Goal: Task Accomplishment & Management: Complete application form

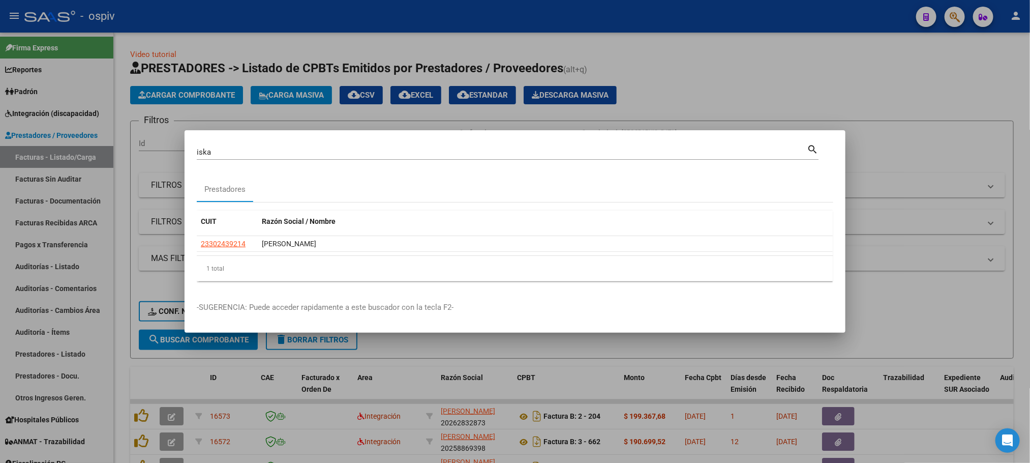
click at [326, 23] on div at bounding box center [515, 231] width 1030 height 463
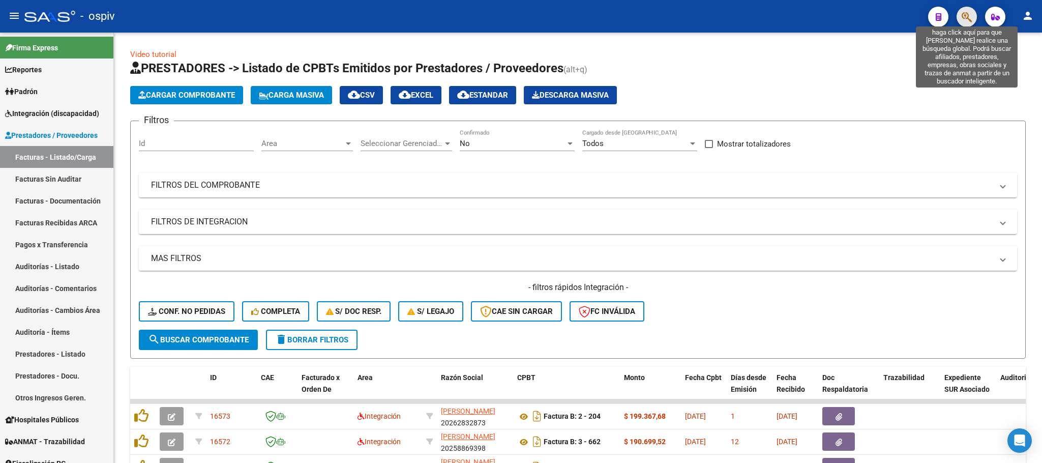
click at [967, 17] on icon "button" at bounding box center [967, 17] width 10 height 12
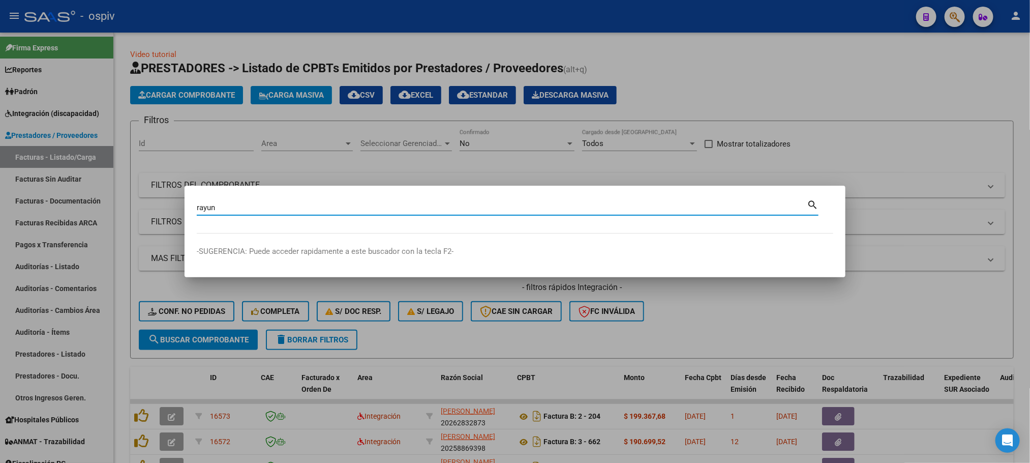
type input "rayun"
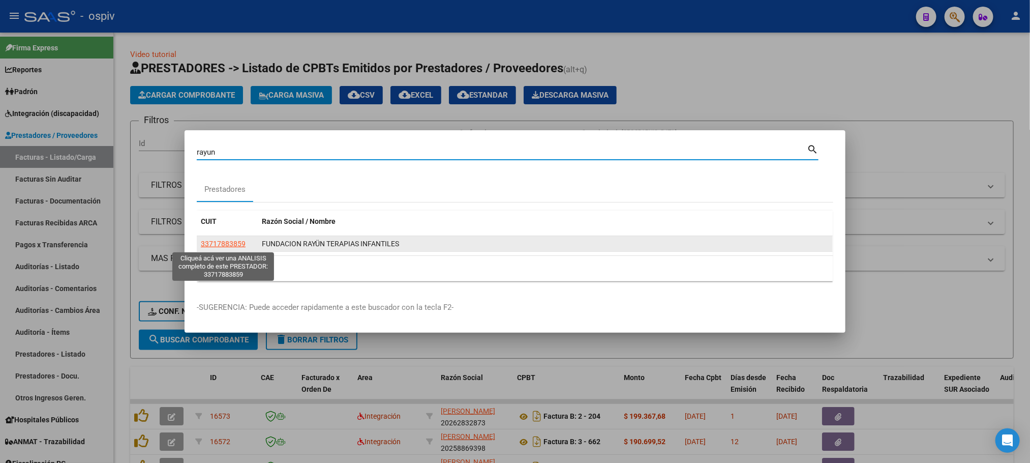
click at [229, 241] on span "33717883859" at bounding box center [223, 244] width 45 height 8
type textarea "33717883859"
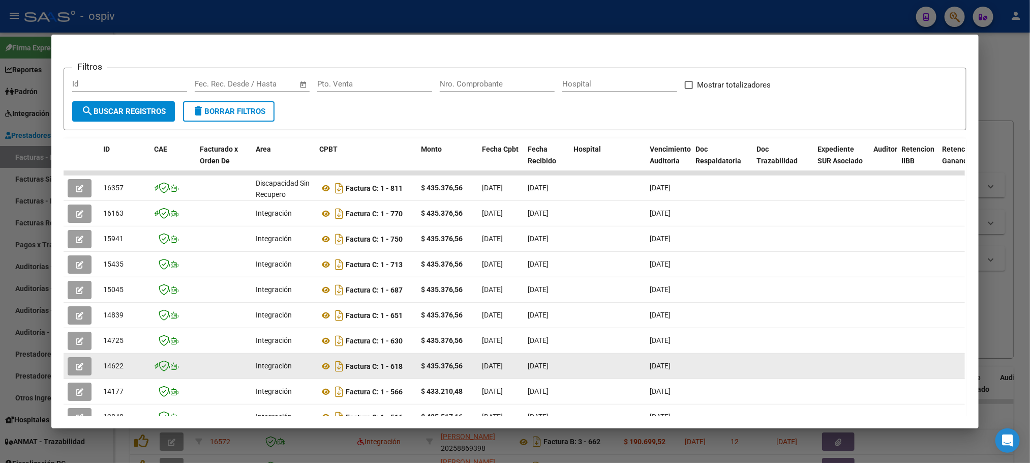
scroll to position [153, 0]
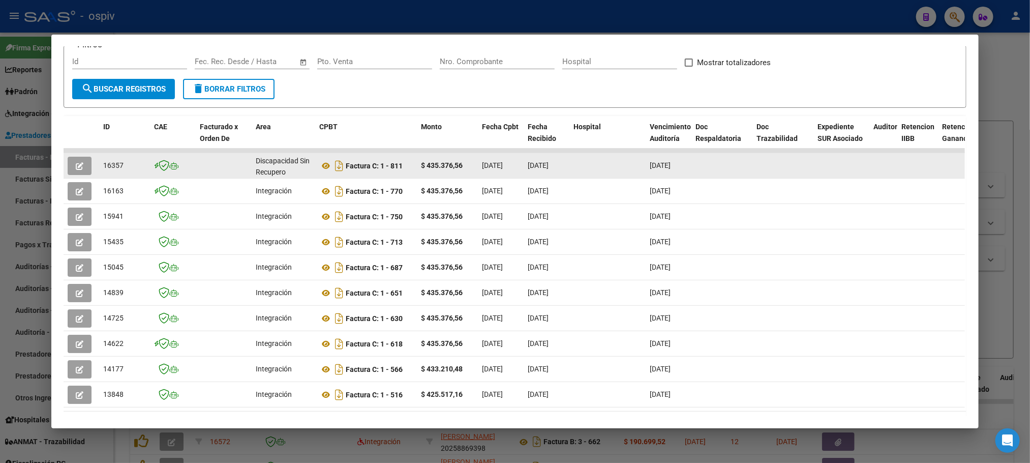
click at [76, 165] on icon "button" at bounding box center [80, 166] width 8 height 8
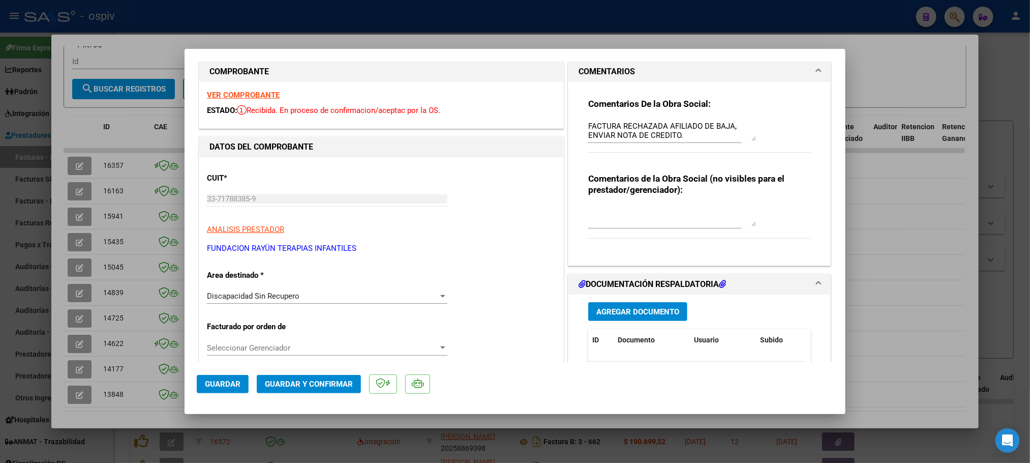
scroll to position [0, 0]
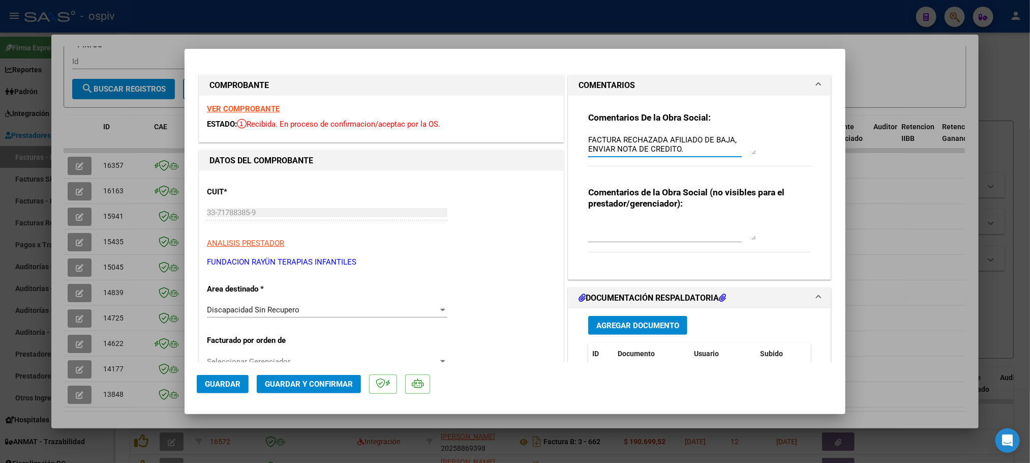
click at [705, 154] on textarea "FACTURA RECHAZADA AFILIADO DE BAJA, ENVIAR NOTA DE CREDITO." at bounding box center [672, 144] width 168 height 20
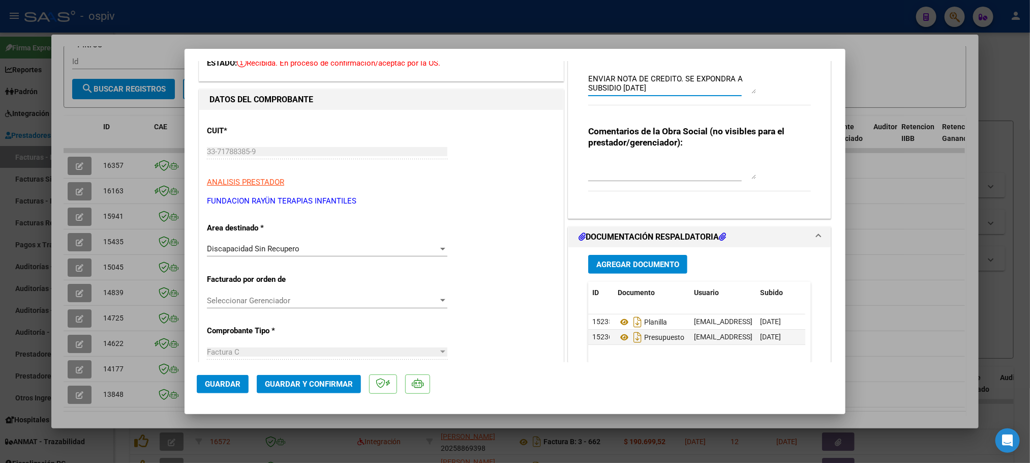
scroll to position [153, 0]
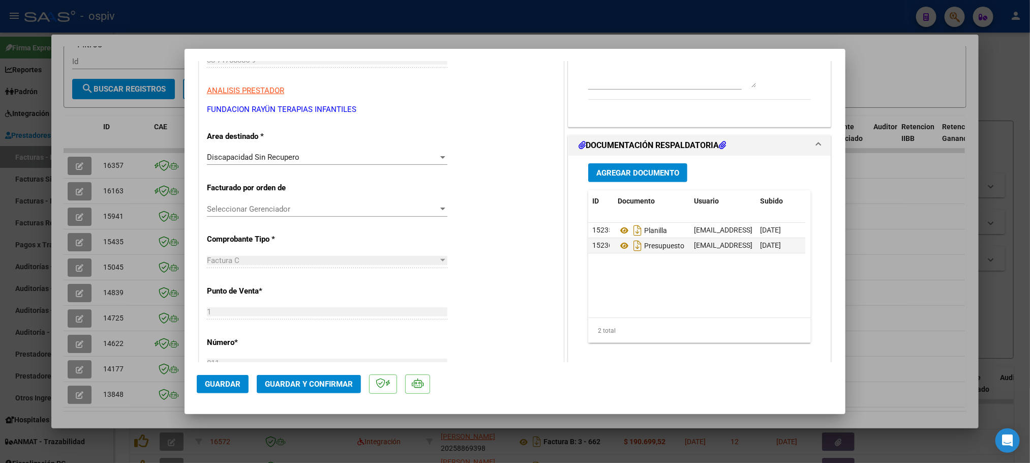
type textarea "FACTURA RECHAZADA AFILIADO DE BAJA, ENVIAR NOTA DE CREDITO. SE EXPONDRA A SUBSI…"
click at [289, 156] on span "Discapacidad Sin Recupero" at bounding box center [253, 157] width 93 height 9
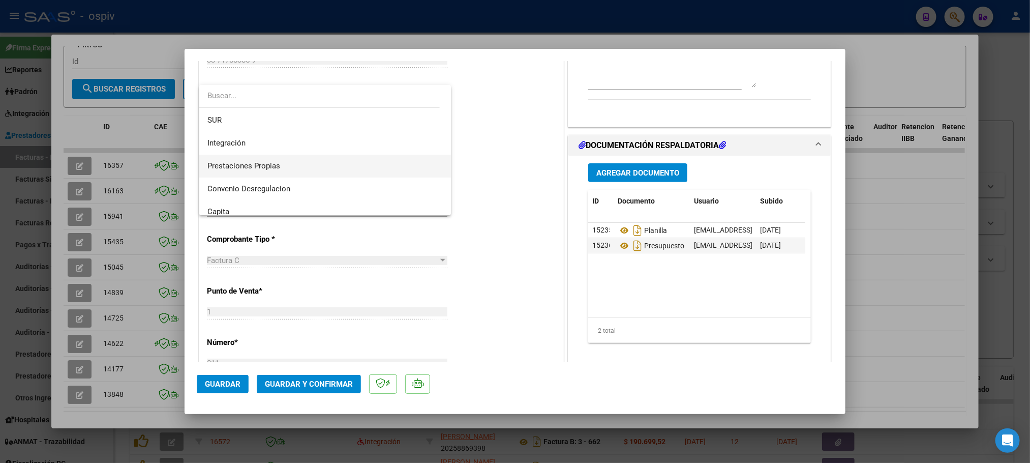
scroll to position [0, 0]
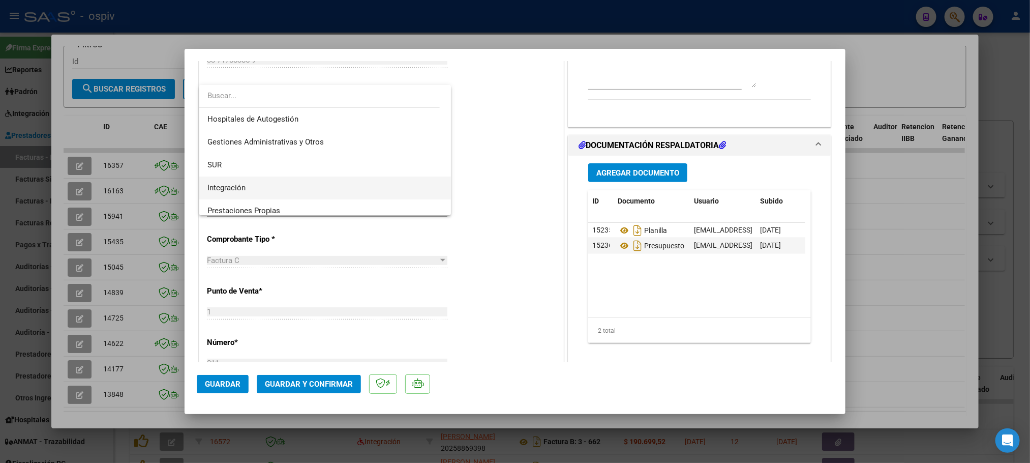
click at [248, 186] on span "Integración" at bounding box center [325, 187] width 236 height 23
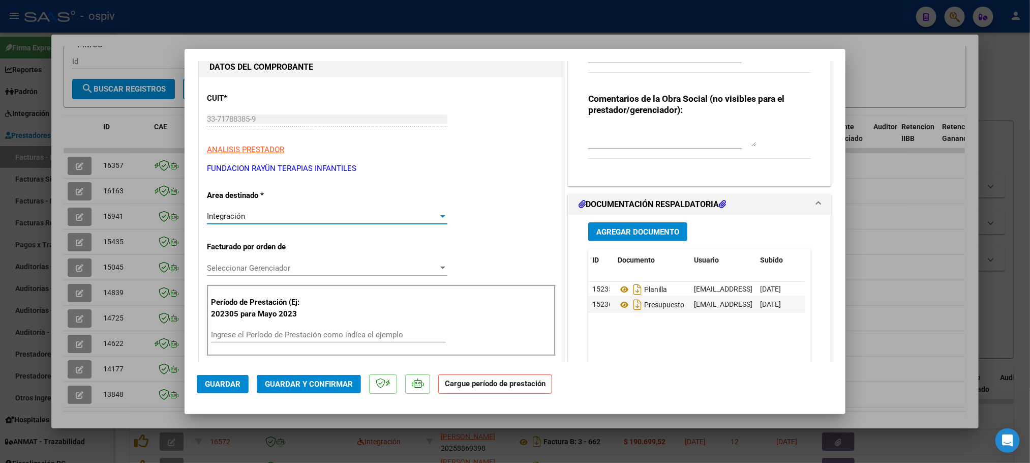
scroll to position [153, 0]
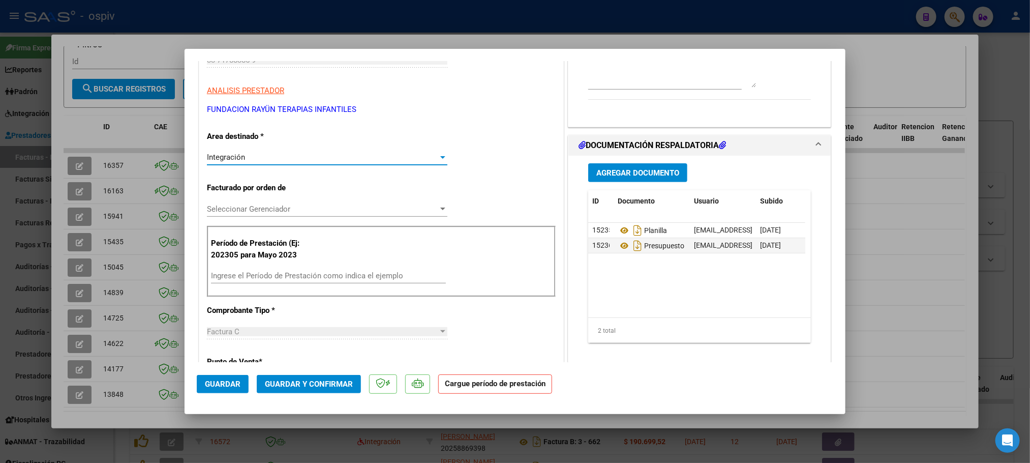
click at [248, 204] on span "Seleccionar Gerenciador" at bounding box center [322, 208] width 231 height 9
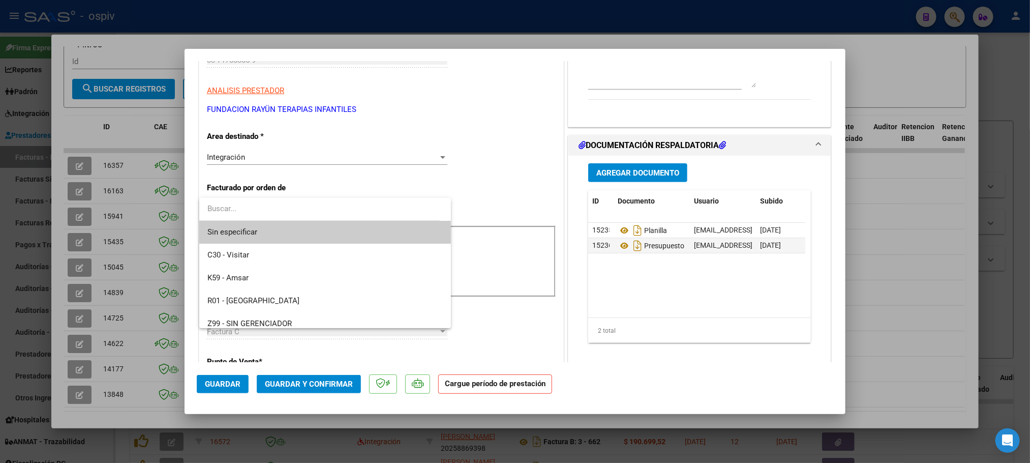
click at [248, 204] on input "dropdown search" at bounding box center [319, 208] width 241 height 23
click at [342, 168] on div at bounding box center [515, 231] width 1030 height 463
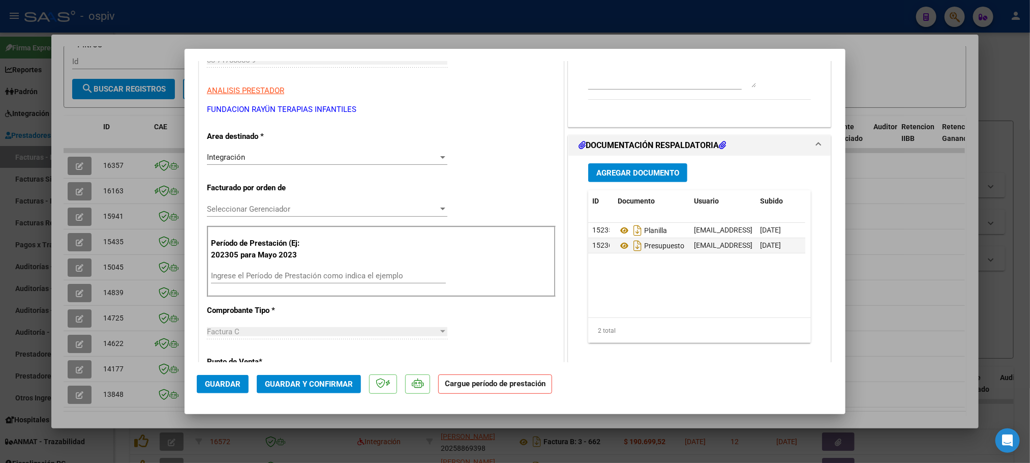
click at [242, 272] on div "Ingrese el Período de Prestación como indica el ejemplo" at bounding box center [328, 275] width 235 height 15
click at [240, 275] on input "Ingrese el Período de Prestación como indica el ejemplo" at bounding box center [328, 275] width 235 height 9
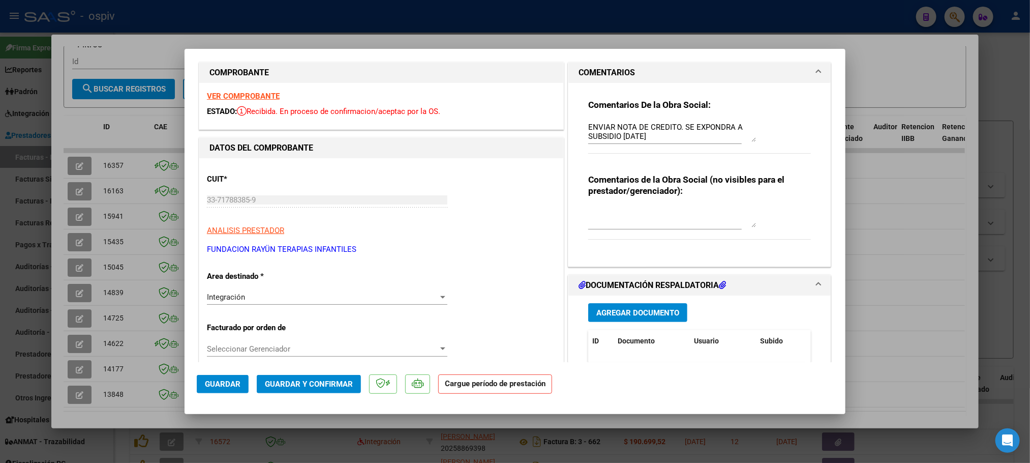
scroll to position [0, 0]
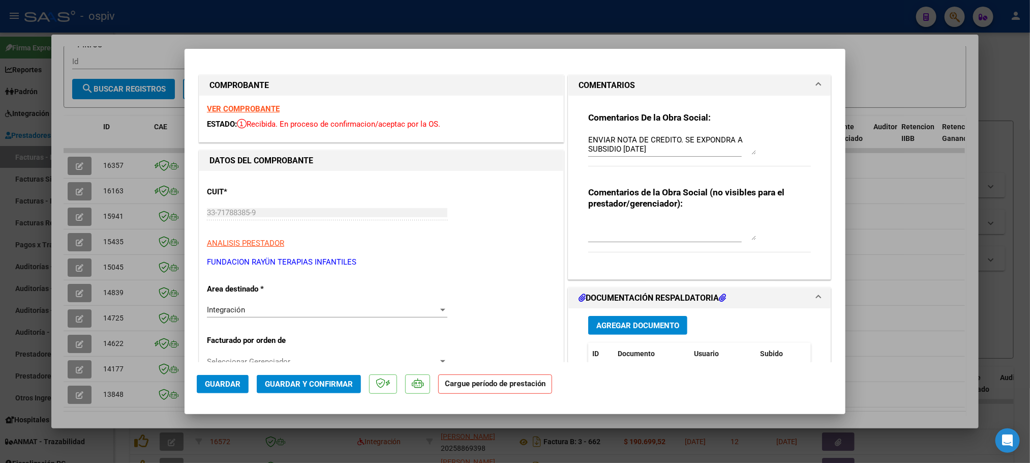
click at [250, 105] on strong "VER COMPROBANTE" at bounding box center [243, 108] width 73 height 9
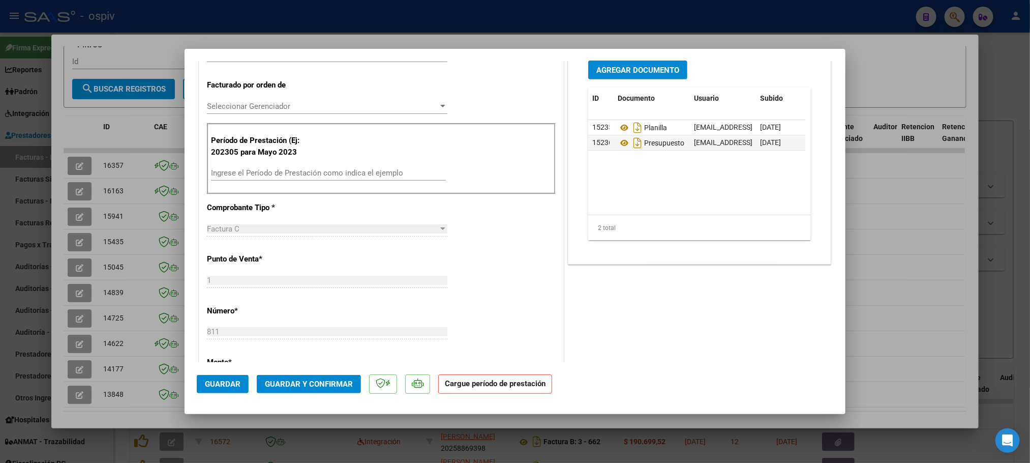
scroll to position [229, 0]
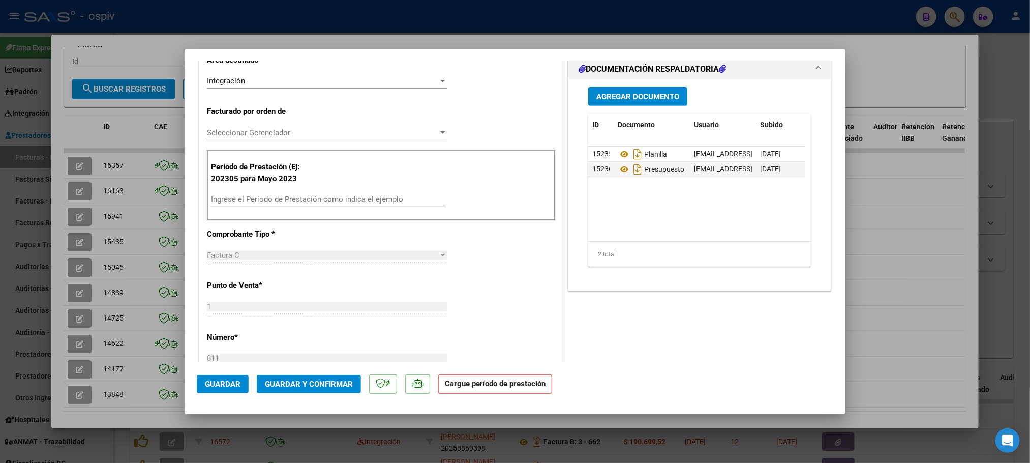
click at [238, 203] on input "Ingrese el Período de Prestación como indica el ejemplo" at bounding box center [328, 199] width 235 height 9
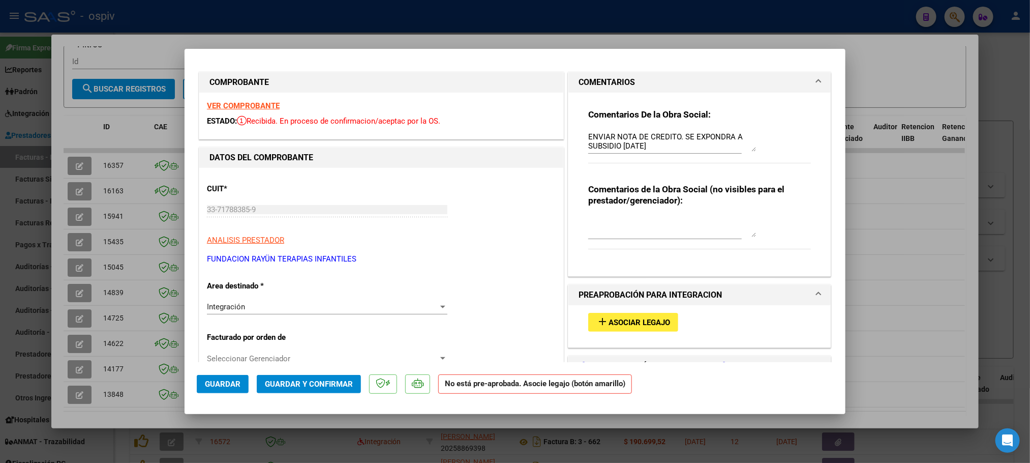
scroll to position [0, 0]
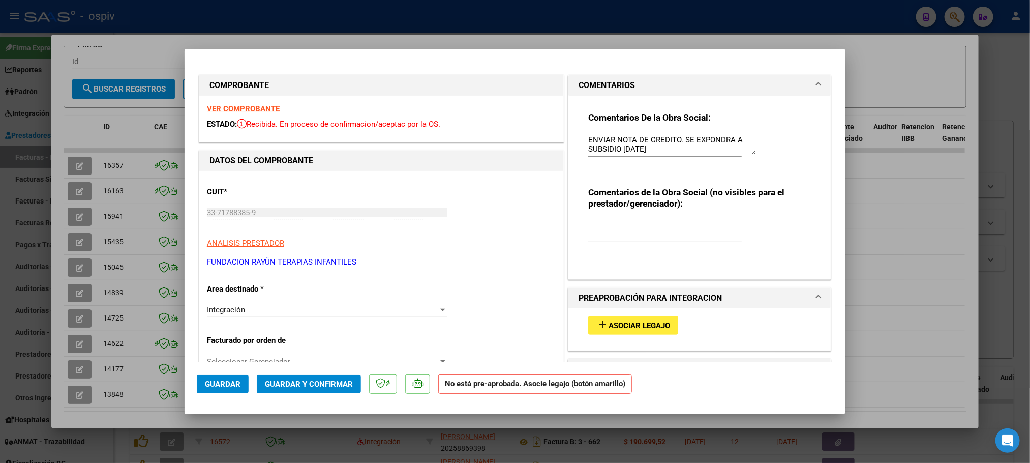
type input "202507"
click at [616, 324] on span "Asociar Legajo" at bounding box center [640, 325] width 62 height 9
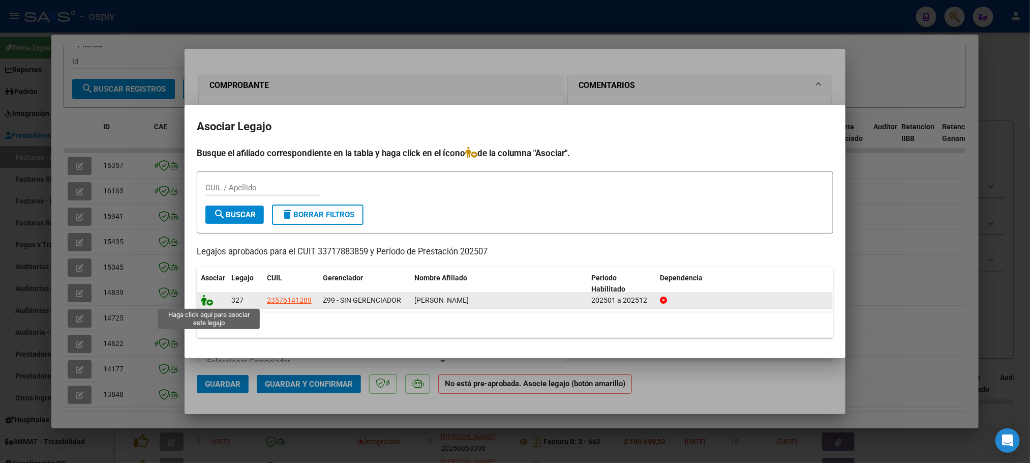
drag, startPoint x: 206, startPoint y: 301, endPoint x: 223, endPoint y: 304, distance: 17.5
click at [205, 301] on icon at bounding box center [207, 299] width 12 height 11
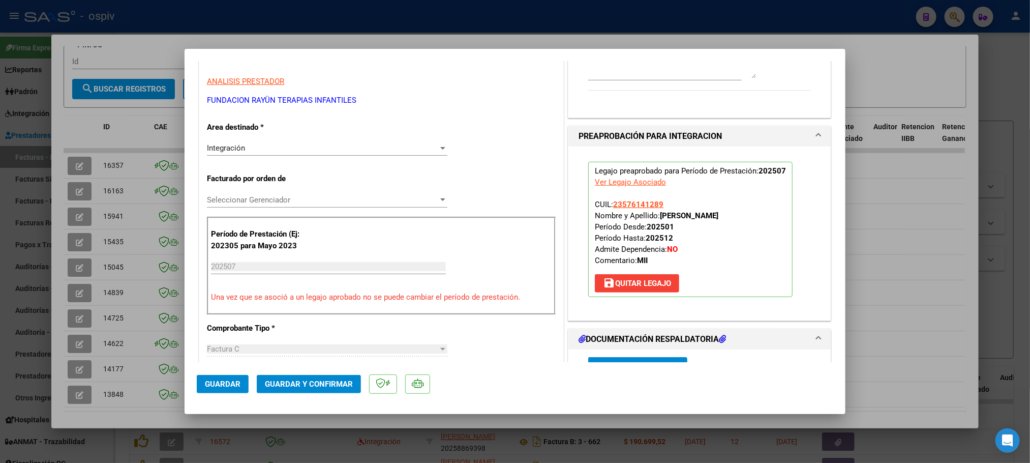
scroll to position [229, 0]
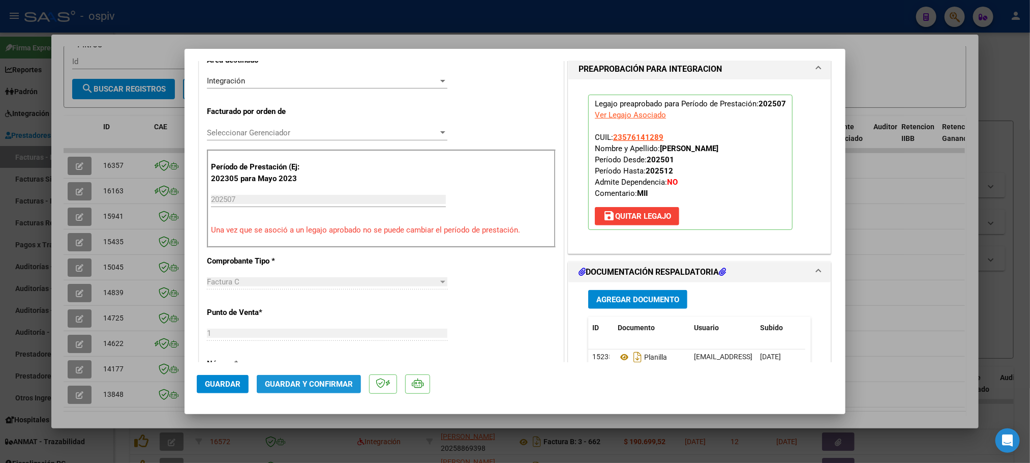
click at [314, 380] on span "Guardar y Confirmar" at bounding box center [309, 383] width 88 height 9
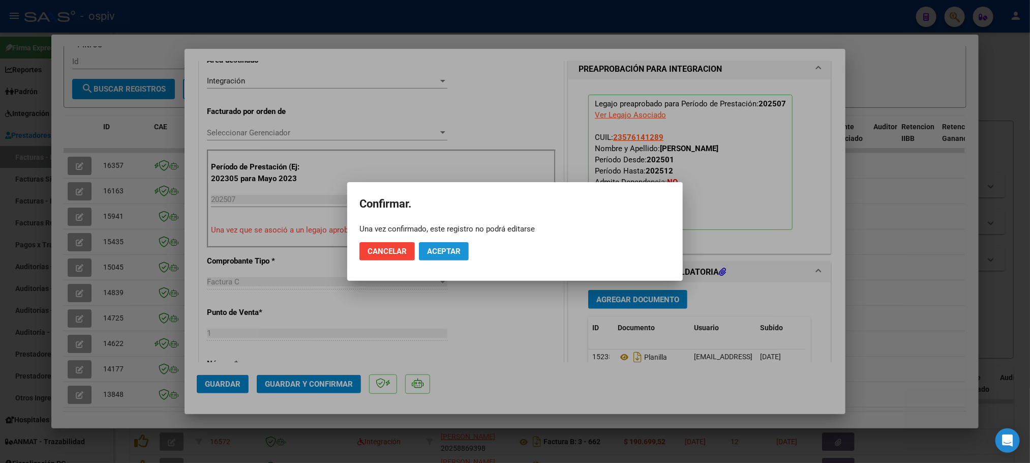
click at [437, 250] on span "Aceptar" at bounding box center [444, 251] width 34 height 9
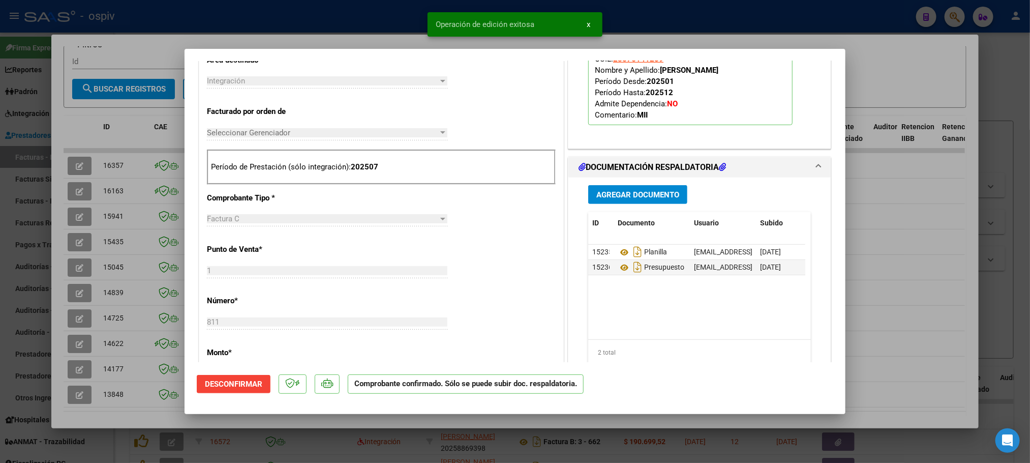
click at [391, 17] on div at bounding box center [515, 231] width 1030 height 463
type input "$ 0,00"
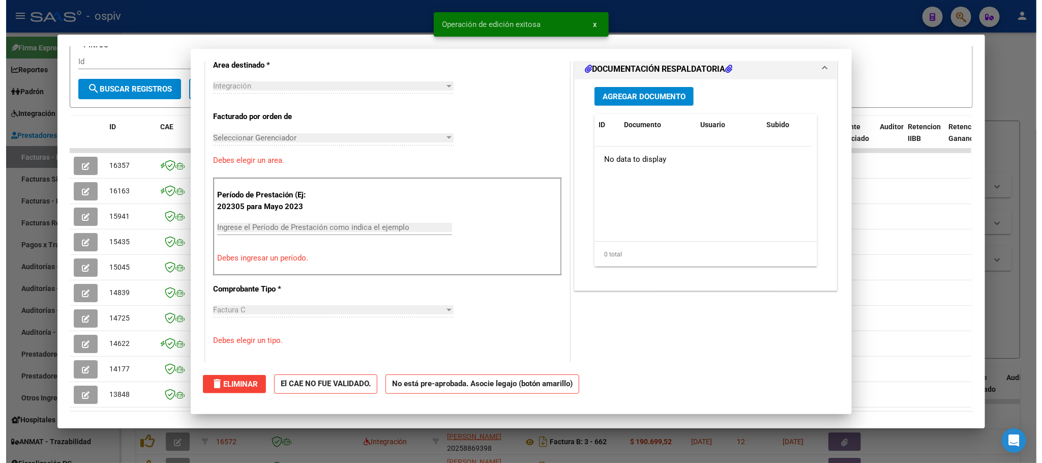
scroll to position [0, 0]
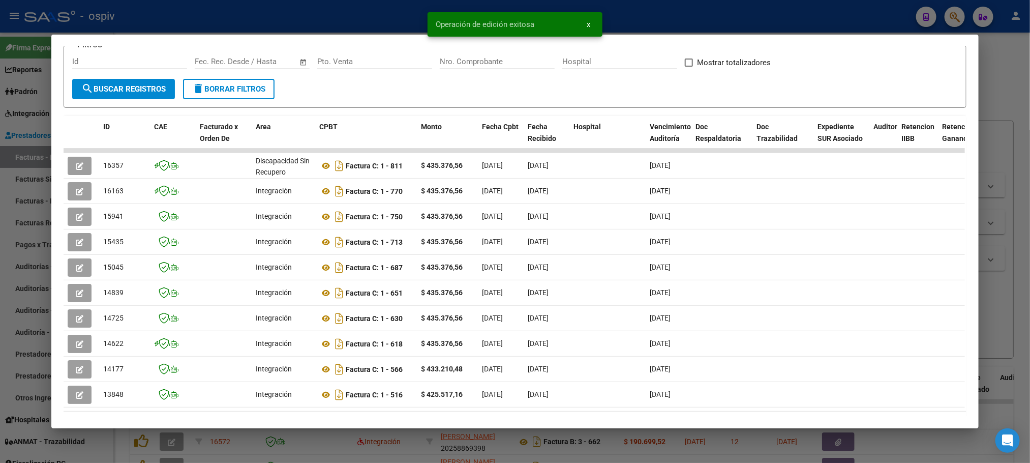
click at [323, 15] on div at bounding box center [515, 231] width 1030 height 463
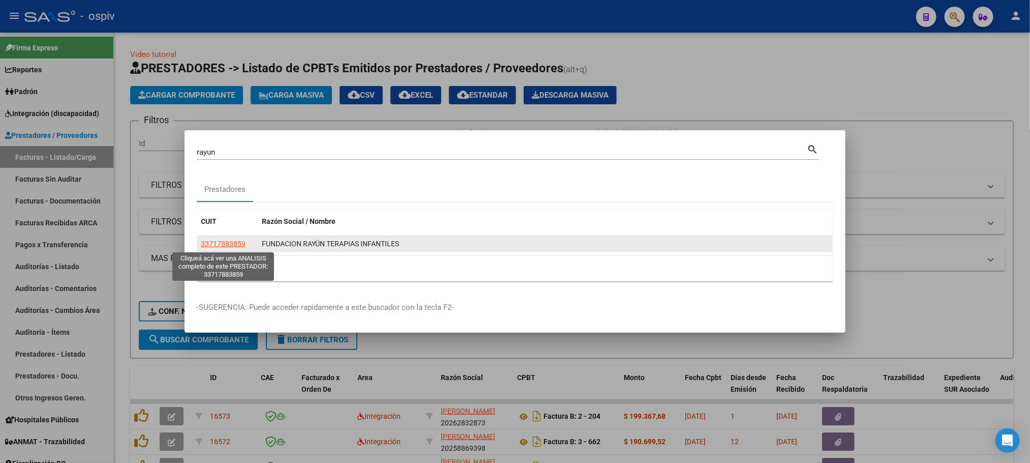
click at [229, 245] on span "33717883859" at bounding box center [223, 244] width 45 height 8
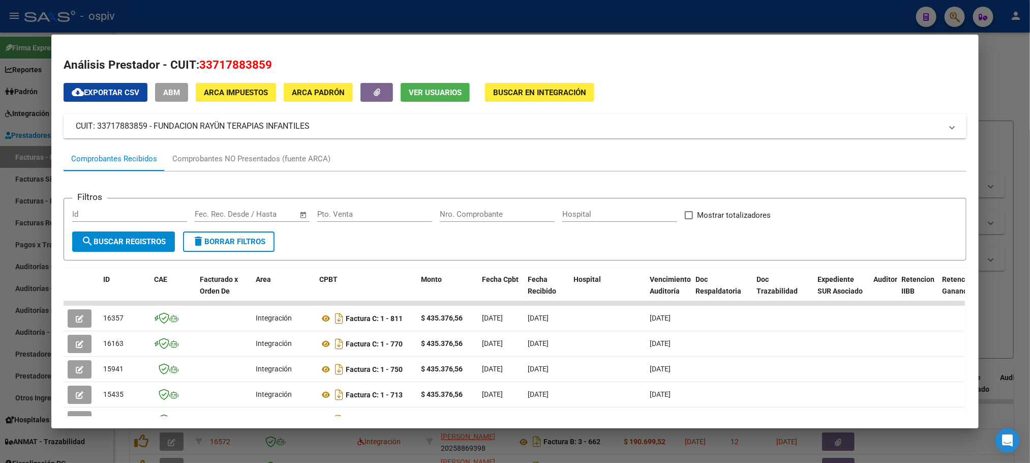
click at [447, 19] on div at bounding box center [515, 231] width 1030 height 463
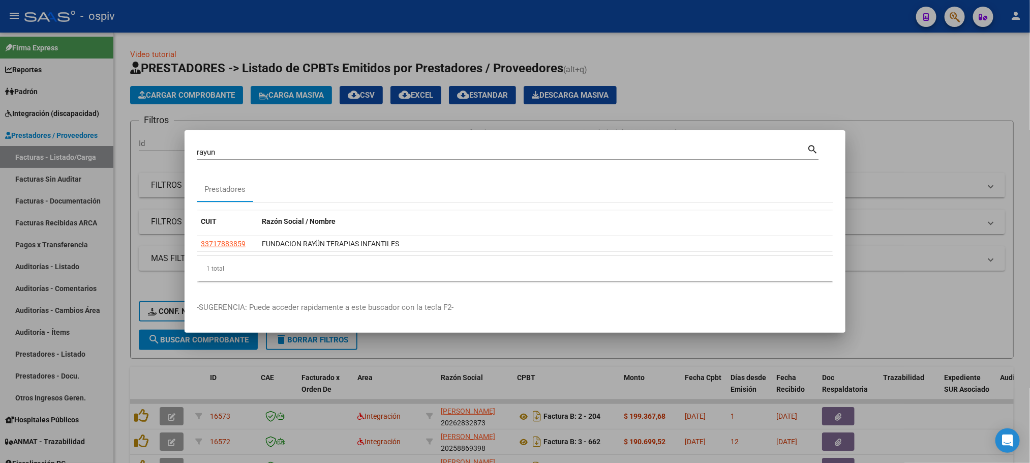
click at [451, 16] on div at bounding box center [515, 231] width 1030 height 463
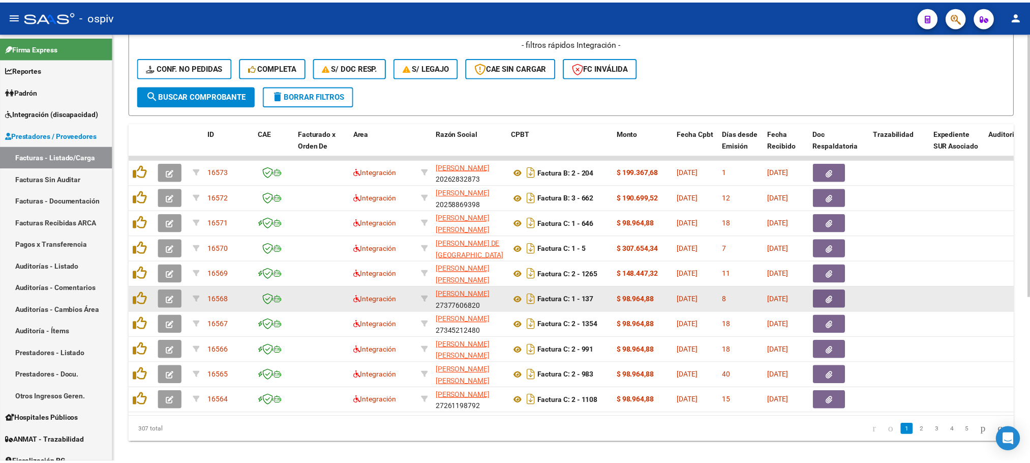
scroll to position [268, 0]
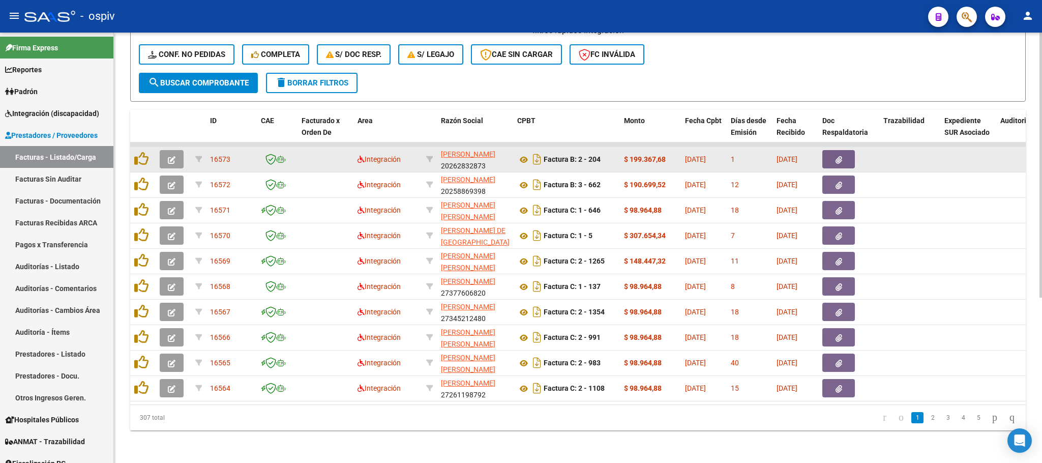
click at [168, 156] on icon "button" at bounding box center [172, 160] width 8 height 8
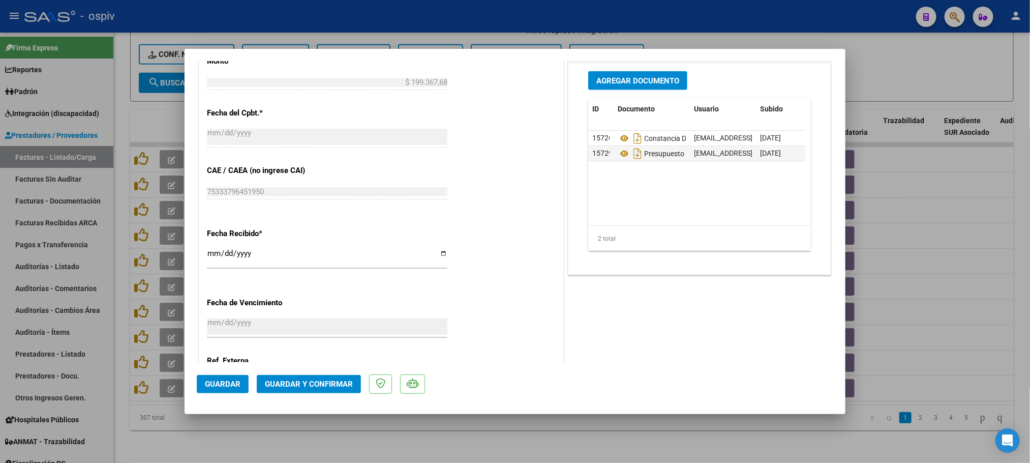
scroll to position [531, 0]
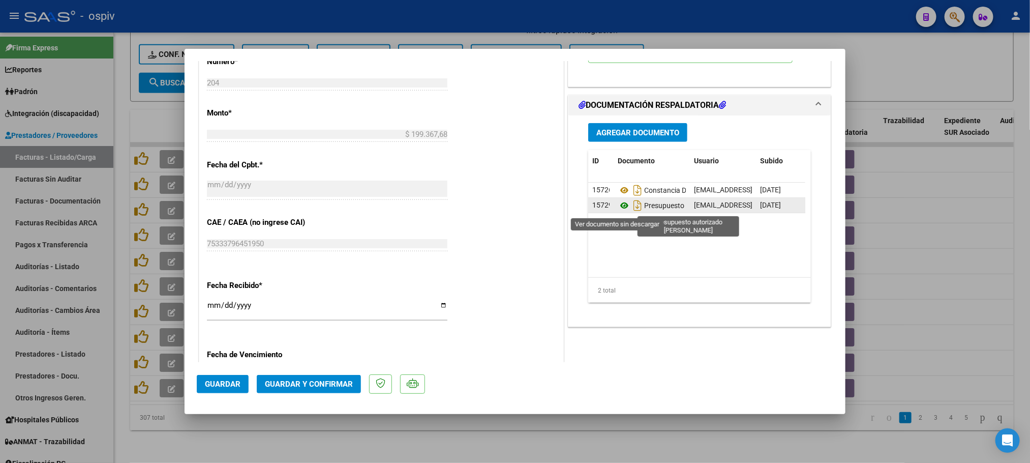
click at [618, 209] on icon at bounding box center [624, 205] width 13 height 12
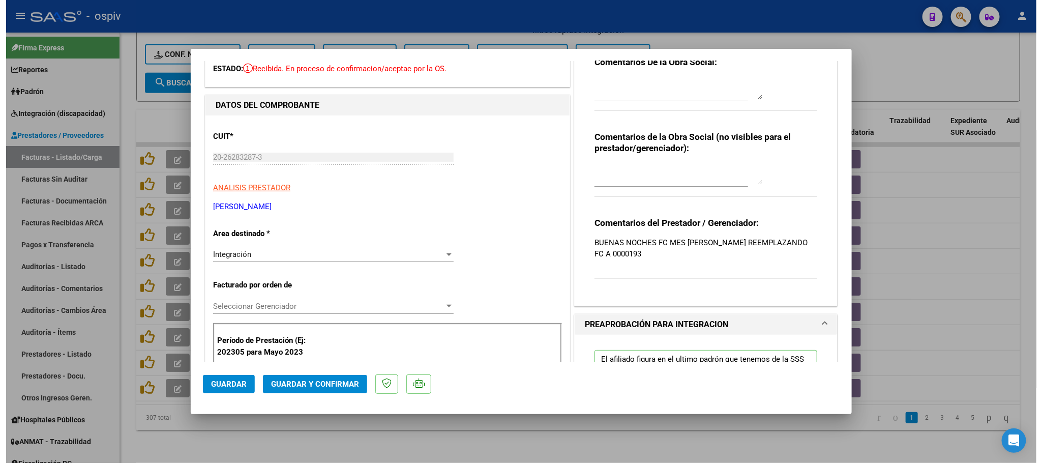
scroll to position [0, 0]
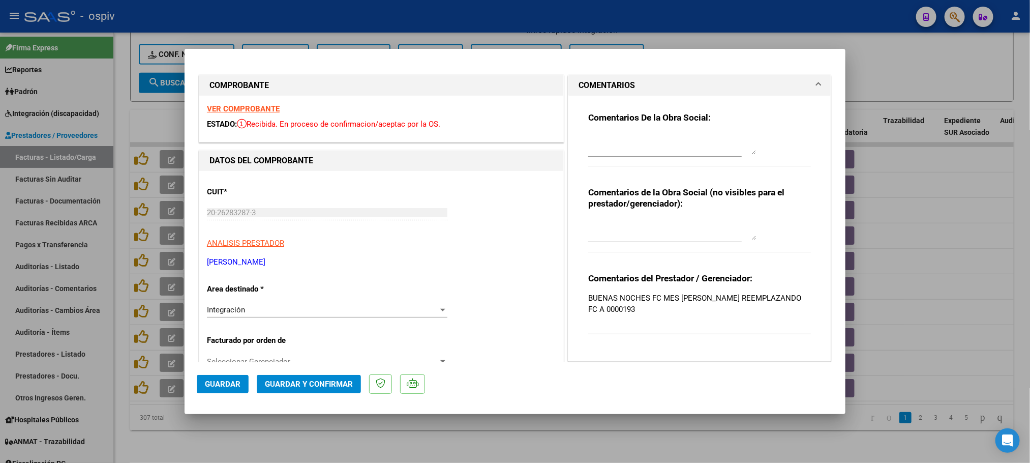
click at [236, 107] on strong "VER COMPROBANTE" at bounding box center [243, 108] width 73 height 9
click at [312, 386] on span "Guardar y Confirmar" at bounding box center [309, 383] width 88 height 9
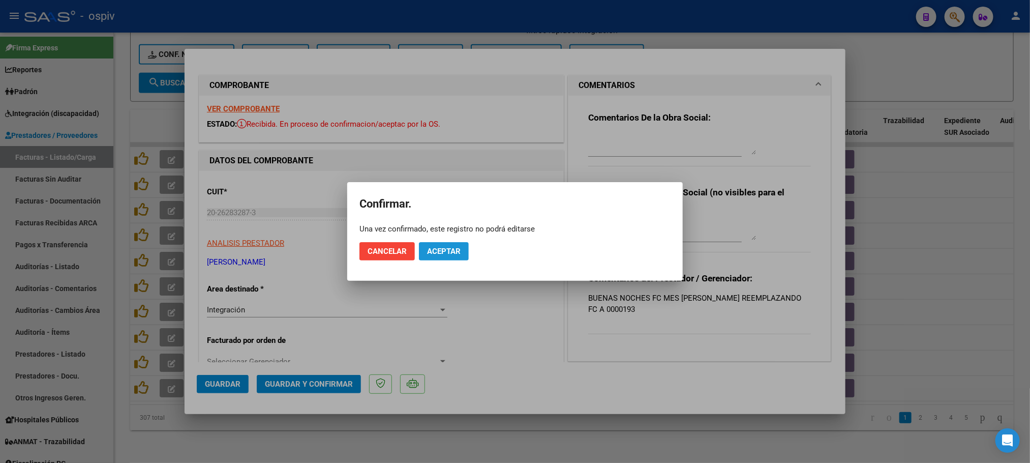
click at [455, 255] on span "Aceptar" at bounding box center [444, 251] width 34 height 9
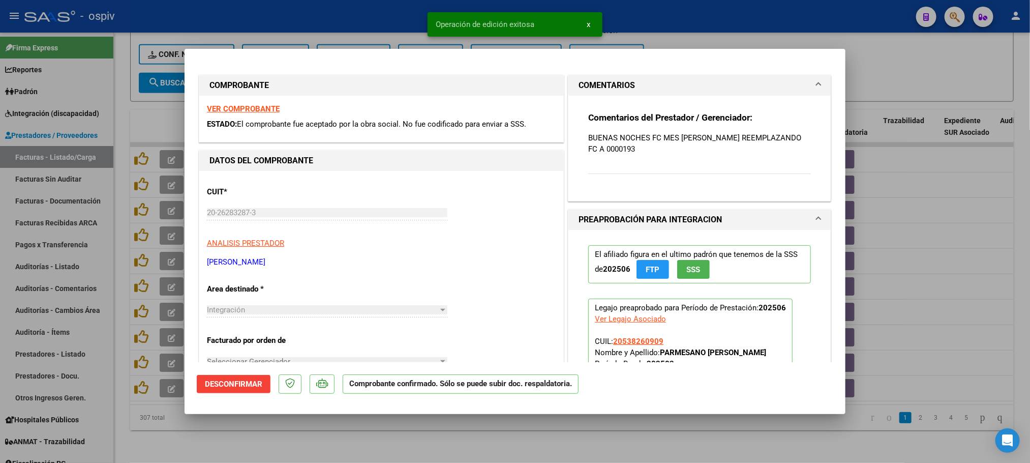
click at [332, 16] on div at bounding box center [515, 231] width 1030 height 463
type input "$ 0,00"
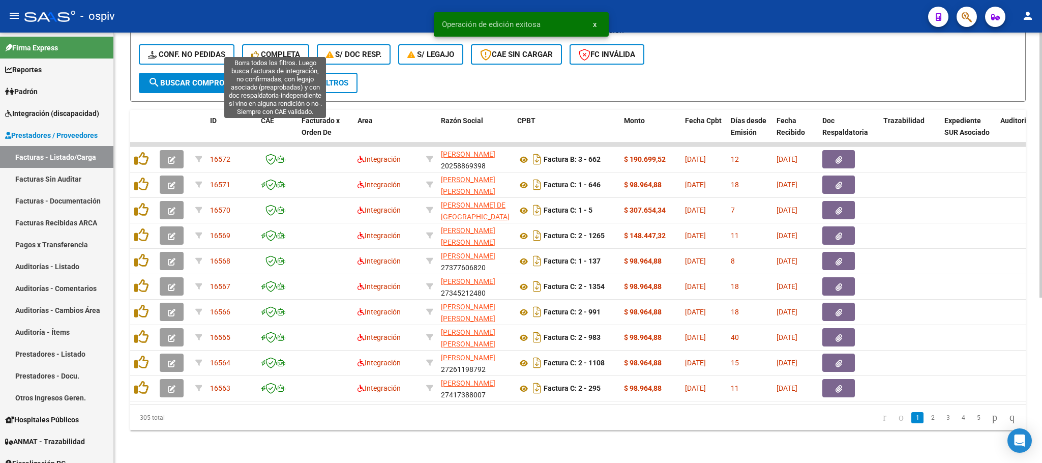
click at [277, 50] on span "Completa" at bounding box center [275, 54] width 49 height 9
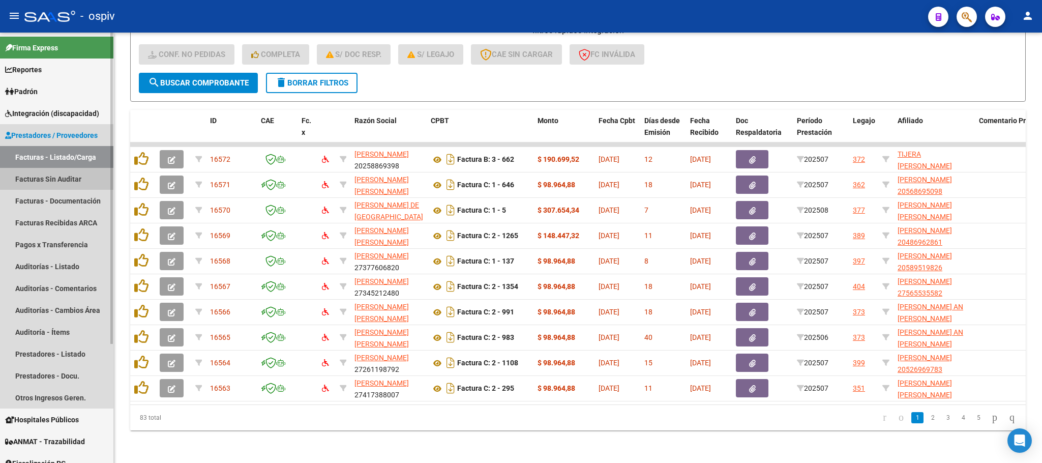
click at [60, 174] on link "Facturas Sin Auditar" at bounding box center [56, 179] width 113 height 22
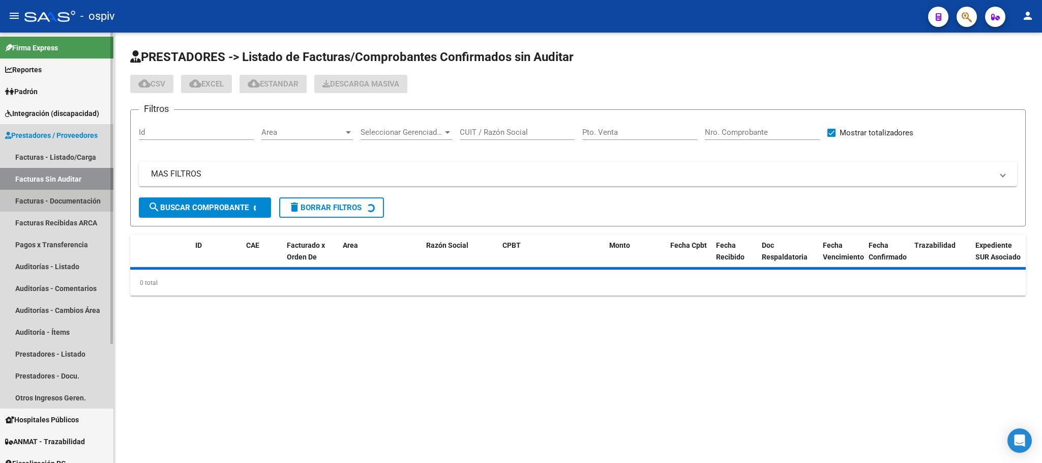
click at [69, 197] on link "Facturas - Documentación" at bounding box center [56, 201] width 113 height 22
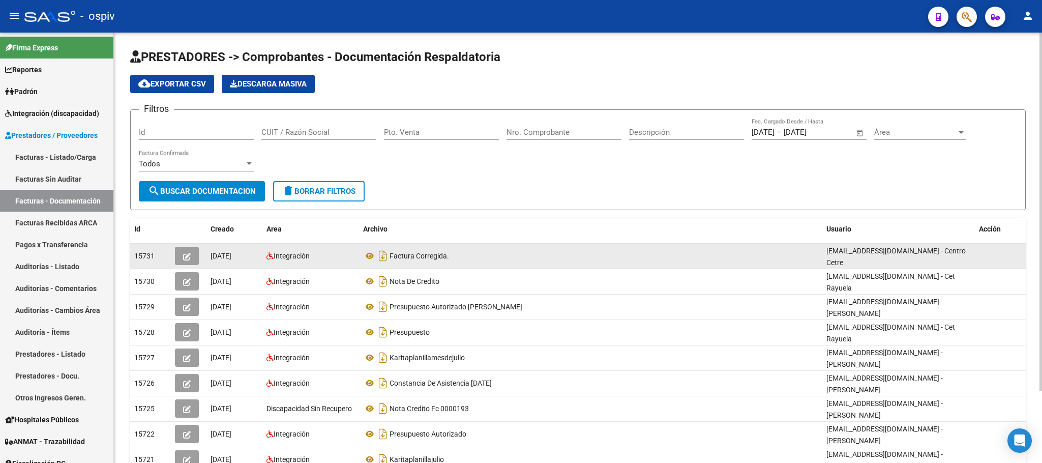
click at [188, 257] on icon "button" at bounding box center [187, 257] width 8 height 8
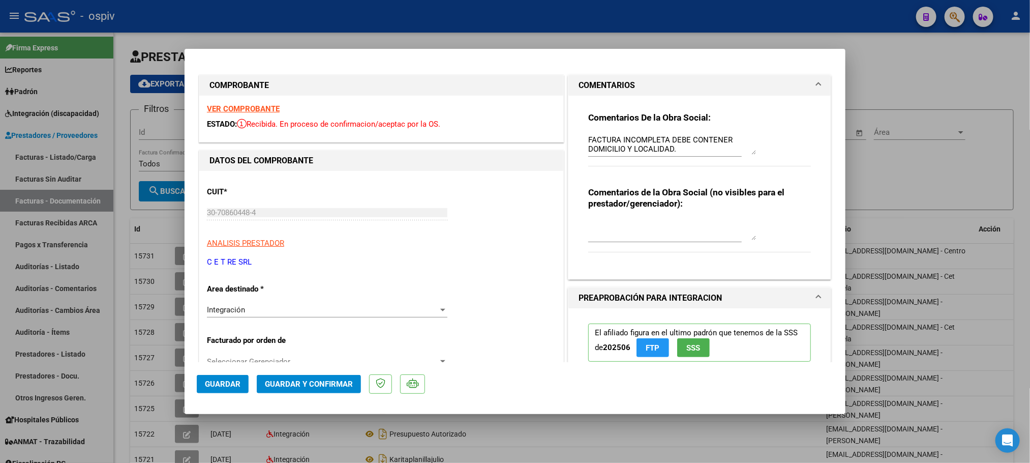
click at [225, 107] on strong "VER COMPROBANTE" at bounding box center [243, 108] width 73 height 9
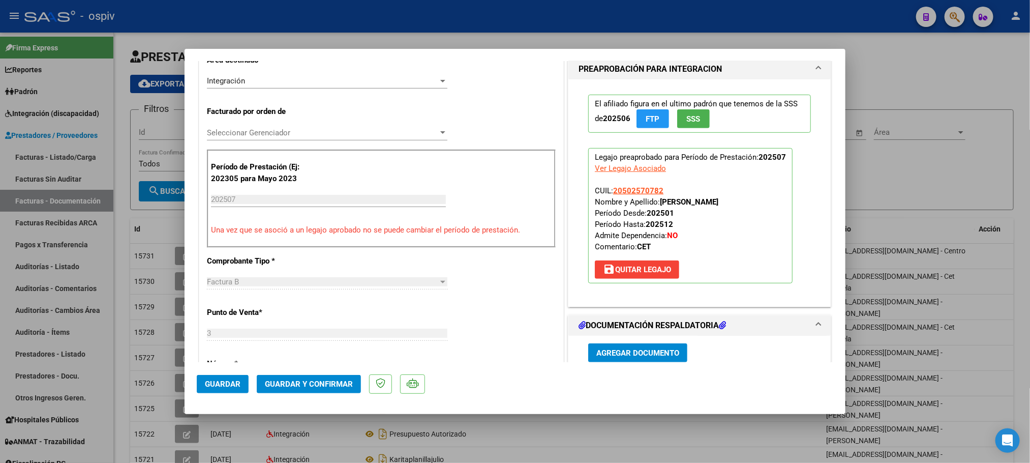
scroll to position [534, 0]
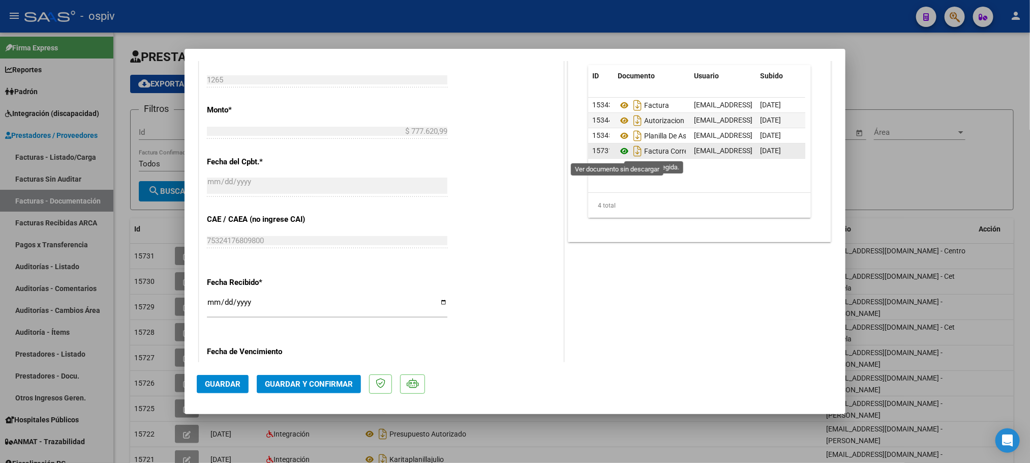
click at [621, 154] on icon at bounding box center [624, 151] width 13 height 12
click at [307, 383] on span "Guardar y Confirmar" at bounding box center [309, 383] width 88 height 9
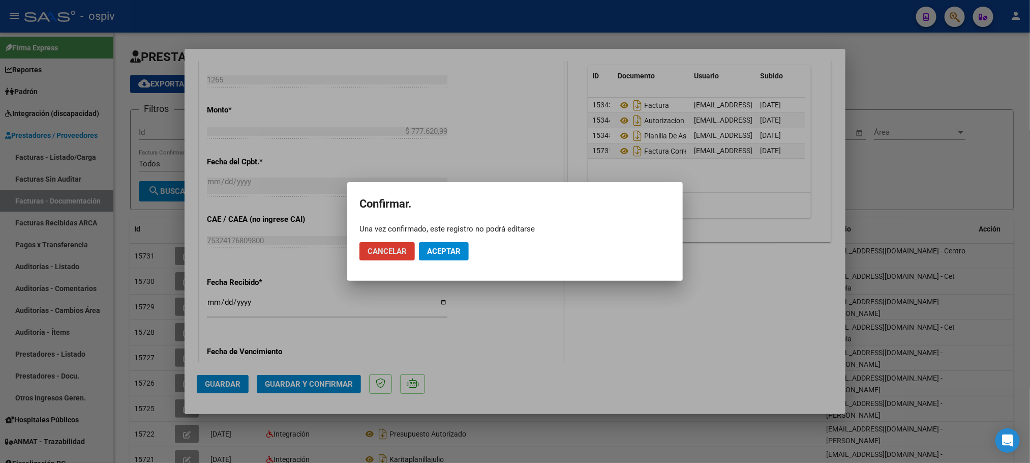
click at [459, 250] on span "Aceptar" at bounding box center [444, 251] width 34 height 9
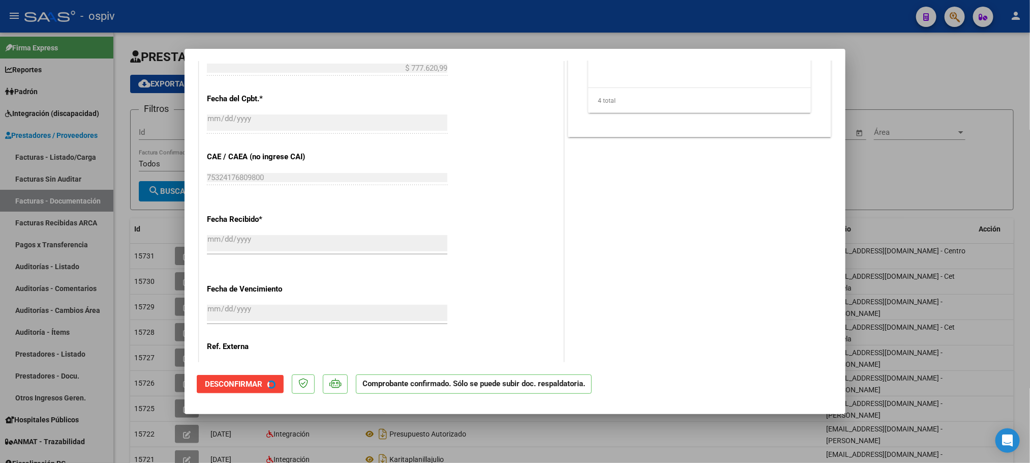
scroll to position [470, 0]
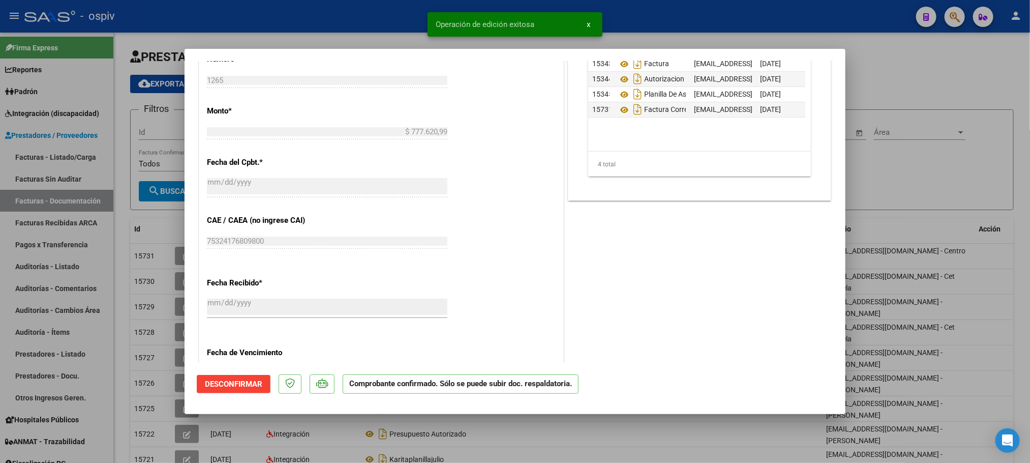
click at [361, 14] on div at bounding box center [515, 231] width 1030 height 463
type input "$ 0,00"
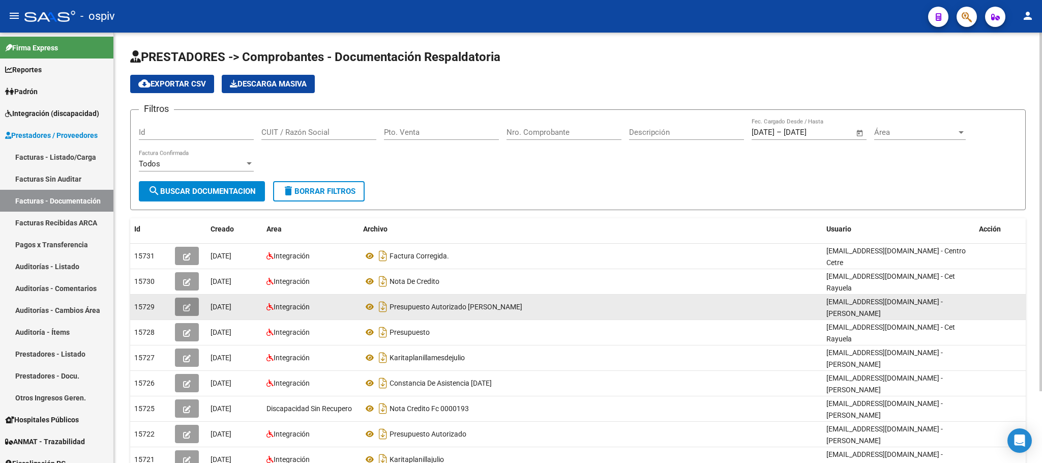
click at [183, 304] on icon "button" at bounding box center [187, 308] width 8 height 8
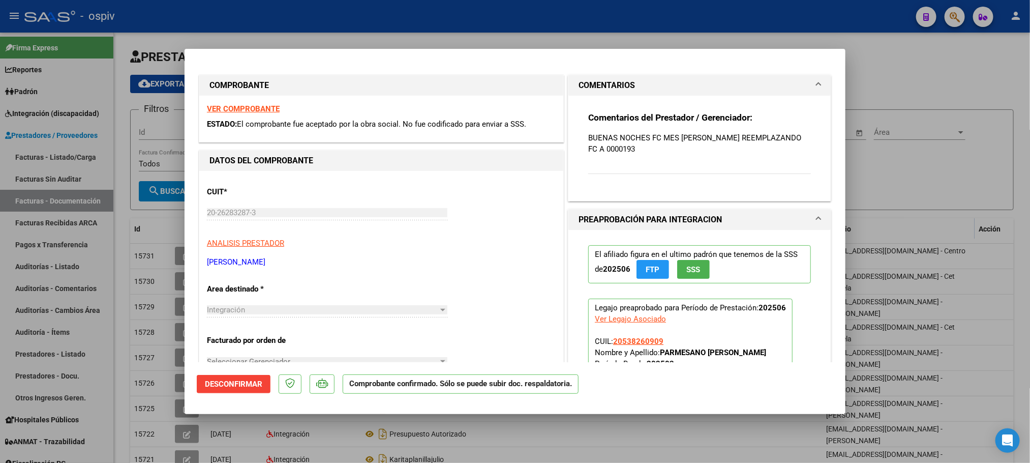
click at [461, 22] on div at bounding box center [515, 231] width 1030 height 463
type input "$ 0,00"
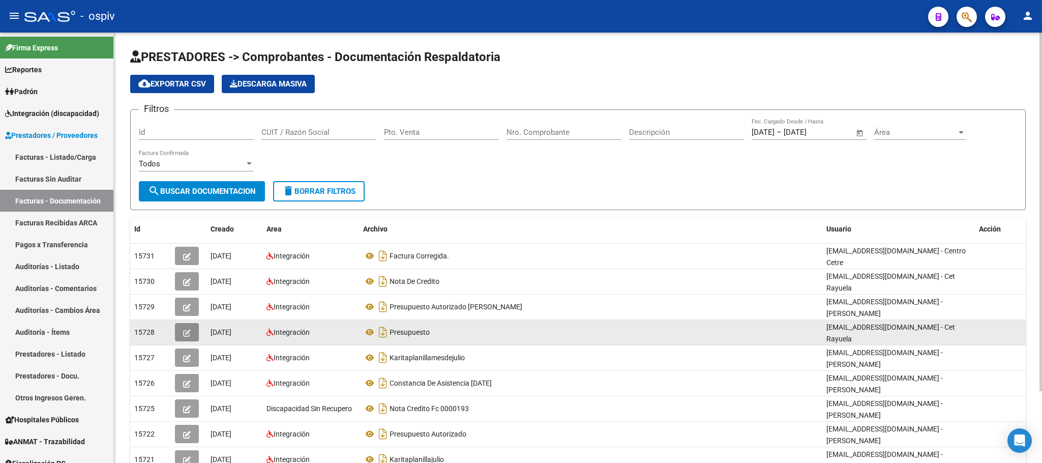
click at [195, 330] on button "button" at bounding box center [187, 332] width 24 height 18
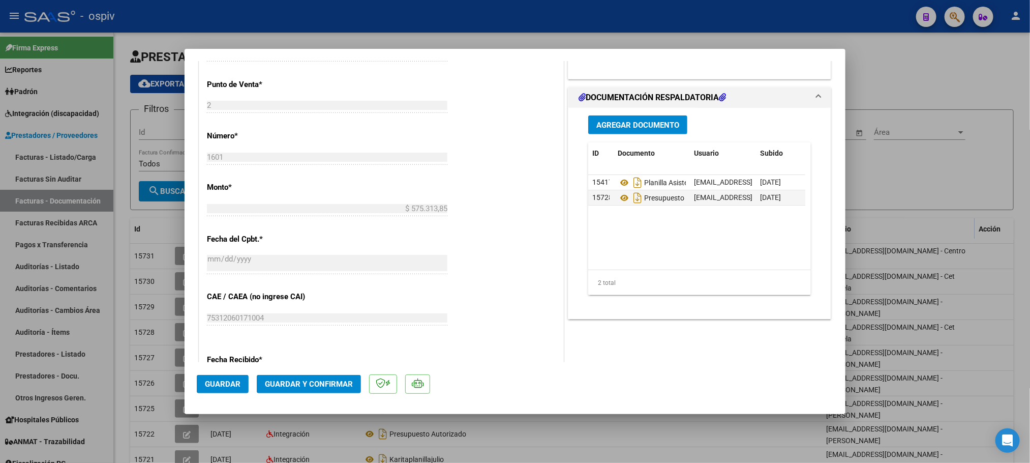
scroll to position [458, 0]
click at [618, 197] on icon at bounding box center [624, 197] width 13 height 12
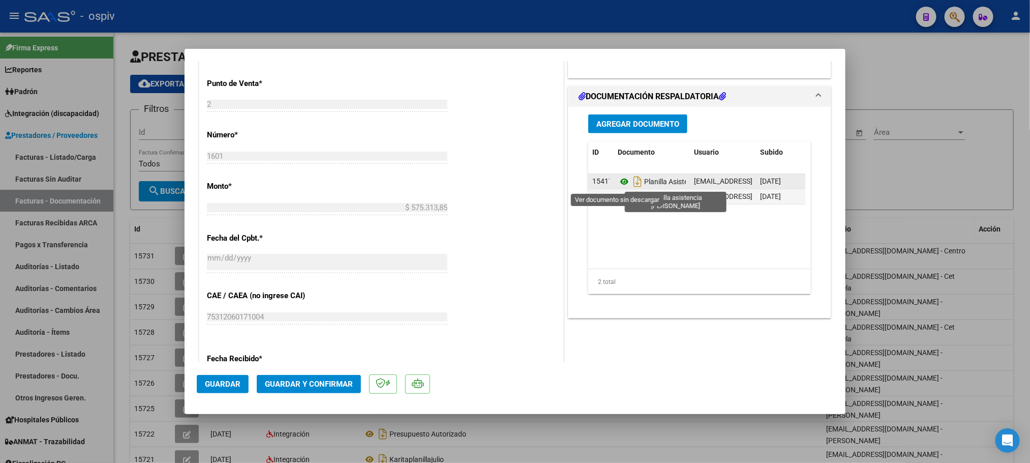
click at [619, 182] on icon at bounding box center [624, 181] width 13 height 12
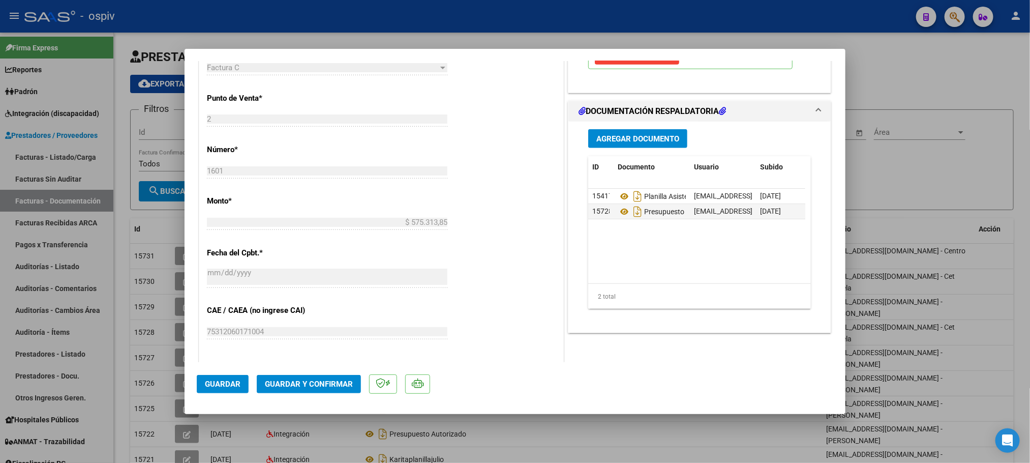
scroll to position [460, 0]
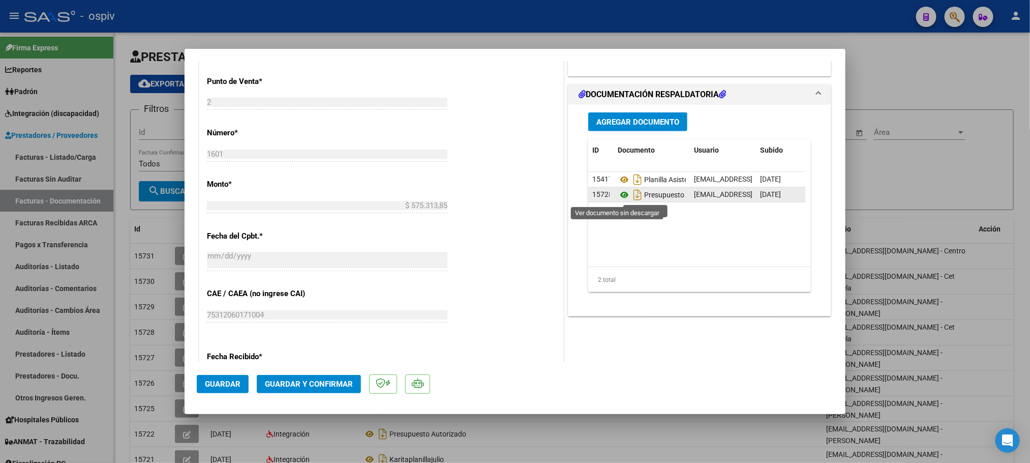
click at [618, 197] on icon at bounding box center [624, 195] width 13 height 12
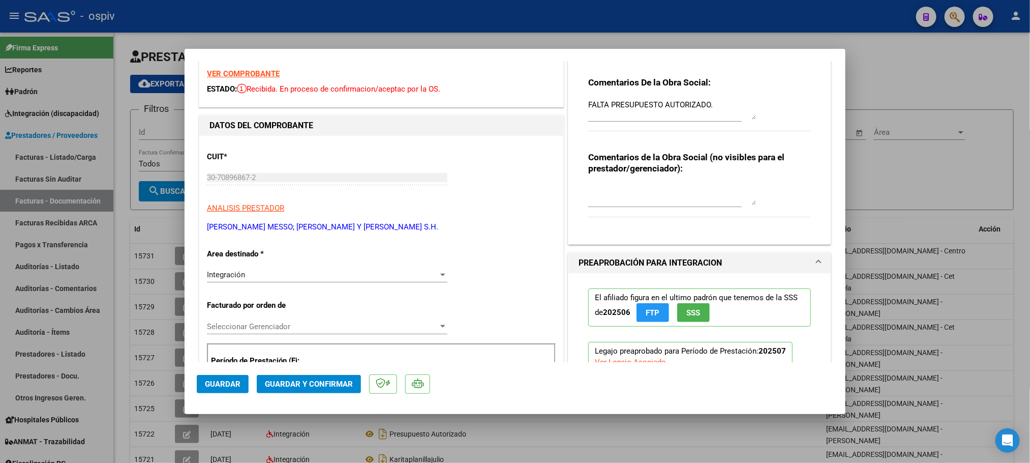
scroll to position [0, 0]
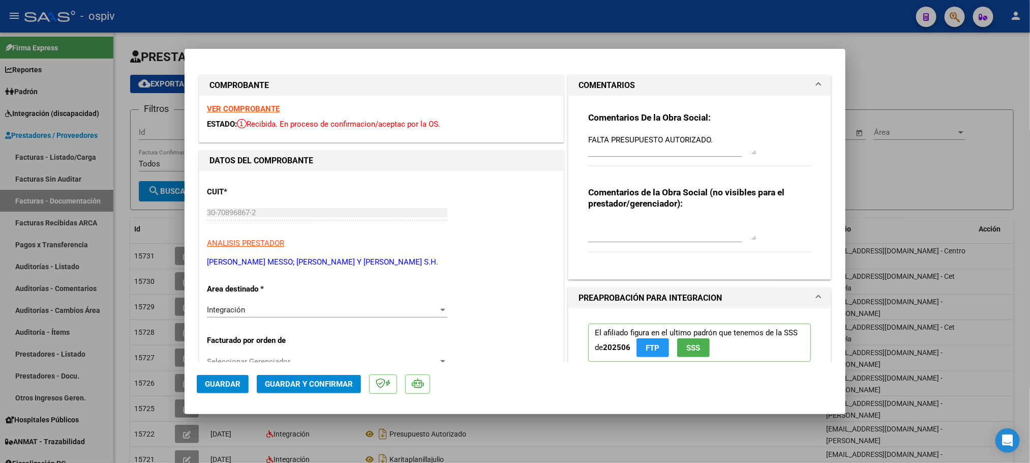
click at [717, 132] on div "FALTA PRESUPUESTO AUTORIZADO." at bounding box center [672, 144] width 168 height 24
click at [713, 141] on textarea "FALTA PRESUPUESTO AUTORIZADO." at bounding box center [672, 144] width 168 height 20
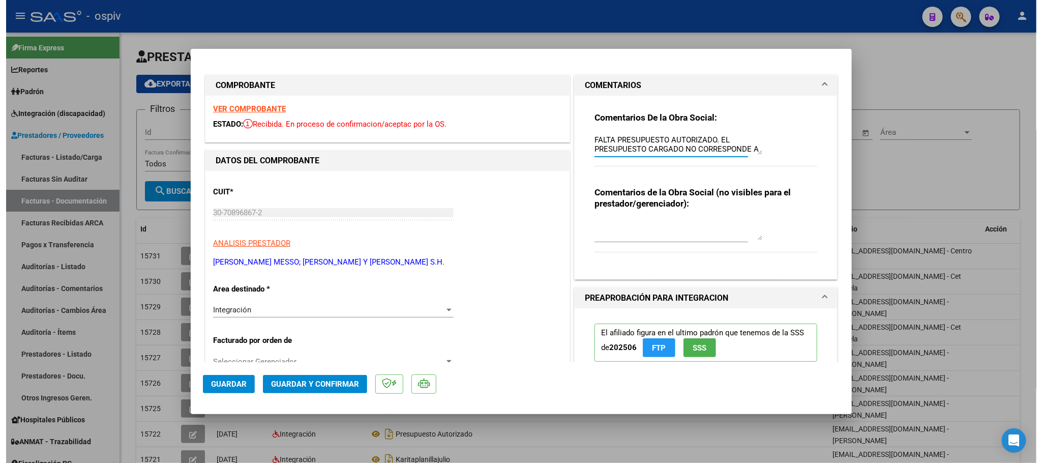
scroll to position [9, 0]
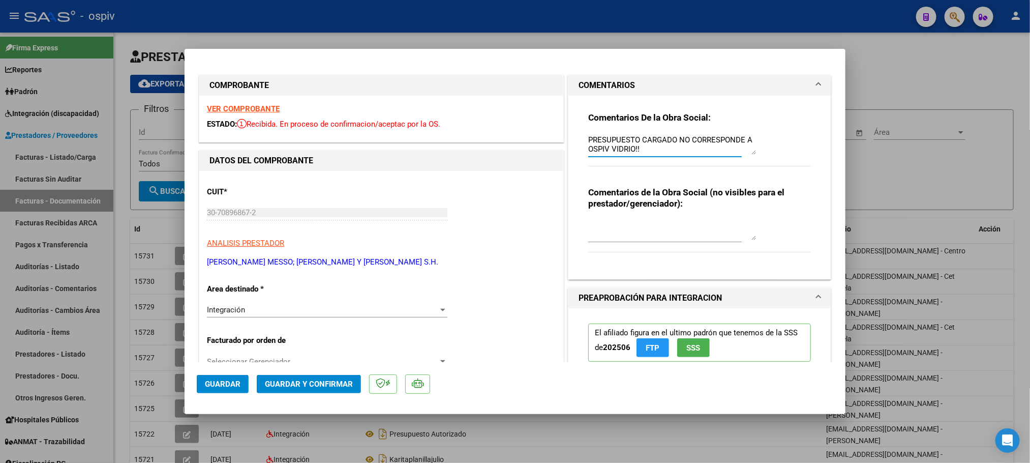
type textarea "FALTA PRESUPUESTO AUTORIZADO. EL PRESUPUESTO CARGADO NO CORRESPONDE A OSPIV VID…"
click at [224, 381] on span "Guardar" at bounding box center [223, 383] width 36 height 9
click at [221, 394] on mat-dialog-actions "Guardar Guardar y Confirmar" at bounding box center [515, 382] width 637 height 40
click at [224, 386] on span "Guardar" at bounding box center [223, 383] width 36 height 9
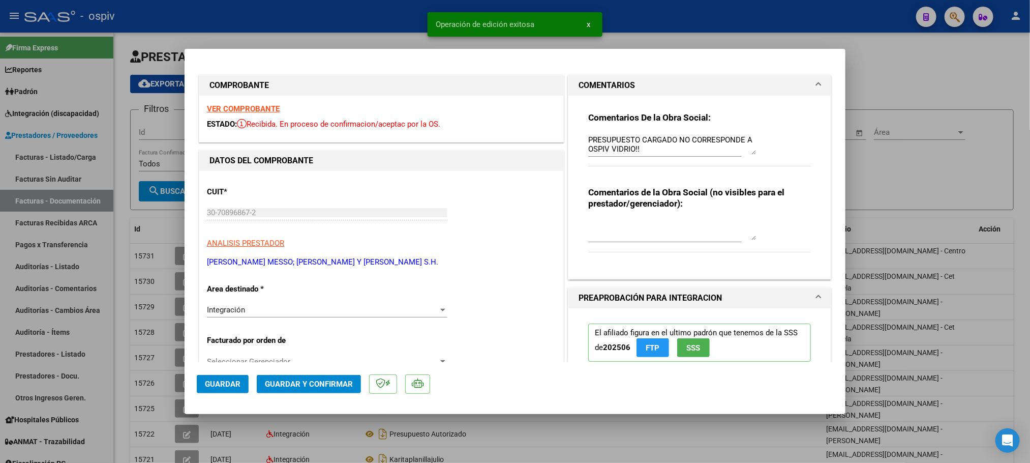
click at [324, 19] on div at bounding box center [515, 231] width 1030 height 463
type input "$ 0,00"
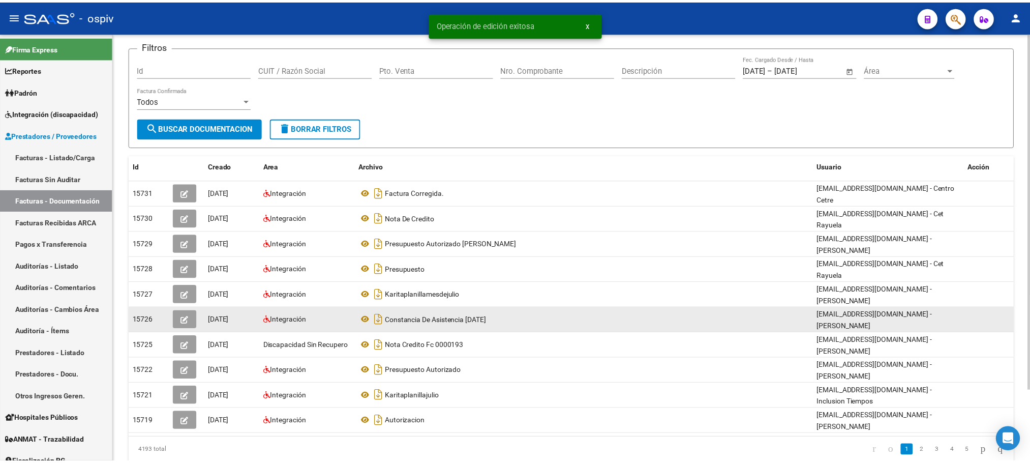
scroll to position [85, 0]
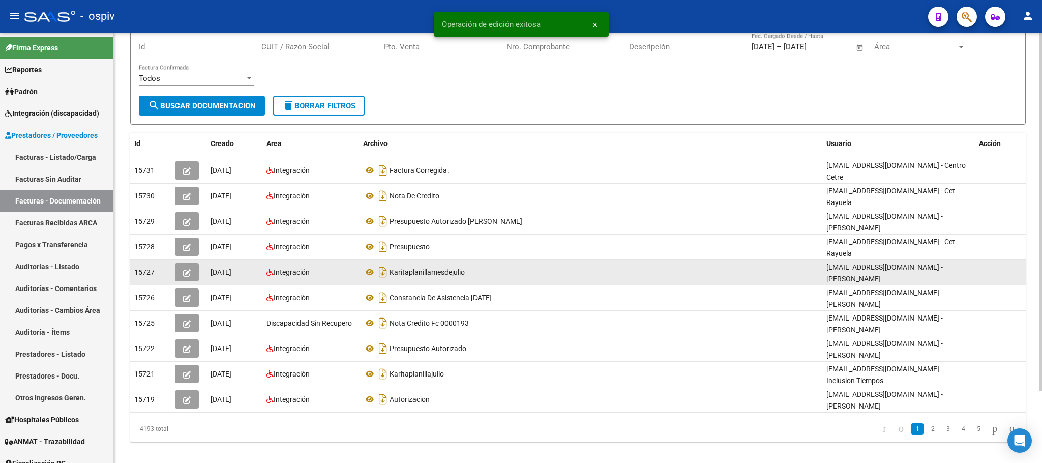
click at [185, 269] on icon "button" at bounding box center [187, 273] width 8 height 8
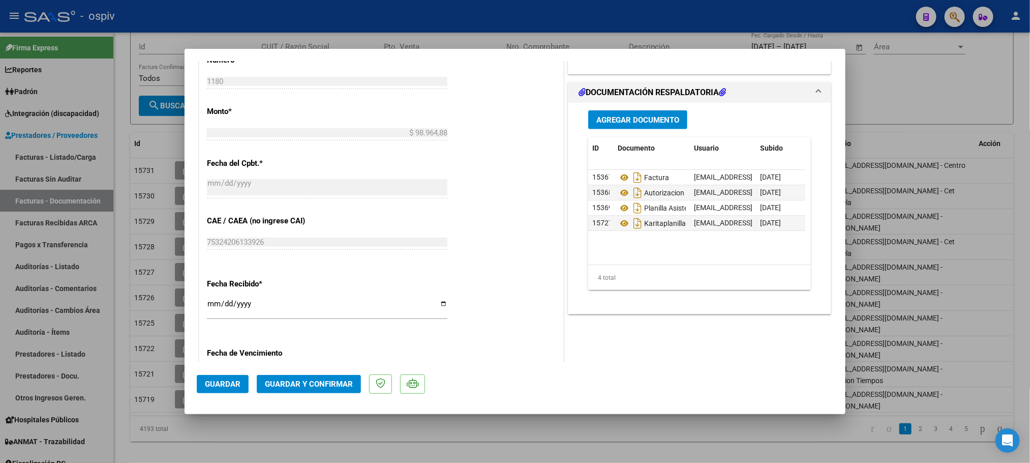
scroll to position [531, 0]
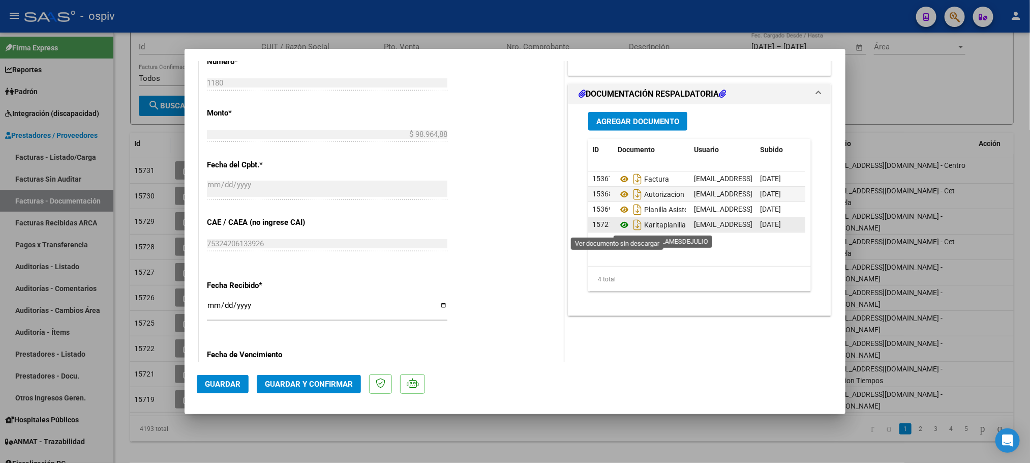
click at [618, 229] on icon at bounding box center [624, 225] width 13 height 12
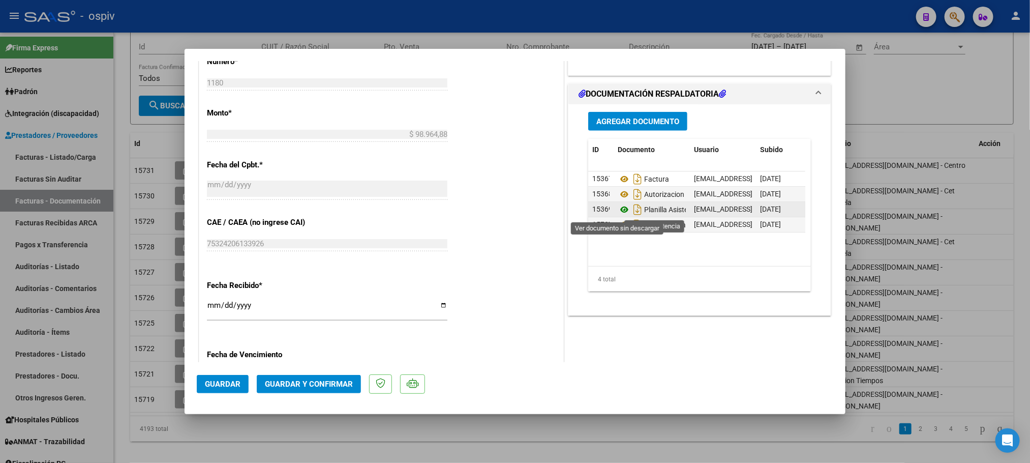
click at [618, 211] on icon at bounding box center [624, 209] width 13 height 12
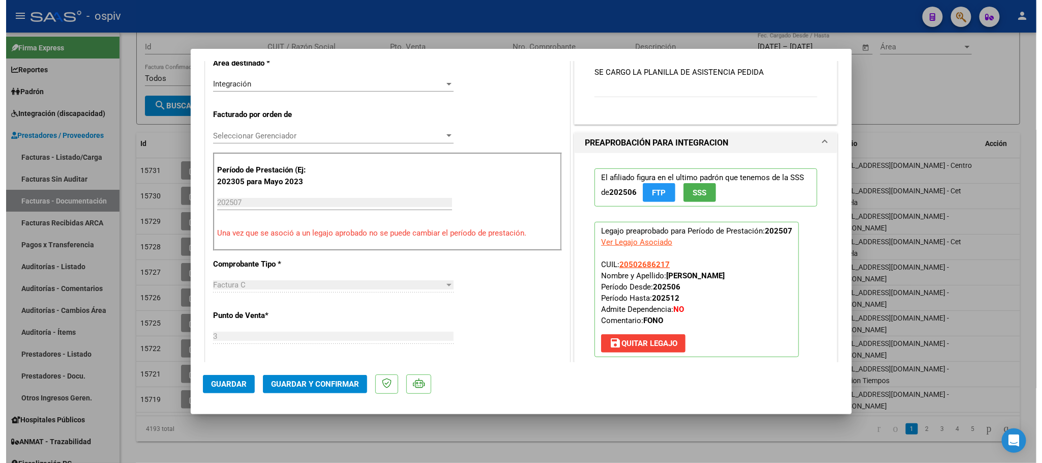
scroll to position [0, 0]
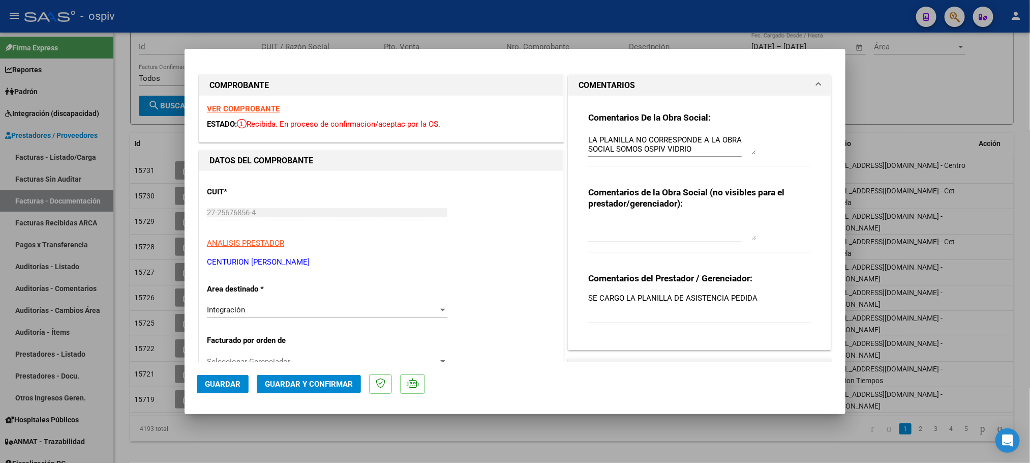
click at [240, 104] on strong "VER COMPROBANTE" at bounding box center [243, 108] width 73 height 9
click at [316, 387] on span "Guardar y Confirmar" at bounding box center [309, 383] width 88 height 9
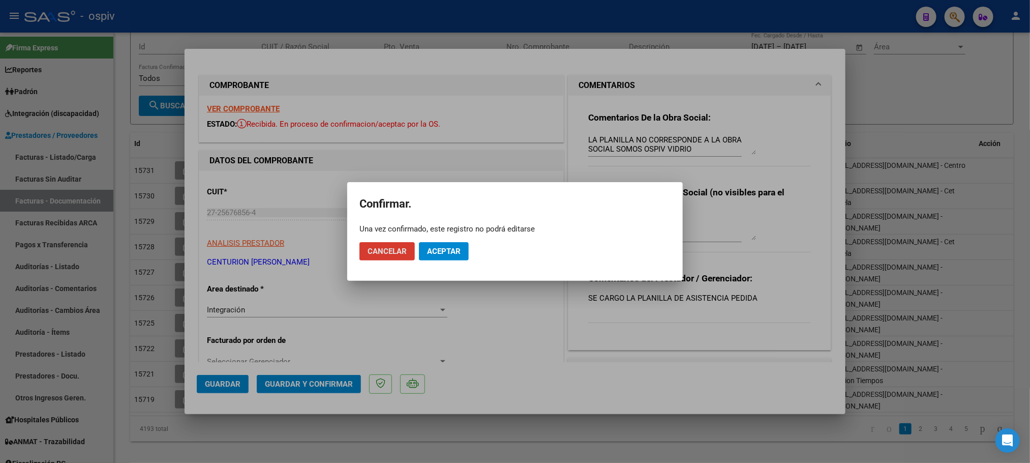
click at [449, 254] on span "Aceptar" at bounding box center [444, 251] width 34 height 9
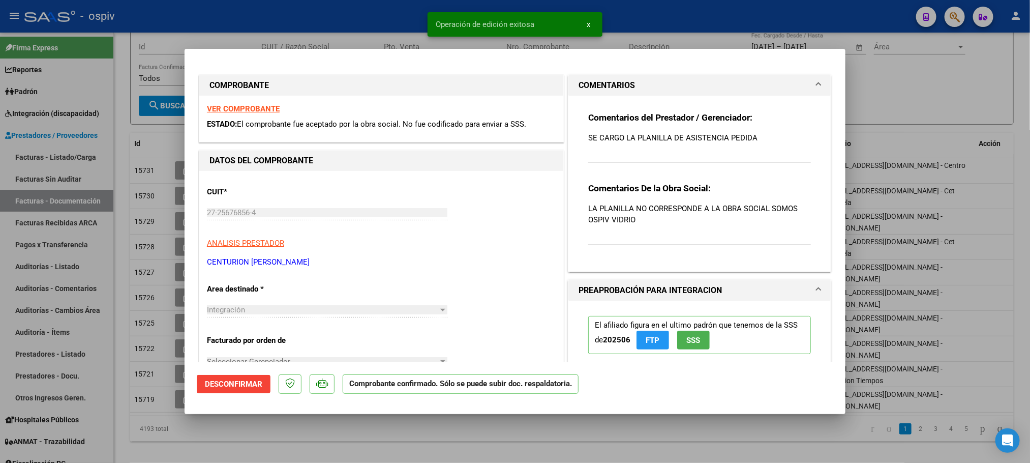
click at [386, 15] on div at bounding box center [515, 231] width 1030 height 463
type input "$ 0,00"
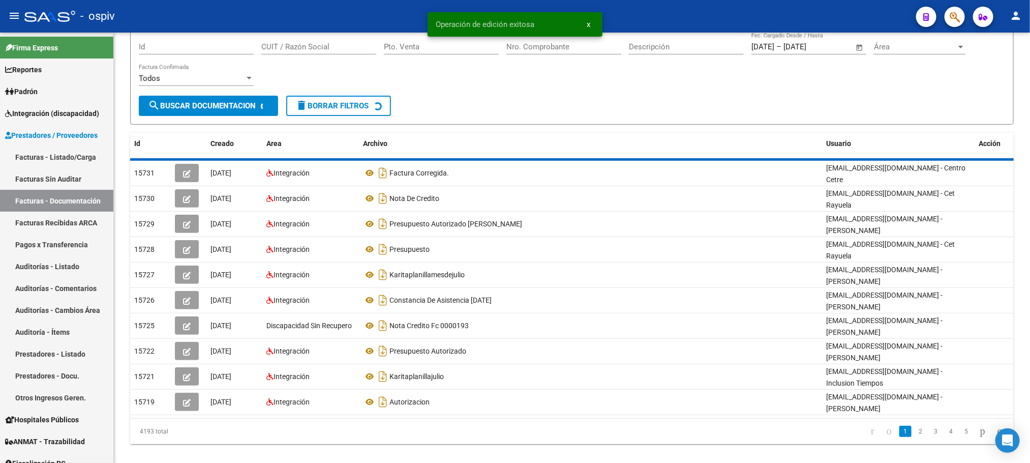
scroll to position [85, 0]
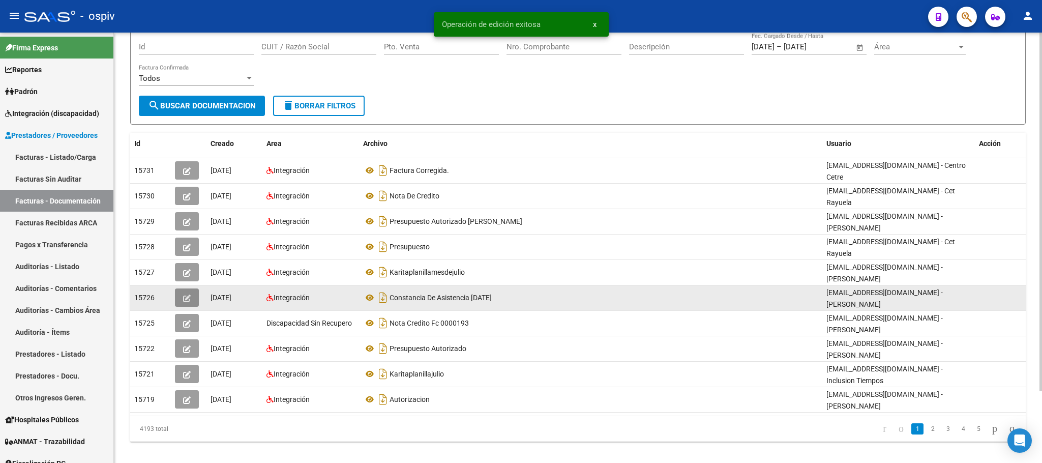
click at [188, 294] on icon "button" at bounding box center [187, 298] width 8 height 8
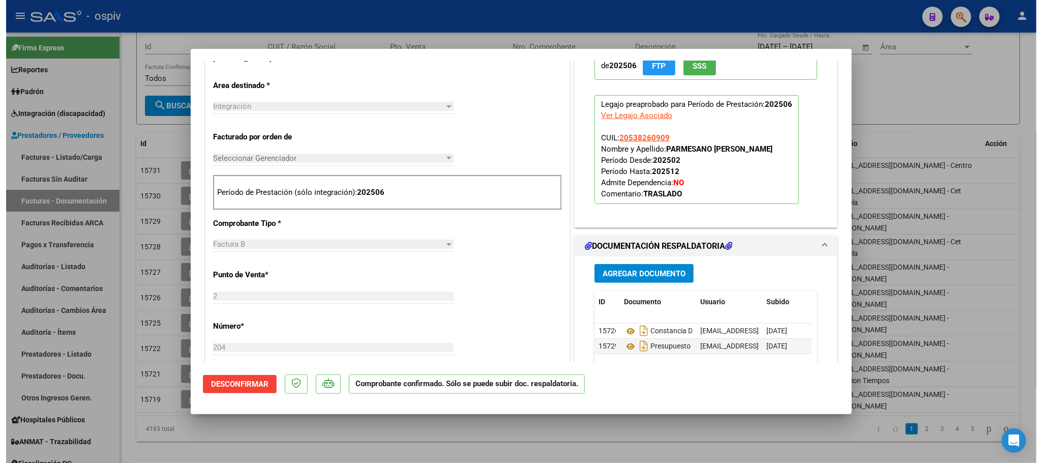
scroll to position [0, 0]
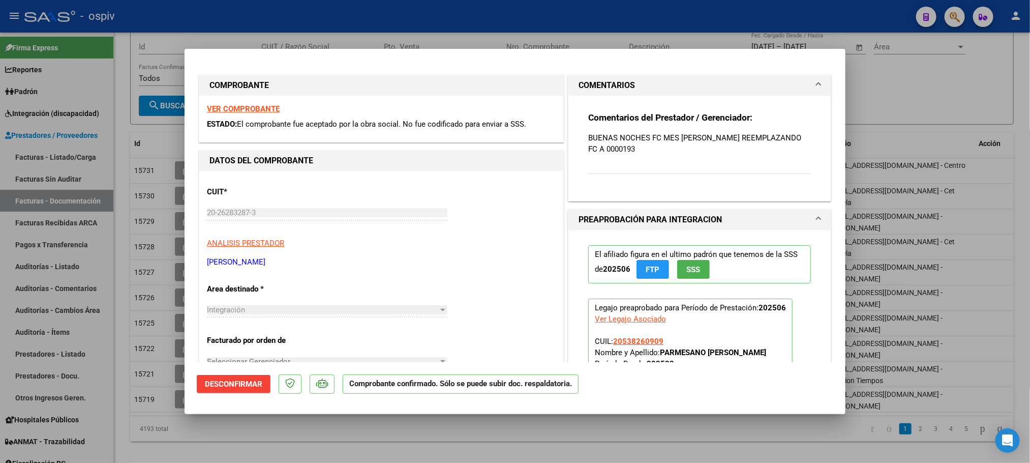
click at [432, 20] on div at bounding box center [515, 231] width 1030 height 463
type input "$ 0,00"
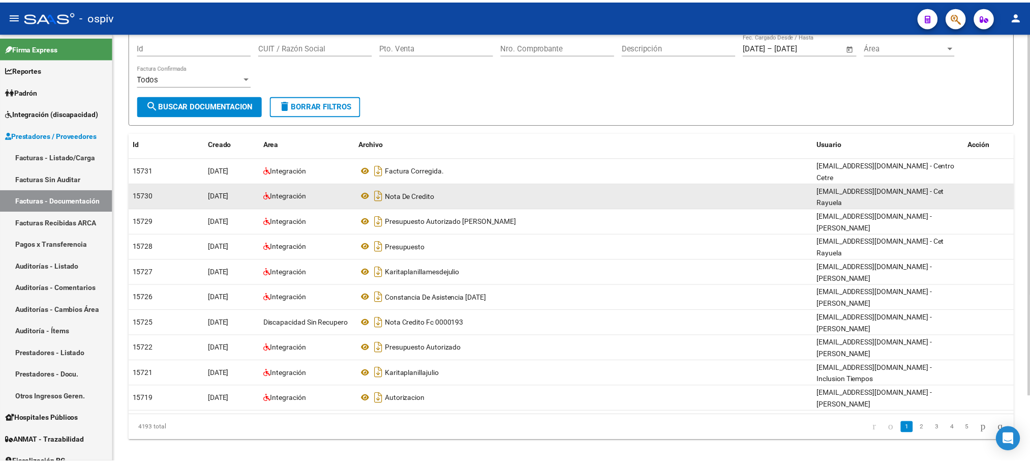
scroll to position [85, 0]
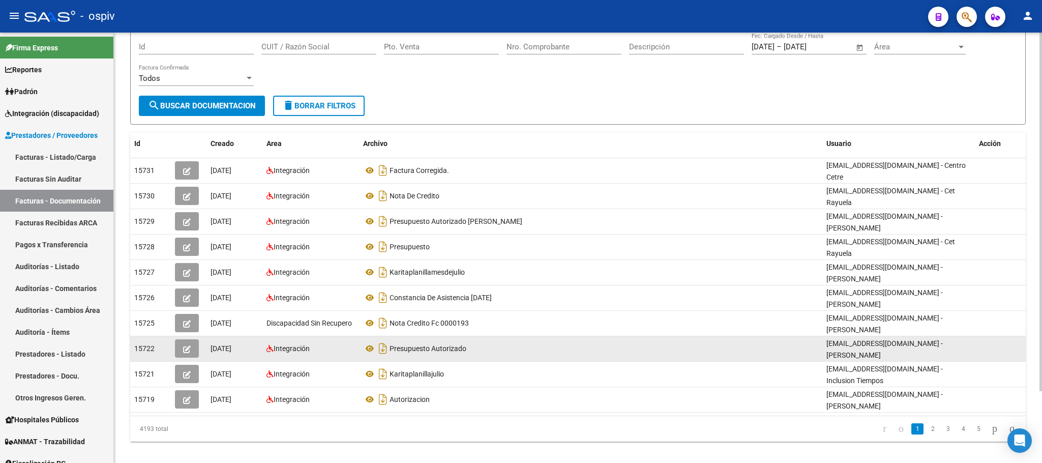
click at [187, 345] on icon "button" at bounding box center [187, 349] width 8 height 8
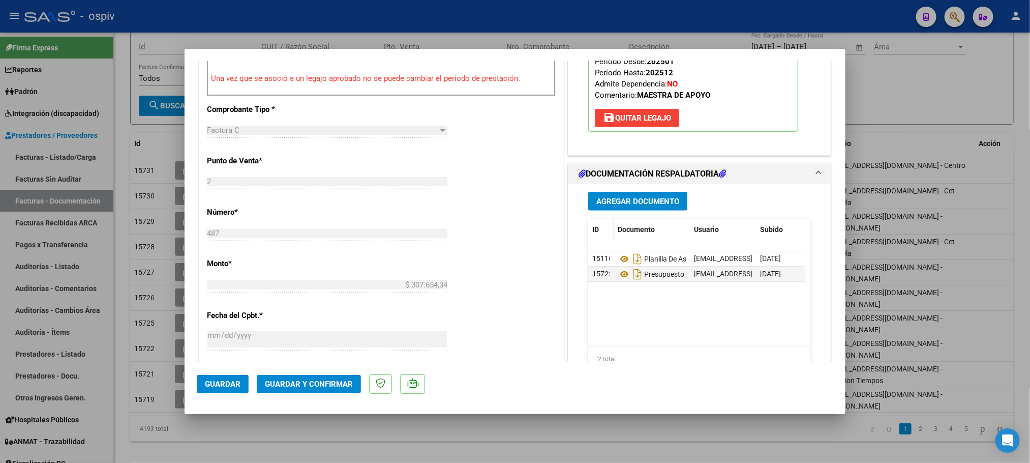
scroll to position [381, 0]
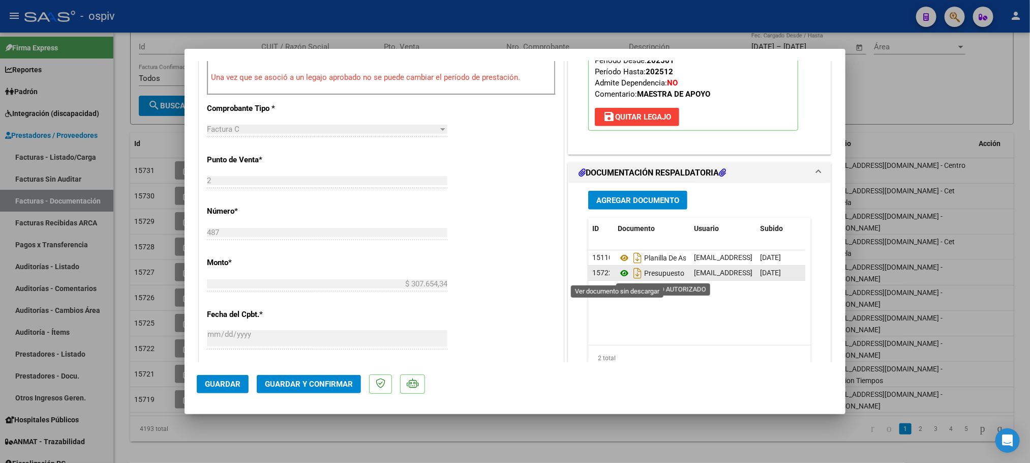
click at [621, 275] on icon at bounding box center [624, 273] width 13 height 12
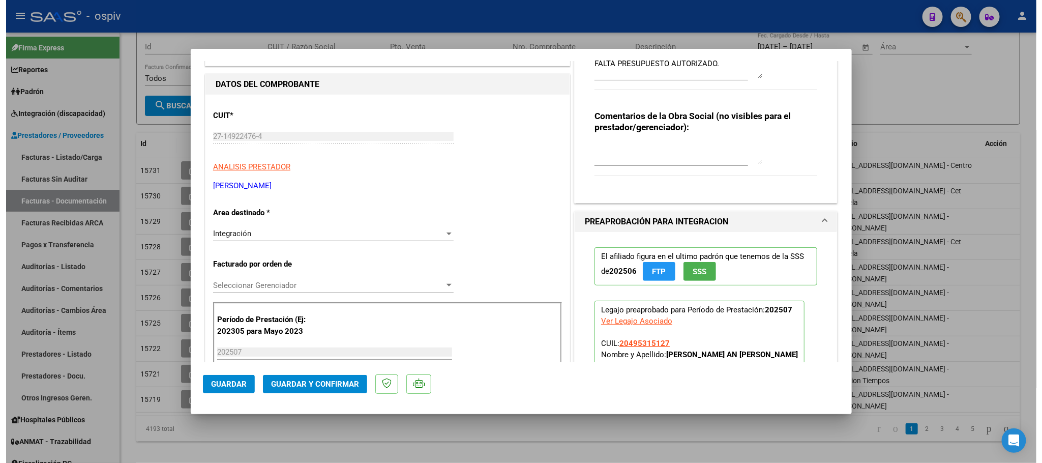
scroll to position [0, 0]
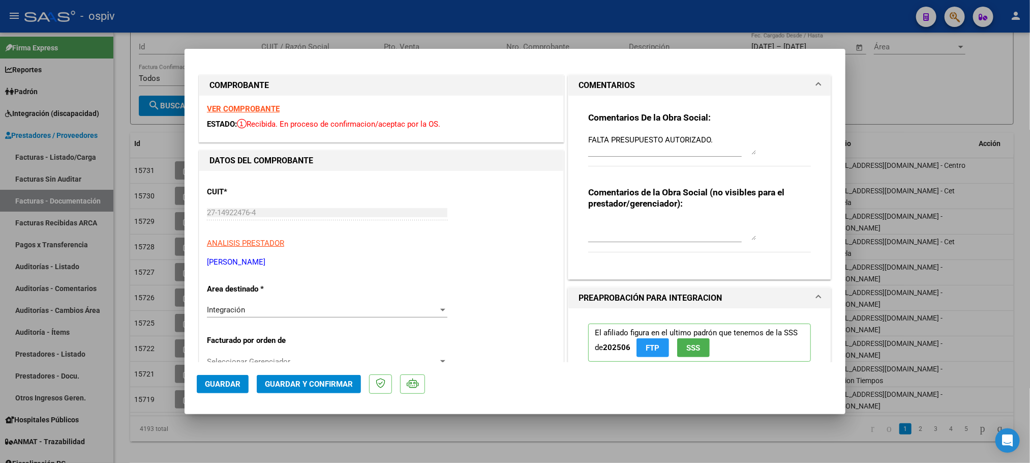
click at [244, 106] on strong "VER COMPROBANTE" at bounding box center [243, 108] width 73 height 9
click at [293, 383] on span "Guardar y Confirmar" at bounding box center [309, 383] width 88 height 9
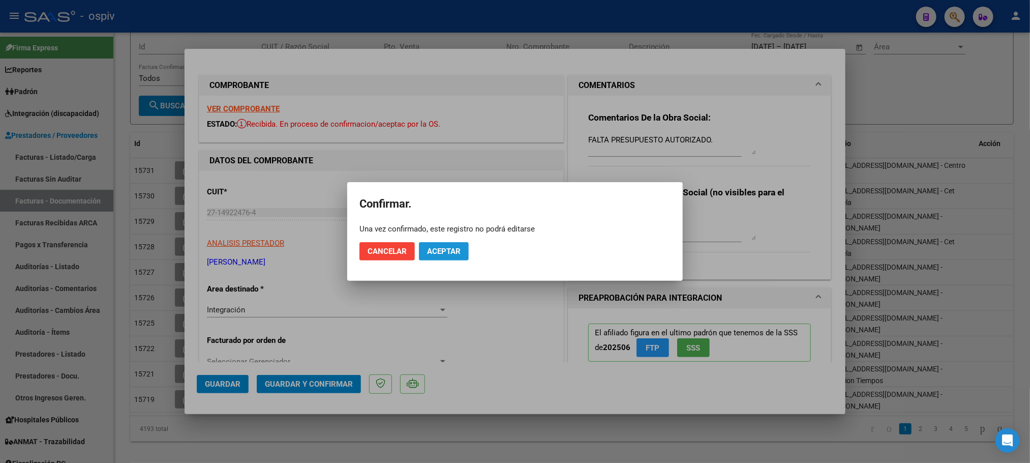
click at [444, 243] on button "Aceptar" at bounding box center [444, 251] width 50 height 18
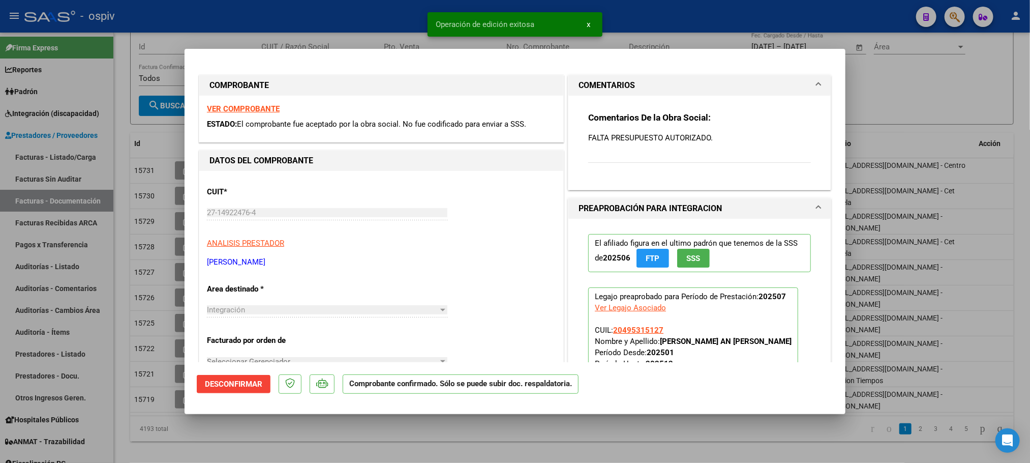
click at [368, 14] on div at bounding box center [515, 231] width 1030 height 463
type input "$ 0,00"
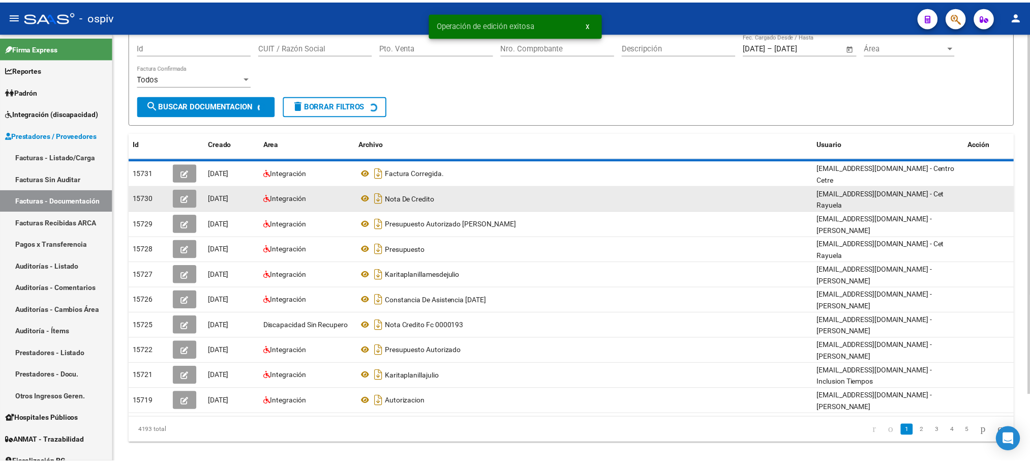
scroll to position [85, 0]
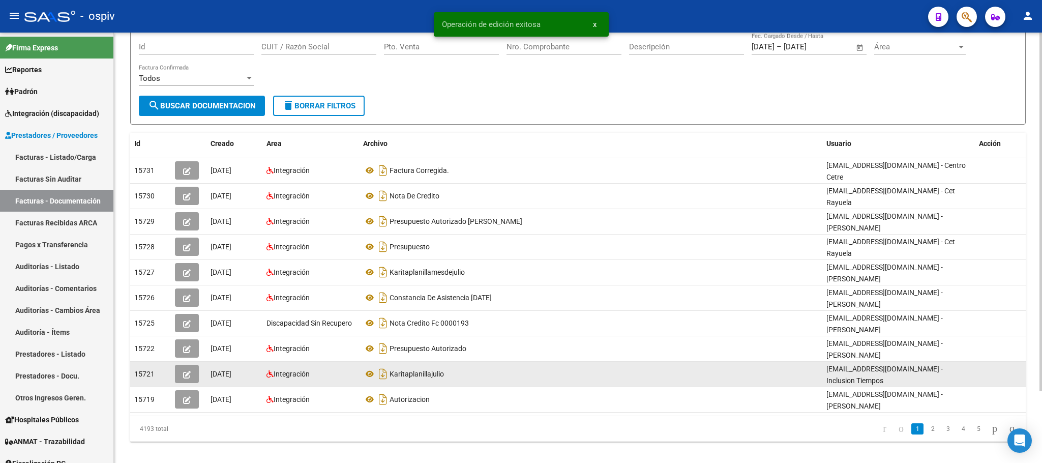
click at [185, 371] on icon "button" at bounding box center [187, 375] width 8 height 8
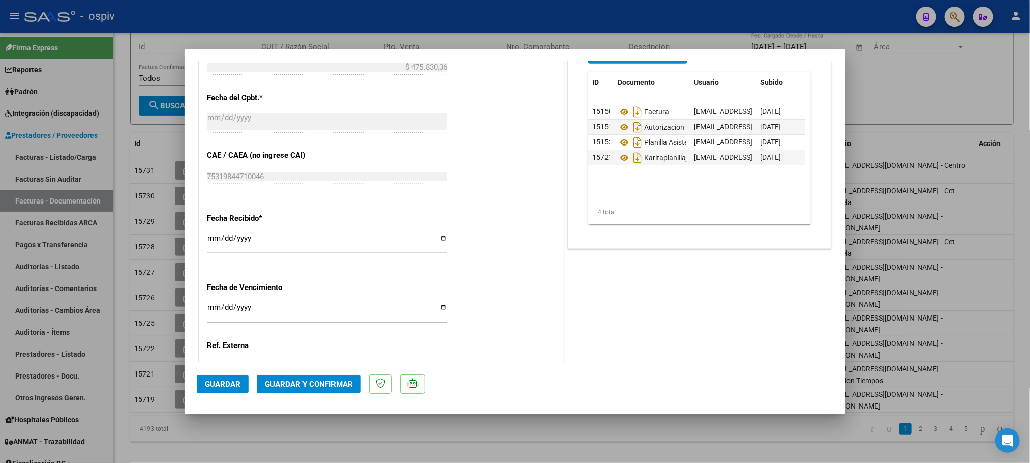
scroll to position [531, 0]
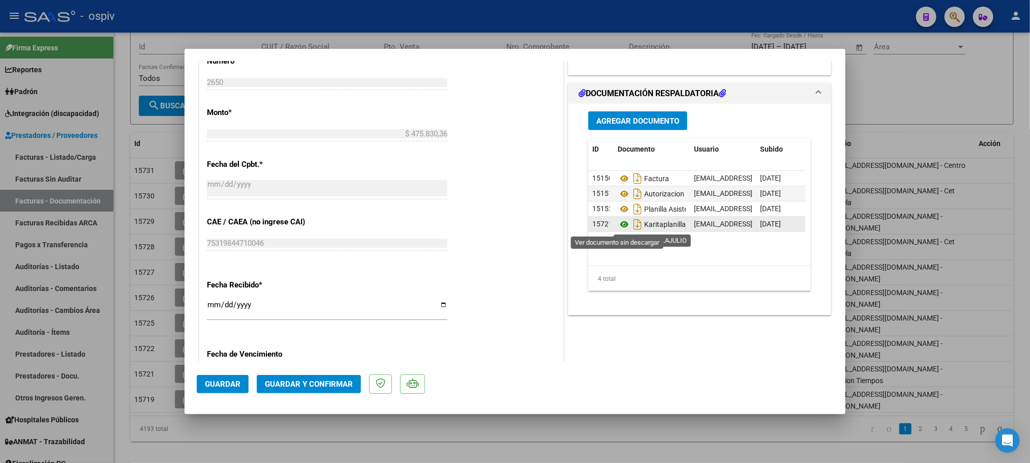
click at [620, 226] on icon at bounding box center [624, 224] width 13 height 12
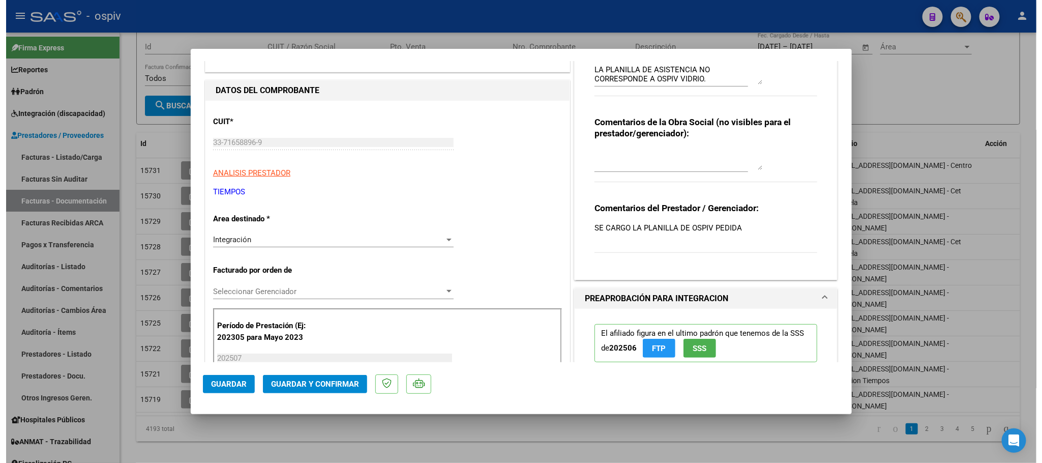
scroll to position [0, 0]
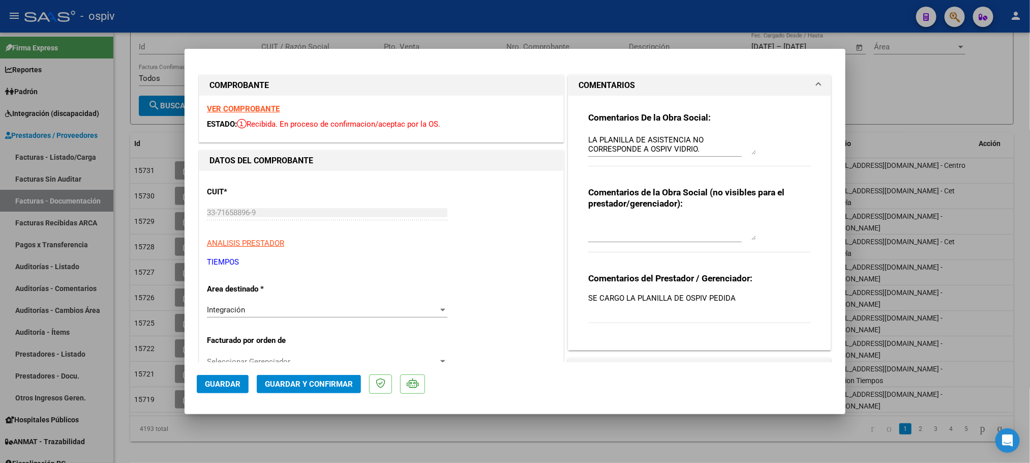
click at [234, 108] on strong "VER COMPROBANTE" at bounding box center [243, 108] width 73 height 9
click at [310, 375] on button "Guardar y Confirmar" at bounding box center [309, 384] width 104 height 18
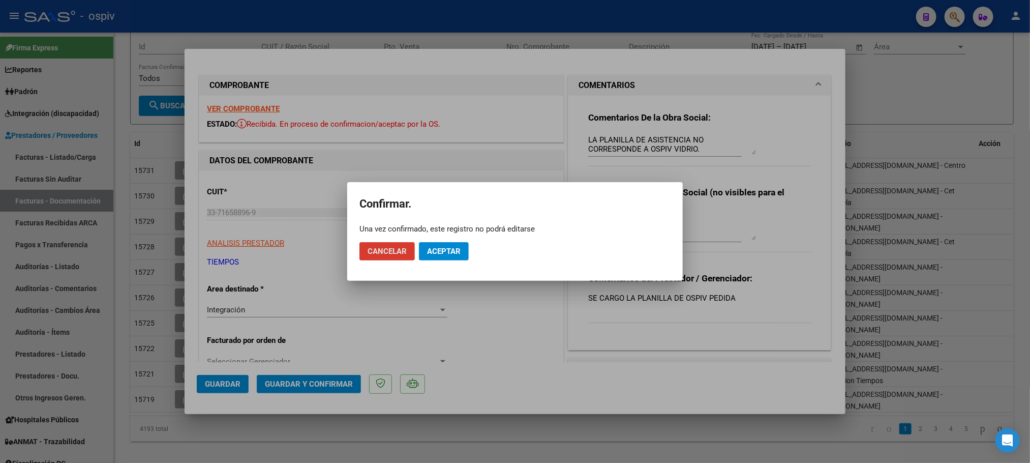
click at [439, 250] on span "Aceptar" at bounding box center [444, 251] width 34 height 9
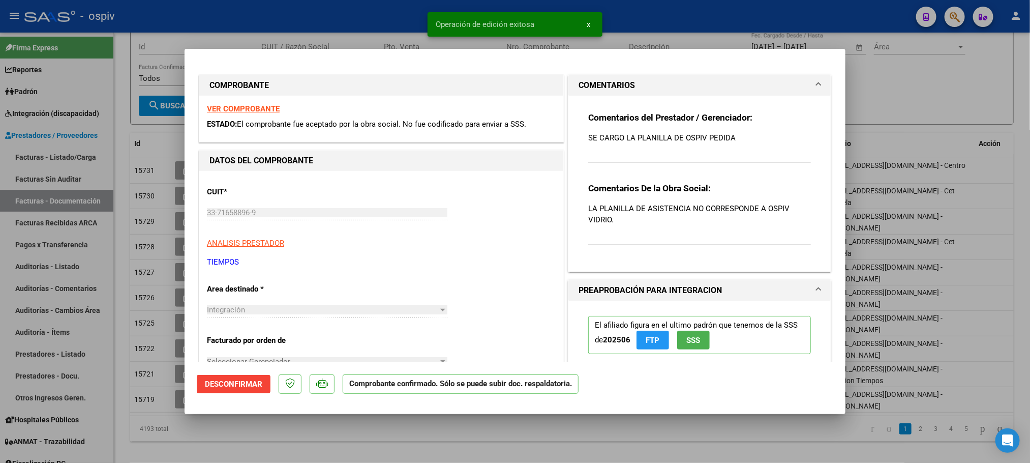
click at [289, 435] on div at bounding box center [515, 231] width 1030 height 463
type input "$ 0,00"
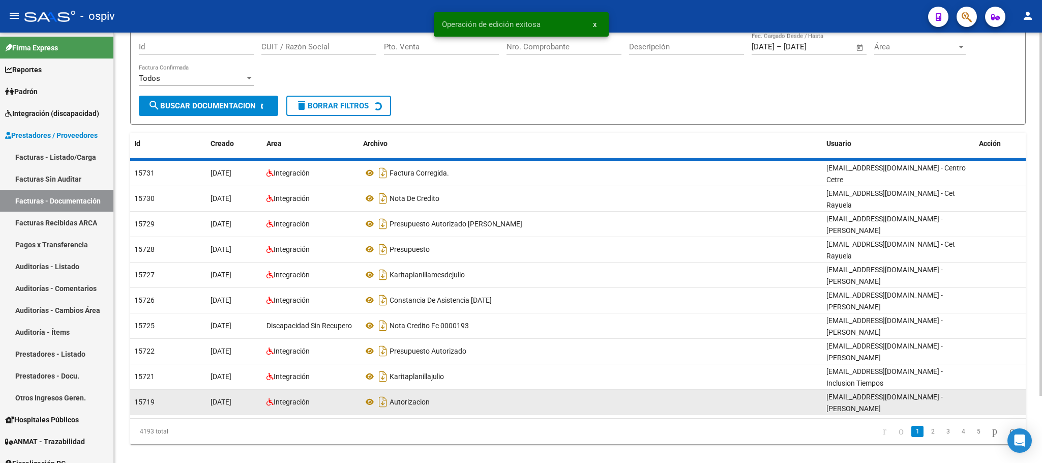
scroll to position [85, 0]
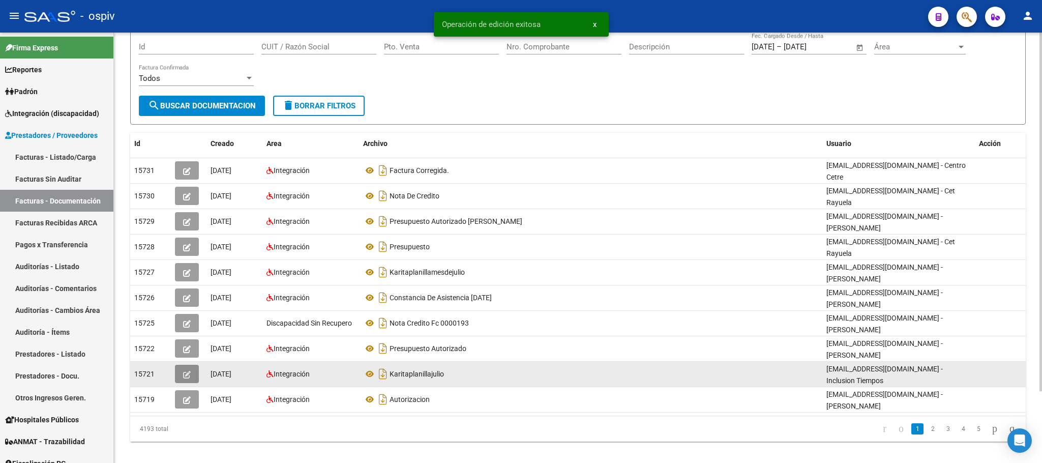
click at [187, 371] on icon "button" at bounding box center [187, 375] width 8 height 8
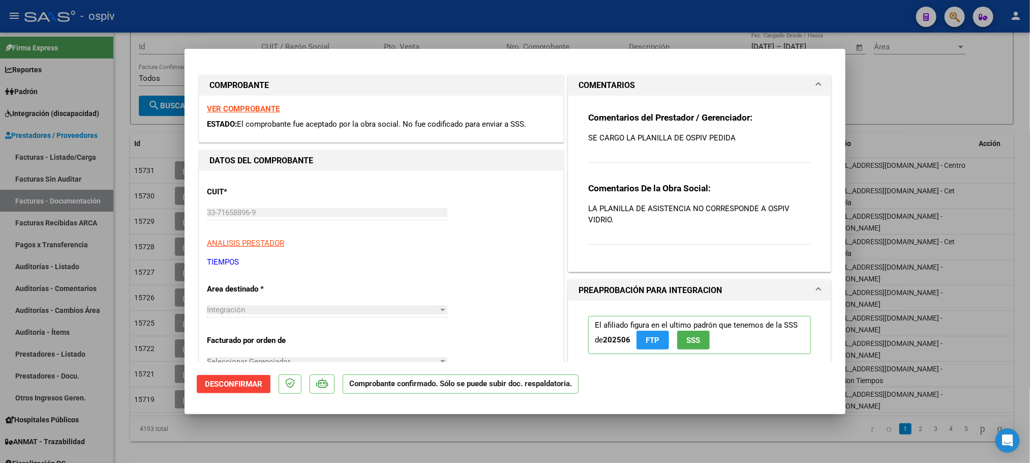
click at [162, 425] on div at bounding box center [515, 231] width 1030 height 463
type input "$ 0,00"
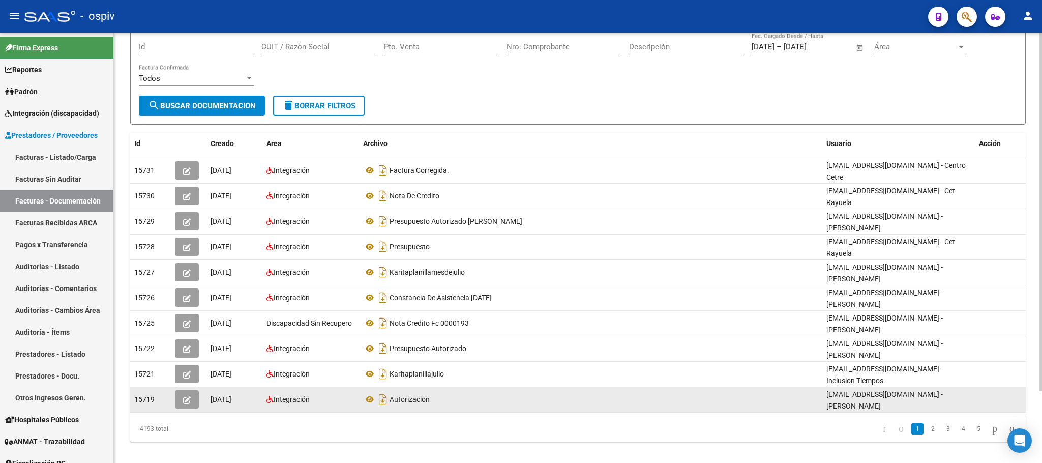
click at [187, 396] on icon "button" at bounding box center [187, 400] width 8 height 8
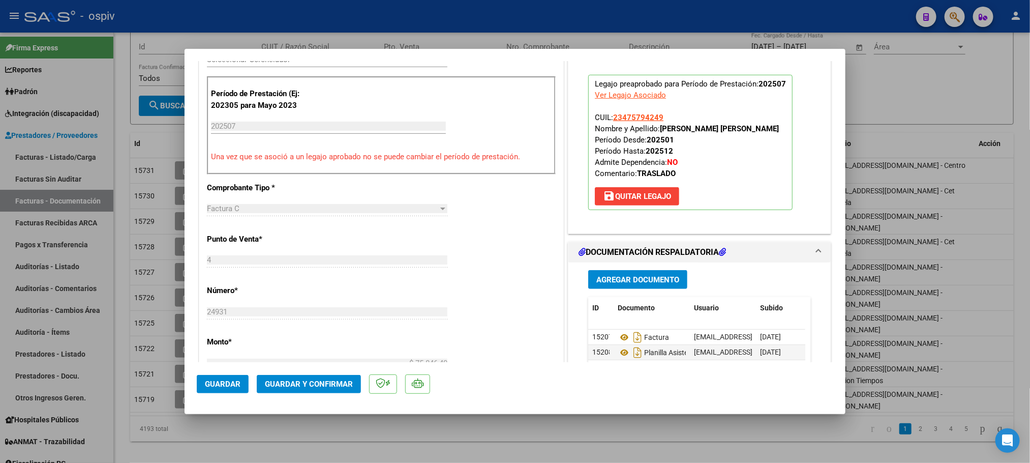
scroll to position [458, 0]
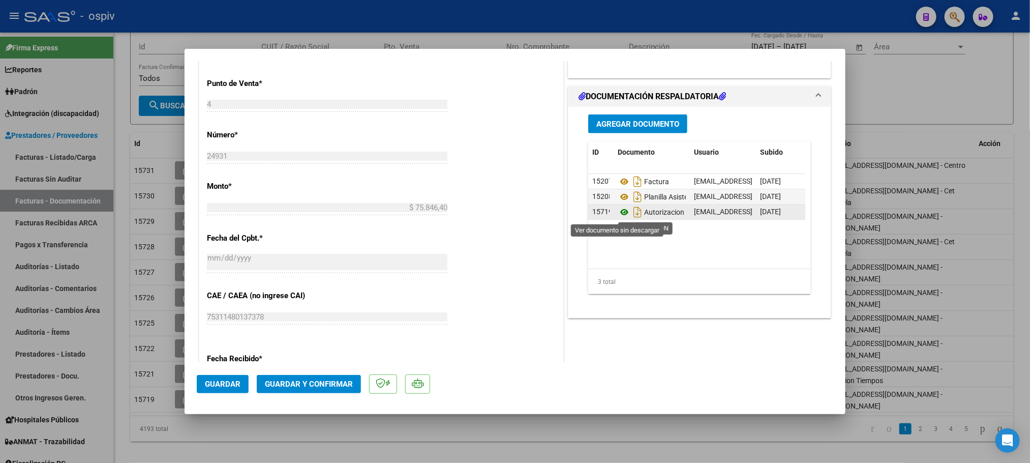
click at [618, 216] on icon at bounding box center [624, 212] width 13 height 12
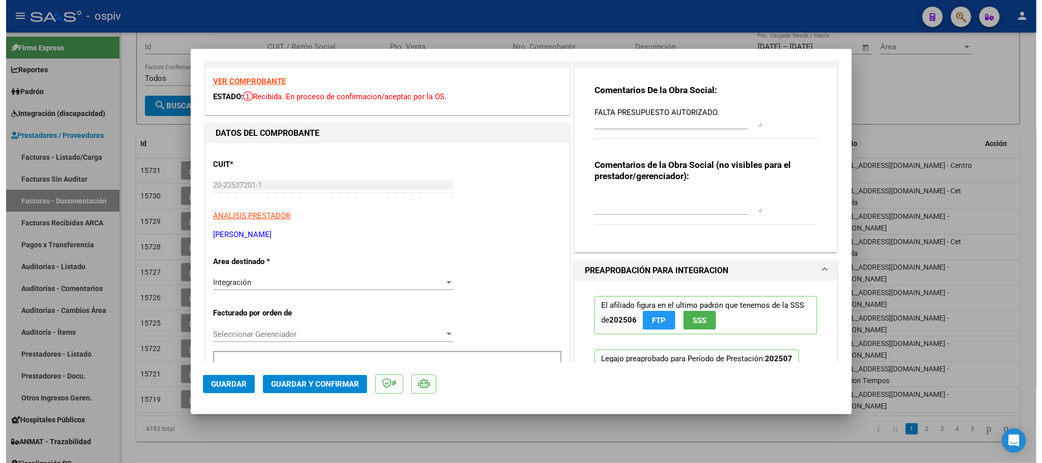
scroll to position [0, 0]
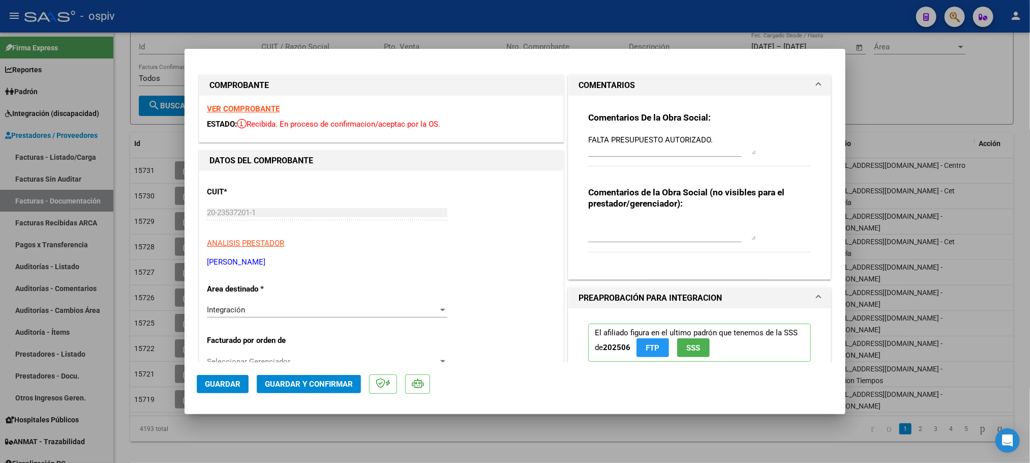
click at [236, 104] on strong "VER COMPROBANTE" at bounding box center [243, 108] width 73 height 9
click at [319, 376] on button "Guardar y Confirmar" at bounding box center [309, 384] width 104 height 18
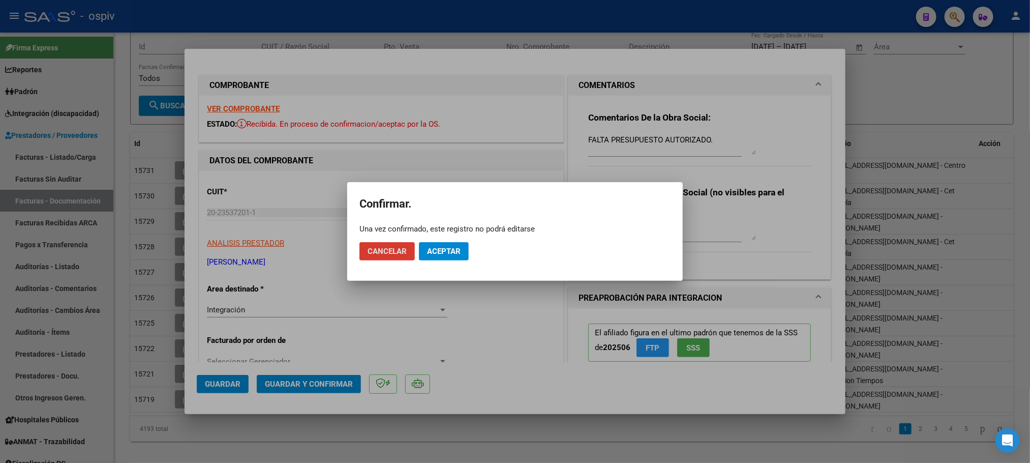
click at [444, 247] on span "Aceptar" at bounding box center [444, 251] width 34 height 9
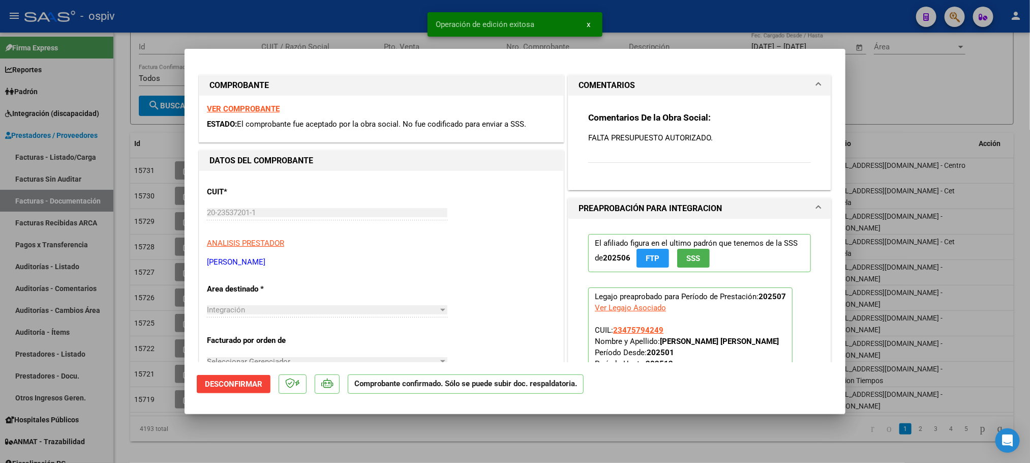
click at [159, 420] on div at bounding box center [515, 231] width 1030 height 463
type input "$ 0,00"
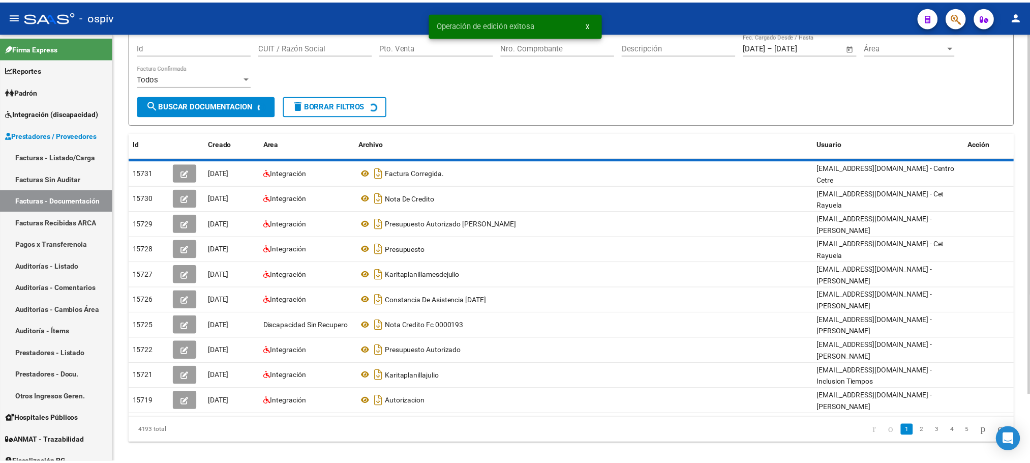
scroll to position [85, 0]
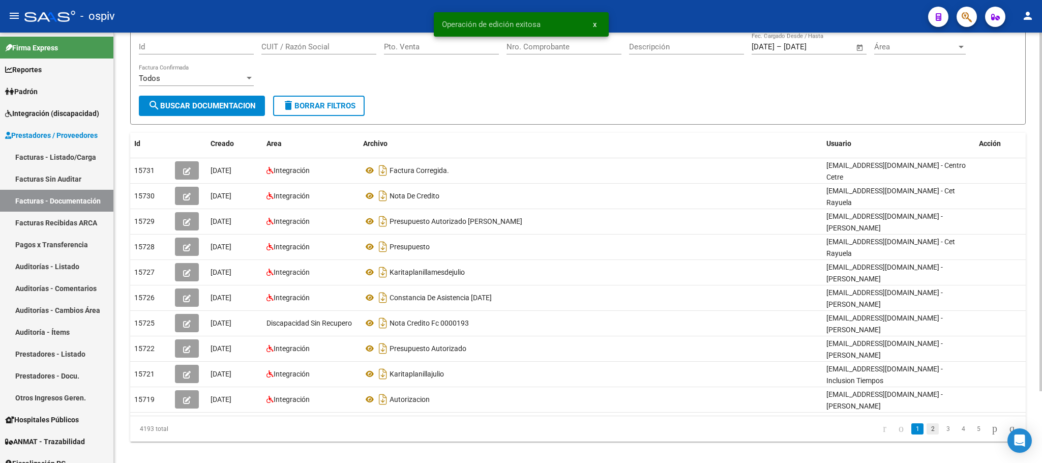
click at [926, 423] on link "2" at bounding box center [932, 428] width 12 height 11
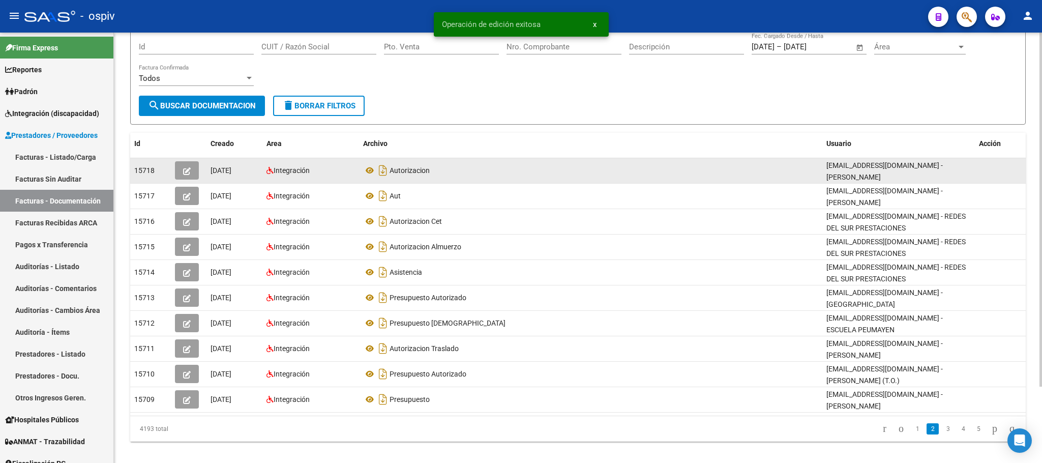
click at [185, 168] on icon "button" at bounding box center [187, 171] width 8 height 8
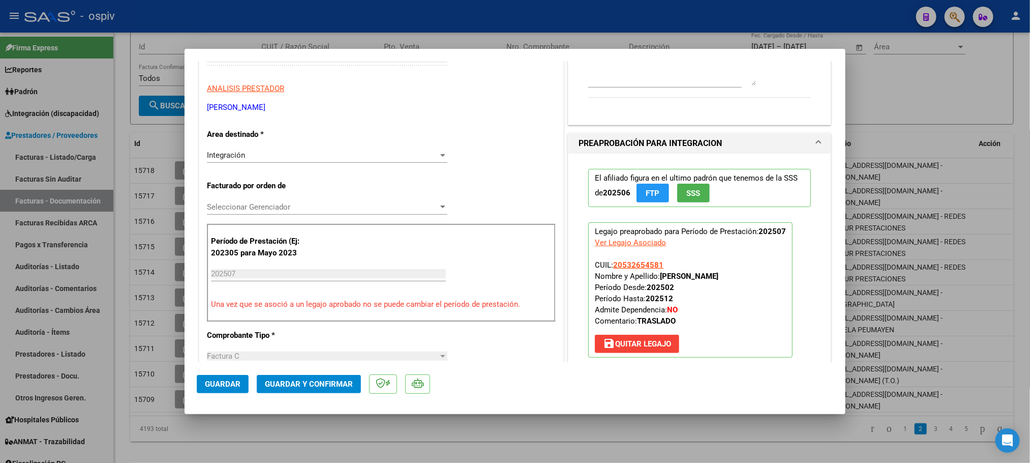
scroll to position [381, 0]
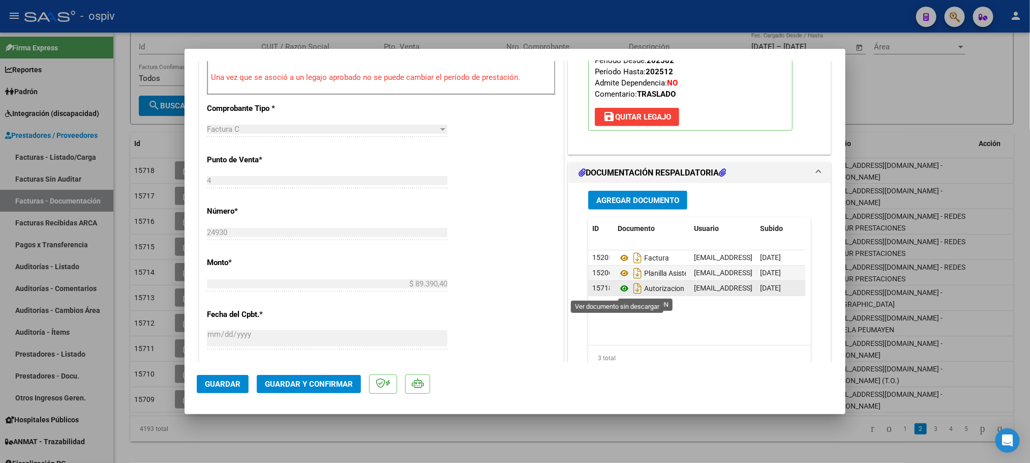
click at [618, 293] on icon at bounding box center [624, 288] width 13 height 12
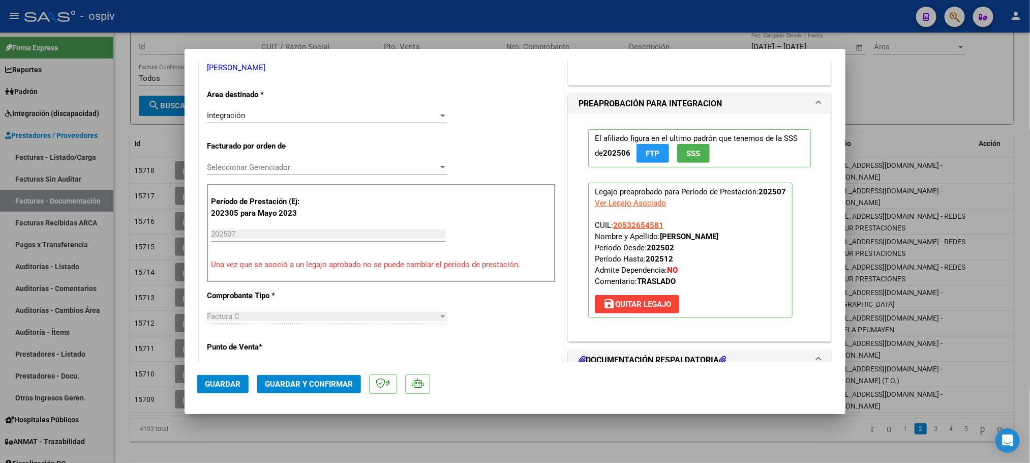
scroll to position [0, 0]
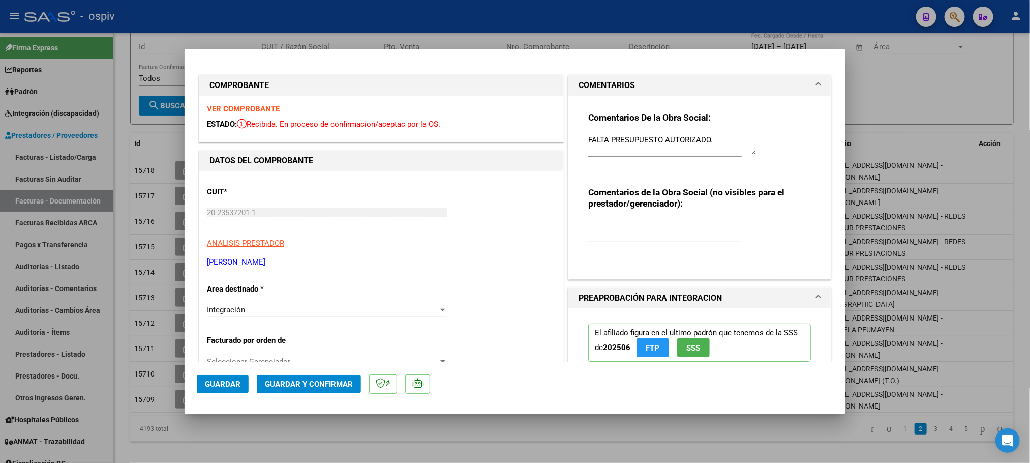
click at [240, 105] on strong "VER COMPROBANTE" at bounding box center [243, 108] width 73 height 9
click at [308, 383] on span "Guardar y Confirmar" at bounding box center [309, 383] width 88 height 9
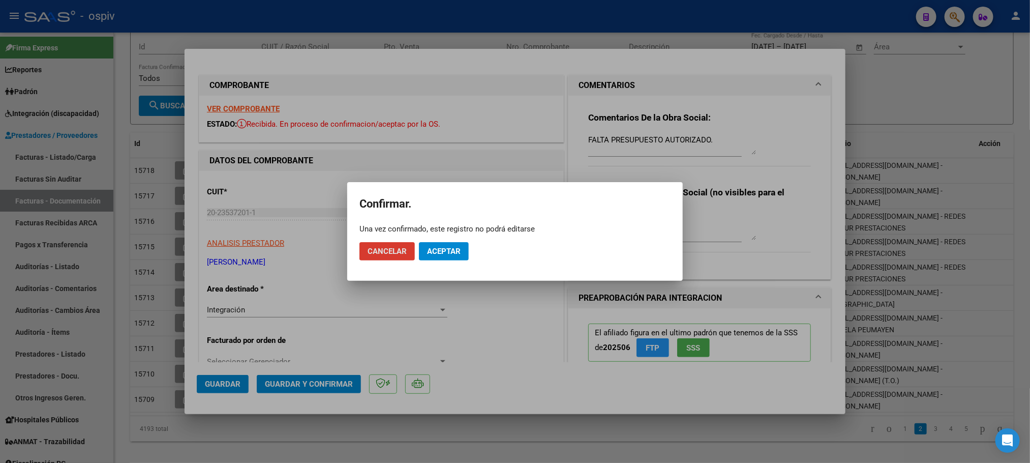
click at [427, 255] on span "Aceptar" at bounding box center [444, 251] width 34 height 9
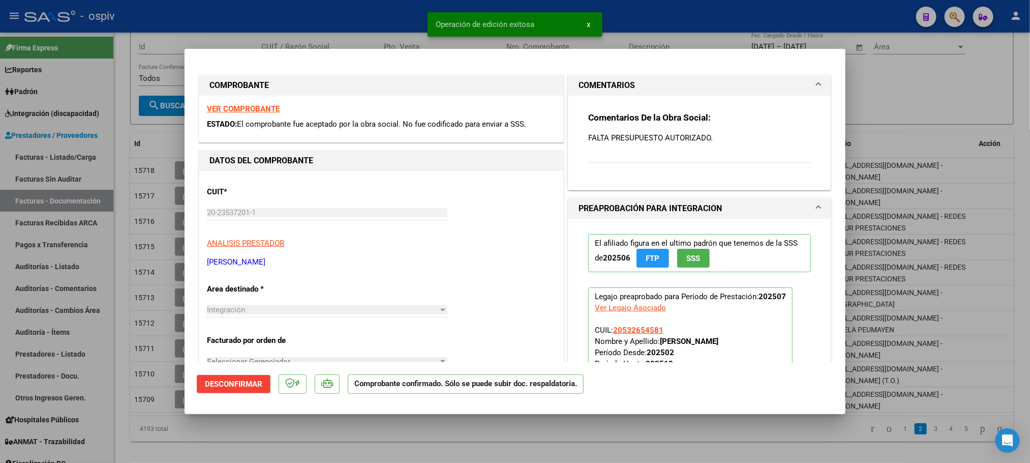
click at [337, 21] on div at bounding box center [515, 231] width 1030 height 463
type input "$ 0,00"
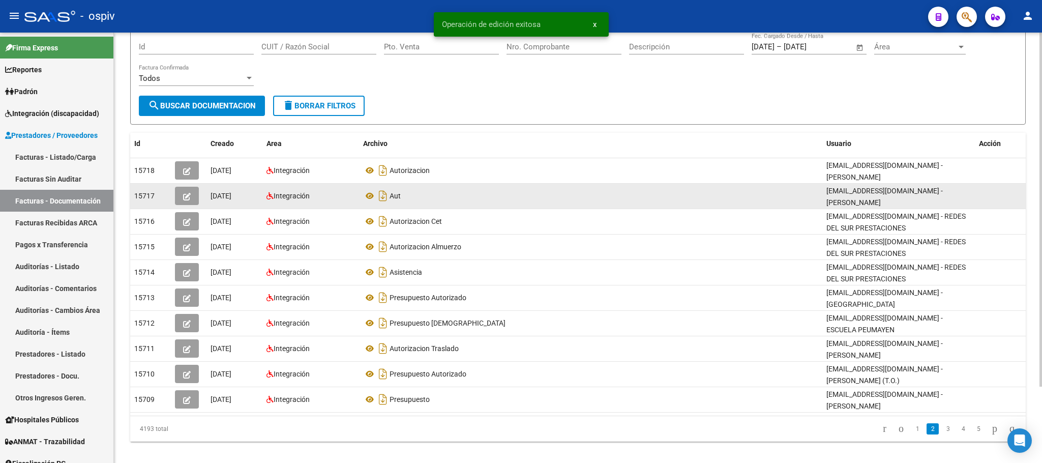
click at [190, 193] on icon "button" at bounding box center [187, 197] width 8 height 8
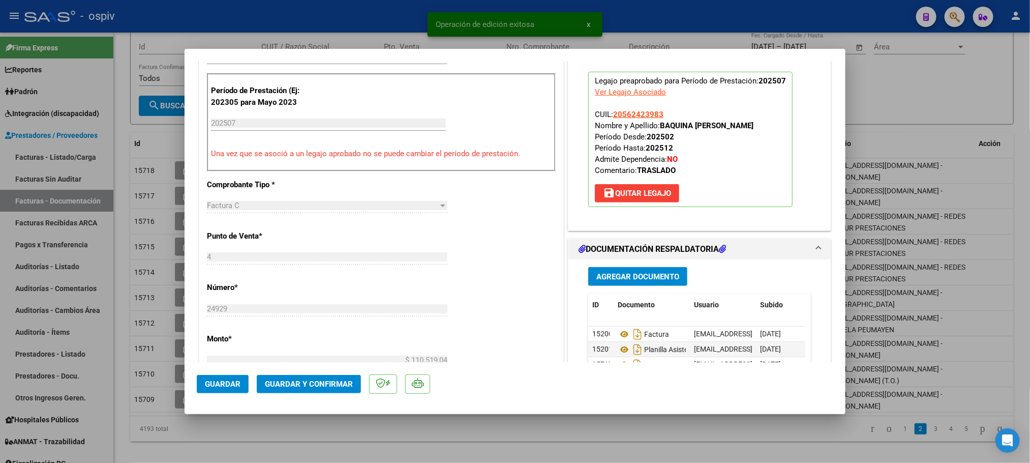
scroll to position [534, 0]
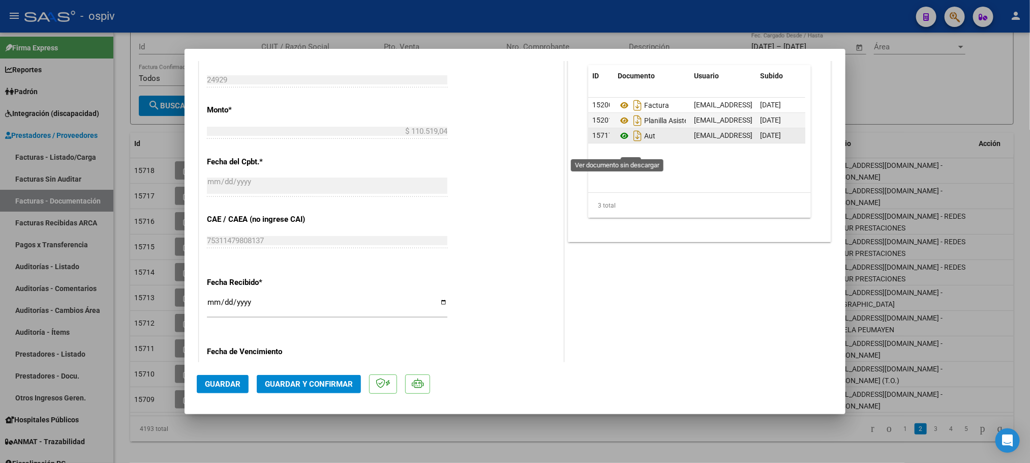
click at [618, 142] on icon at bounding box center [624, 136] width 13 height 12
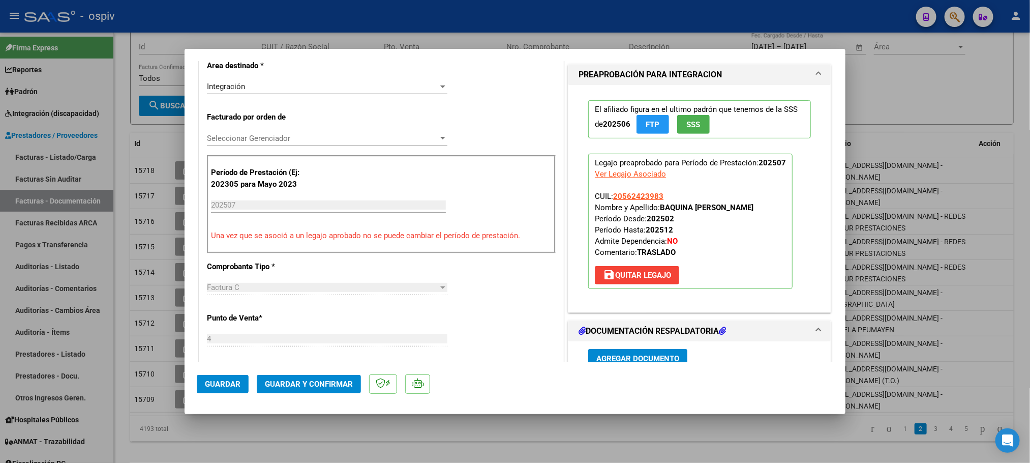
scroll to position [0, 0]
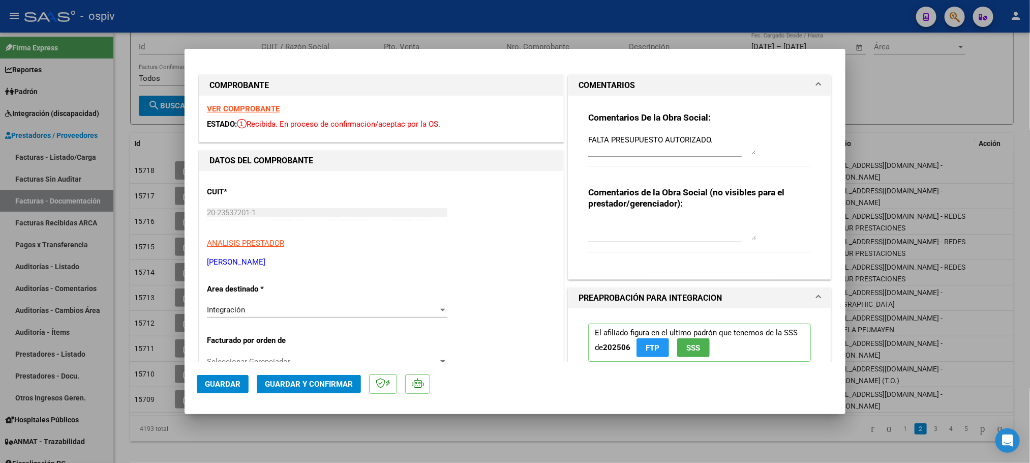
click at [261, 105] on strong "VER COMPROBANTE" at bounding box center [243, 108] width 73 height 9
click at [322, 384] on span "Guardar y Confirmar" at bounding box center [309, 383] width 88 height 9
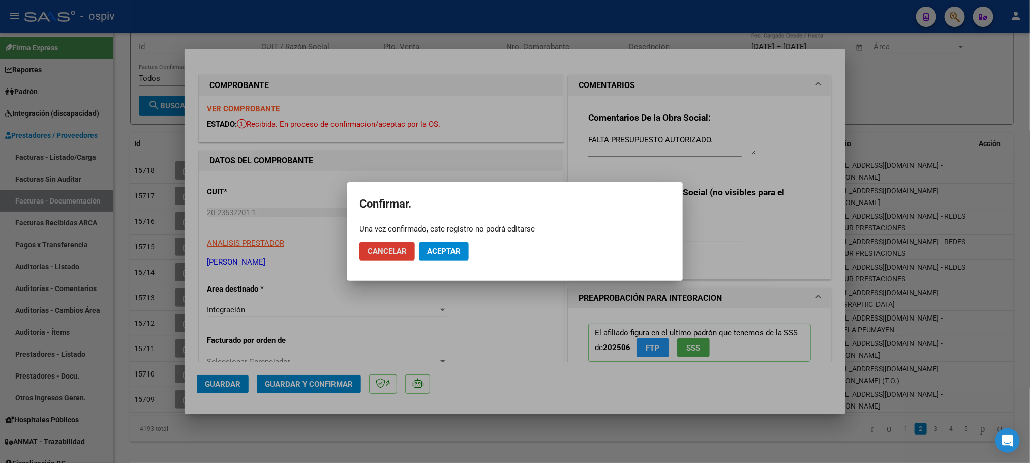
click at [446, 251] on span "Aceptar" at bounding box center [444, 251] width 34 height 9
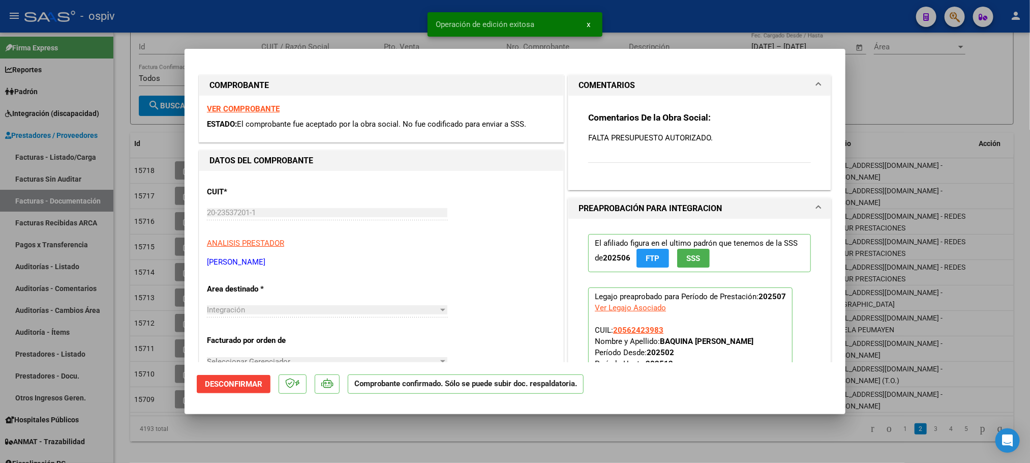
click at [313, 26] on div at bounding box center [515, 231] width 1030 height 463
type input "$ 0,00"
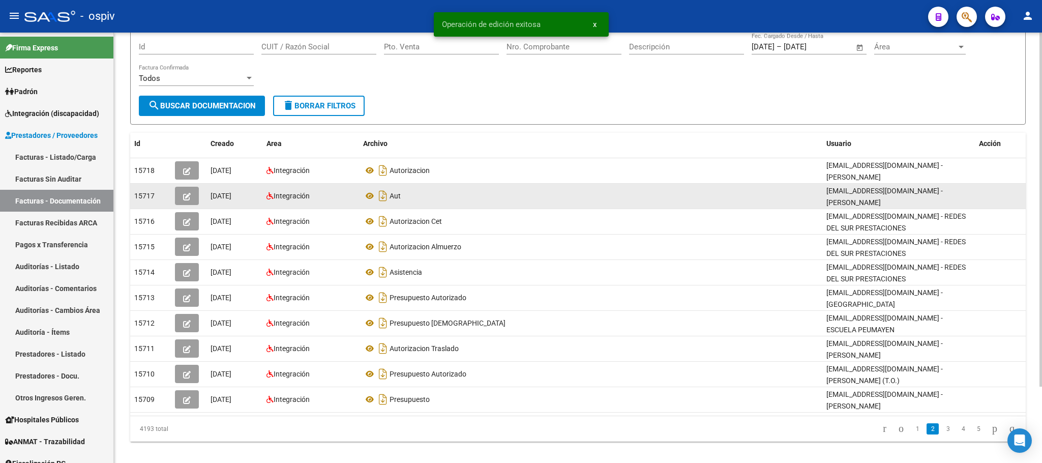
click at [188, 193] on icon "button" at bounding box center [187, 197] width 8 height 8
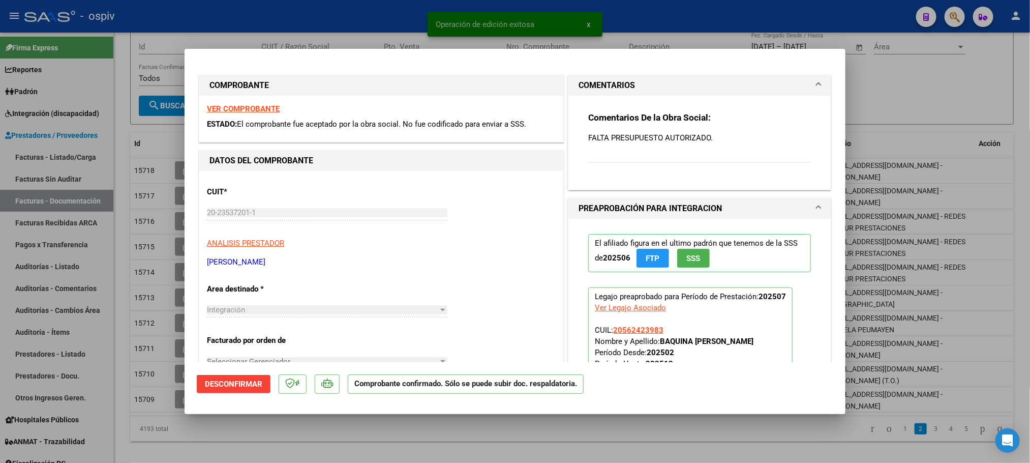
click at [284, 19] on div at bounding box center [515, 231] width 1030 height 463
type input "$ 0,00"
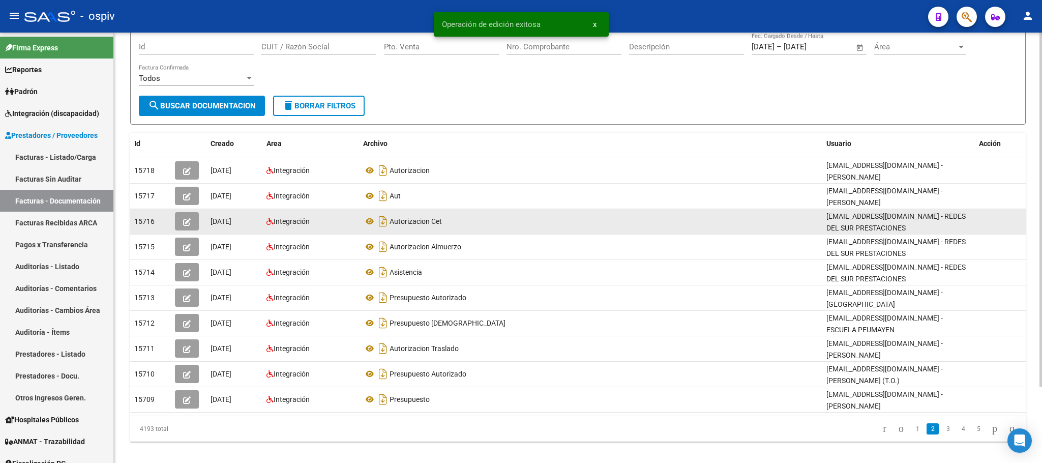
click at [188, 218] on icon "button" at bounding box center [187, 222] width 8 height 8
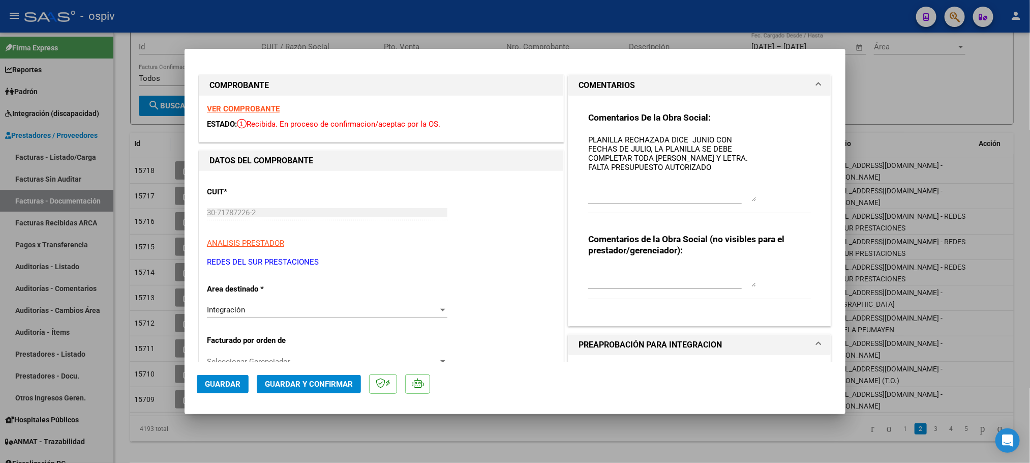
drag, startPoint x: 742, startPoint y: 152, endPoint x: 746, endPoint y: 199, distance: 47.5
click at [746, 199] on textarea "PLANILLA RECHAZADA DICE JUNIO CON FECHAS DE JULIO, LA PLANILLA SE DEBE COMPLETA…" at bounding box center [672, 167] width 168 height 67
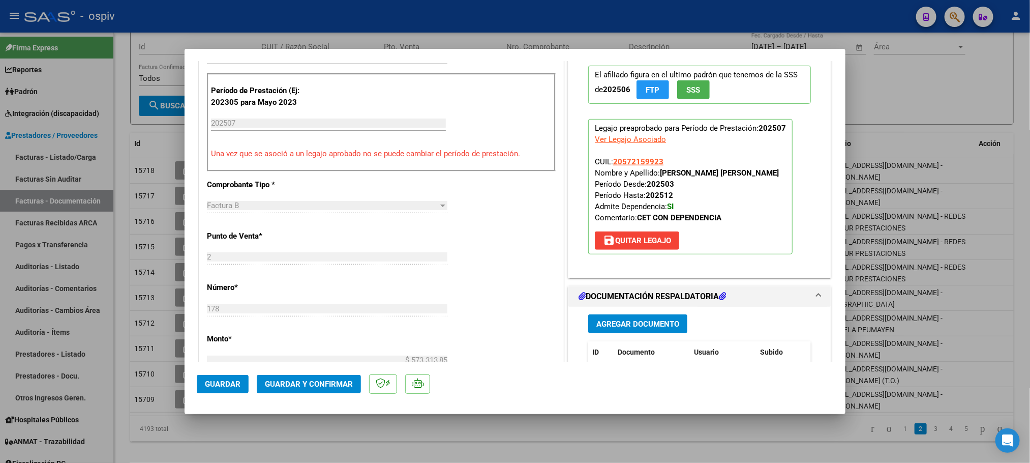
scroll to position [534, 0]
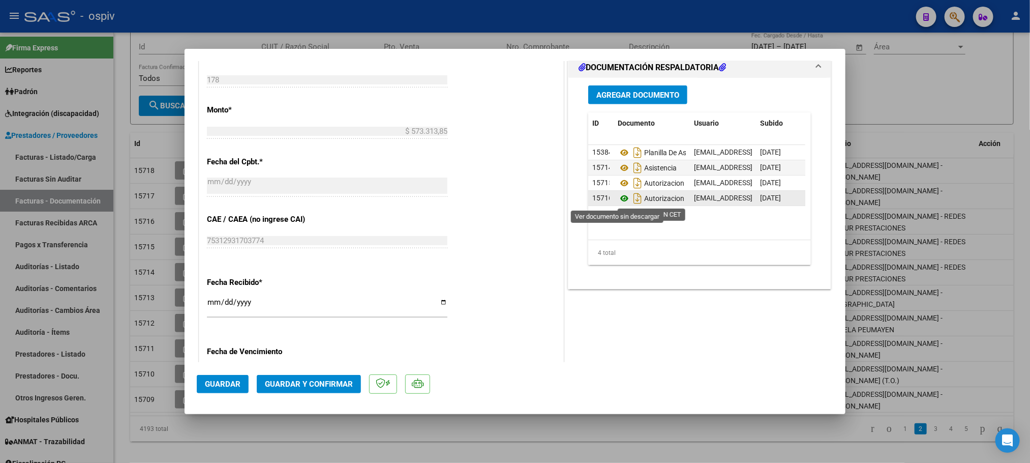
click at [618, 200] on icon at bounding box center [624, 198] width 13 height 12
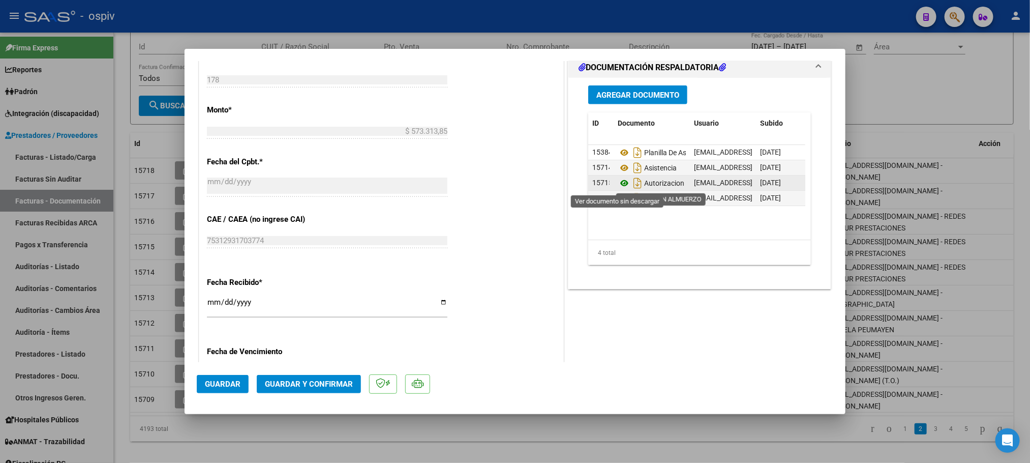
click at [619, 182] on icon at bounding box center [624, 183] width 13 height 12
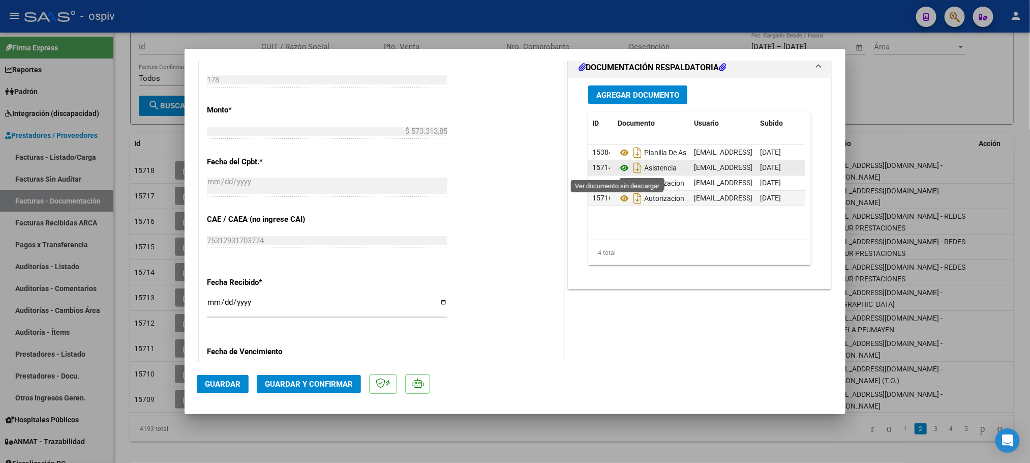
click at [621, 170] on icon at bounding box center [624, 168] width 13 height 12
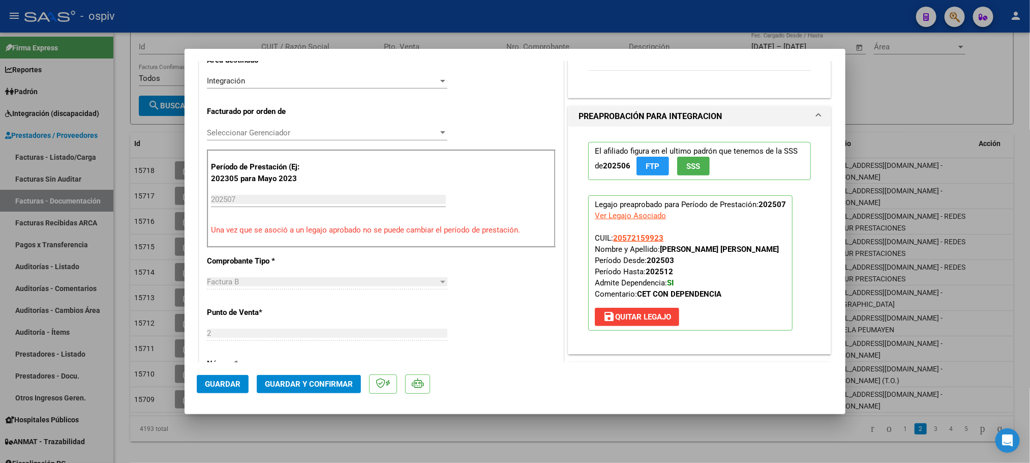
scroll to position [0, 0]
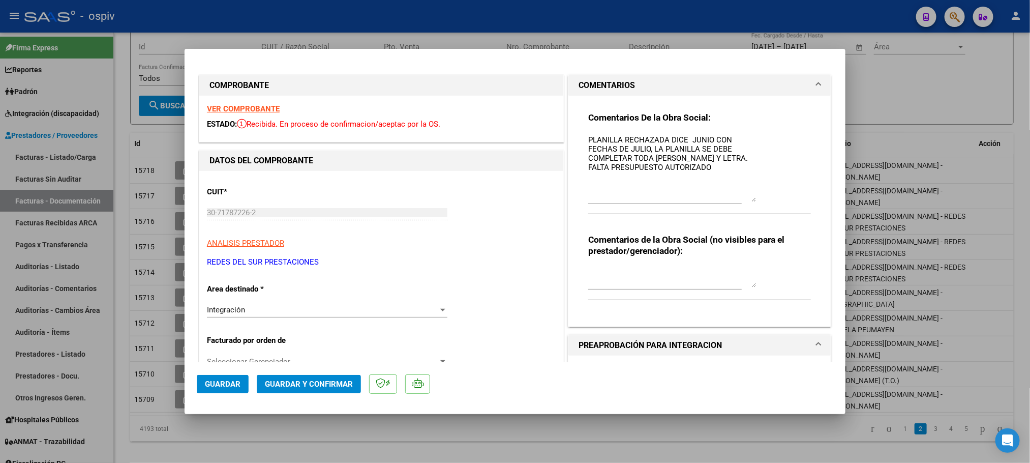
click at [236, 107] on strong "VER COMPROBANTE" at bounding box center [243, 108] width 73 height 9
click at [313, 380] on span "Guardar y Confirmar" at bounding box center [309, 383] width 88 height 9
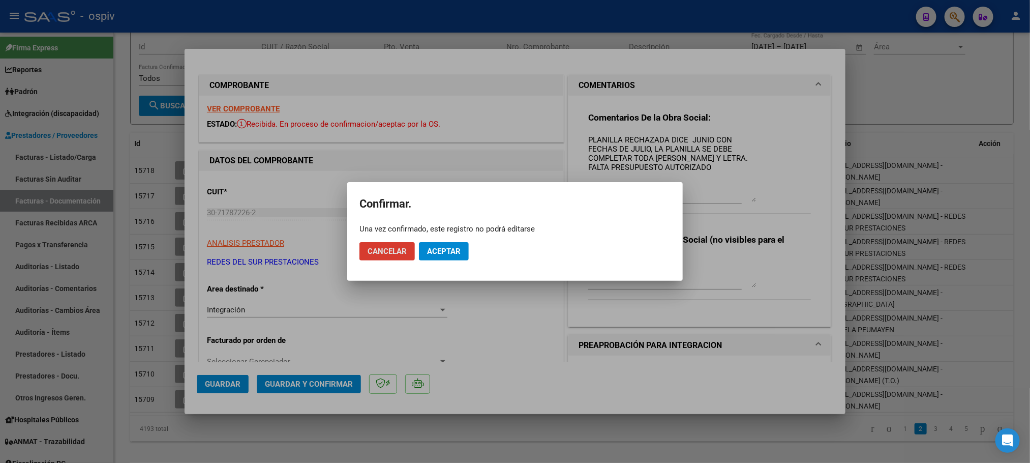
click at [437, 247] on span "Aceptar" at bounding box center [444, 251] width 34 height 9
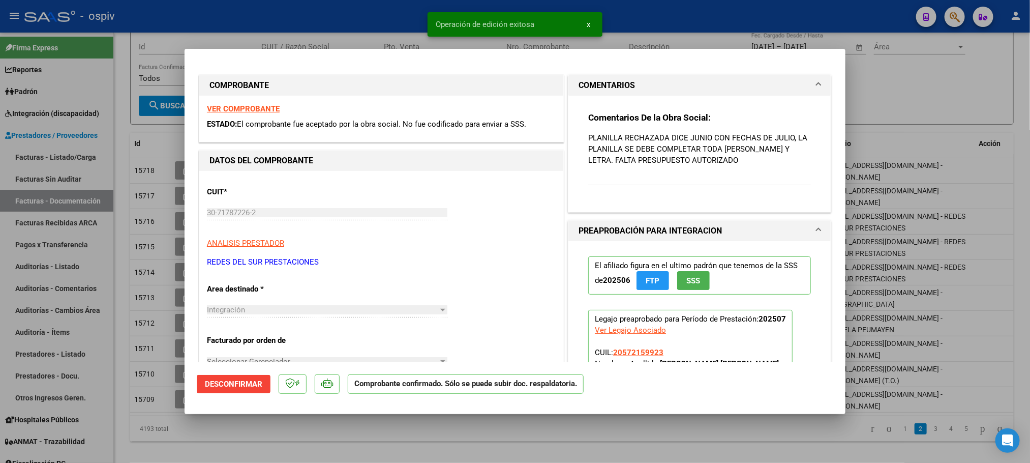
click at [162, 132] on div at bounding box center [515, 231] width 1030 height 463
type input "$ 0,00"
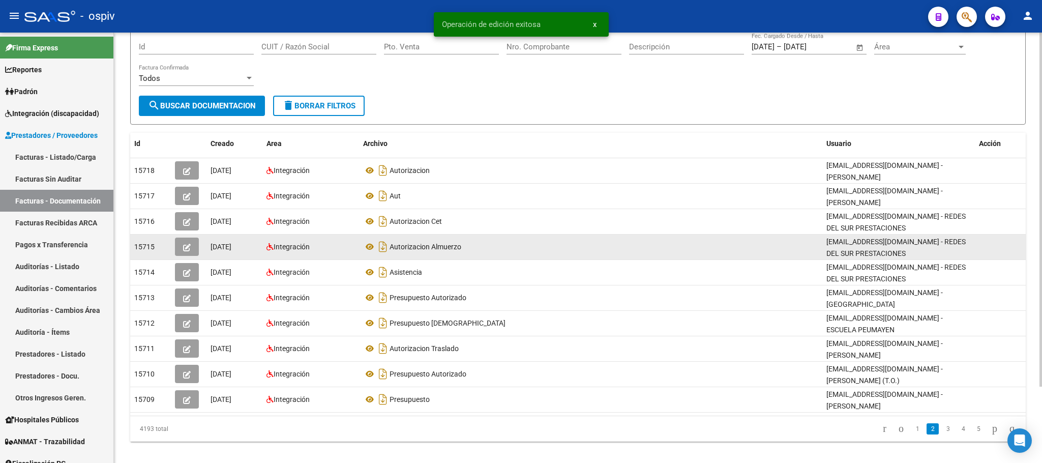
click at [186, 244] on icon "button" at bounding box center [187, 248] width 8 height 8
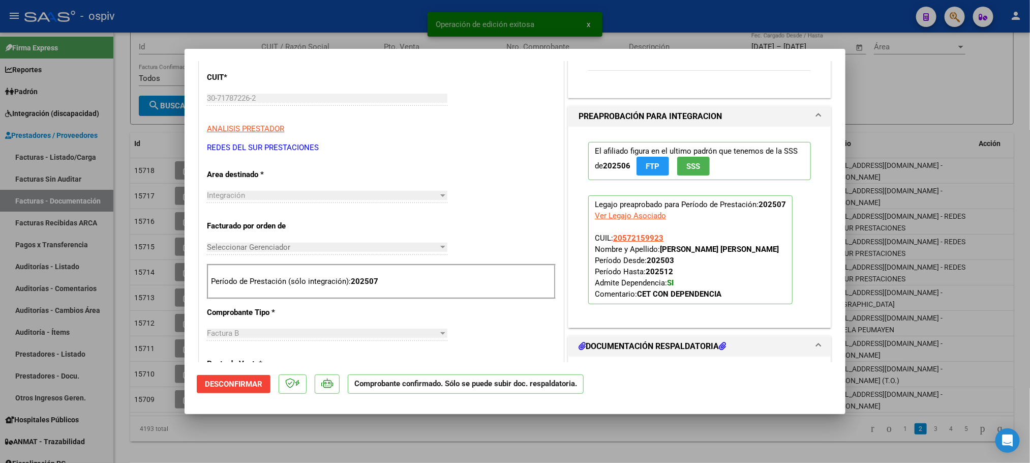
scroll to position [305, 0]
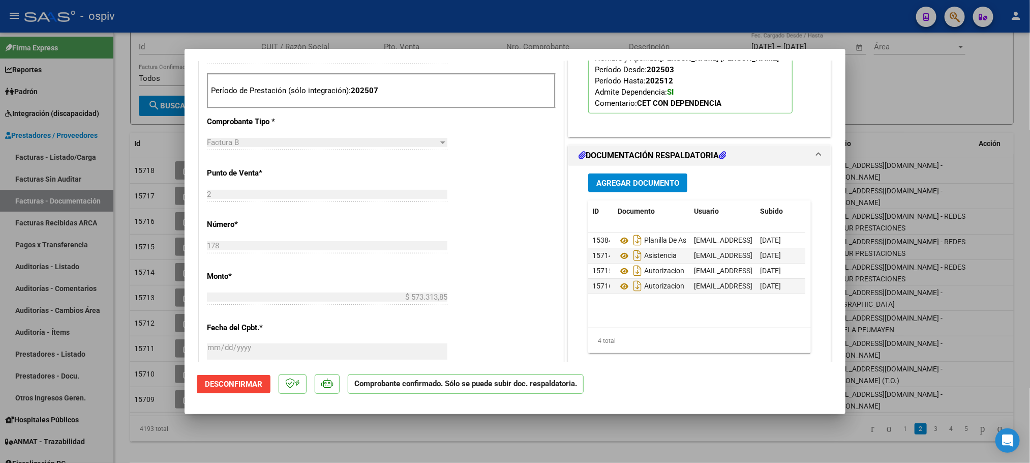
click at [383, 12] on div at bounding box center [515, 231] width 1030 height 463
type input "$ 0,00"
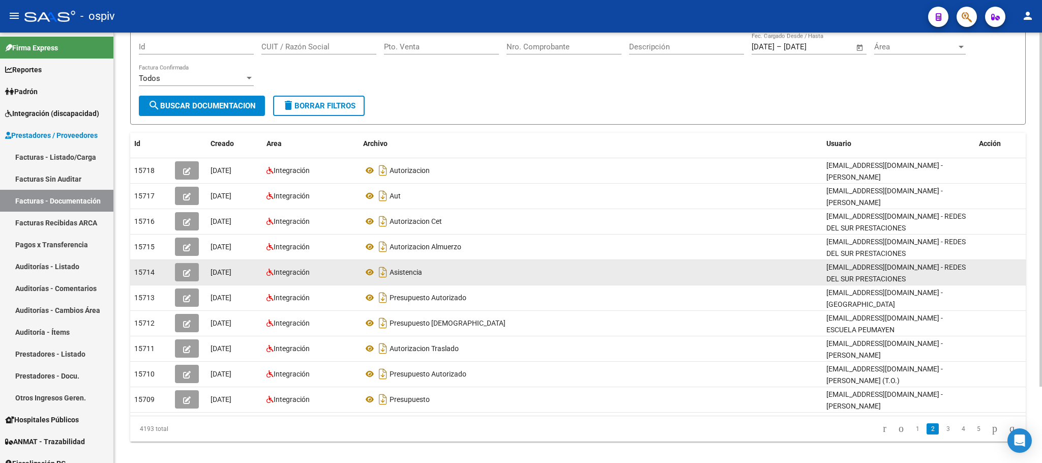
click at [183, 269] on icon "button" at bounding box center [187, 273] width 8 height 8
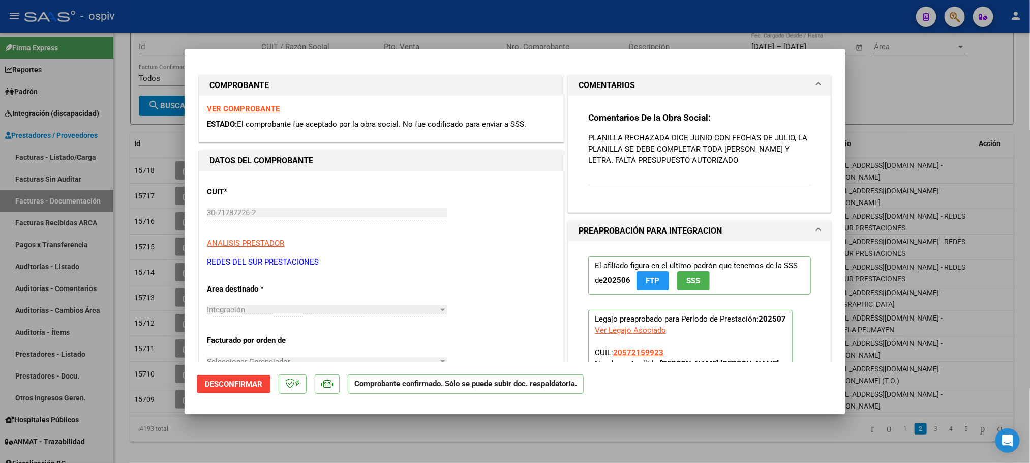
click at [514, 17] on div at bounding box center [515, 231] width 1030 height 463
type input "$ 0,00"
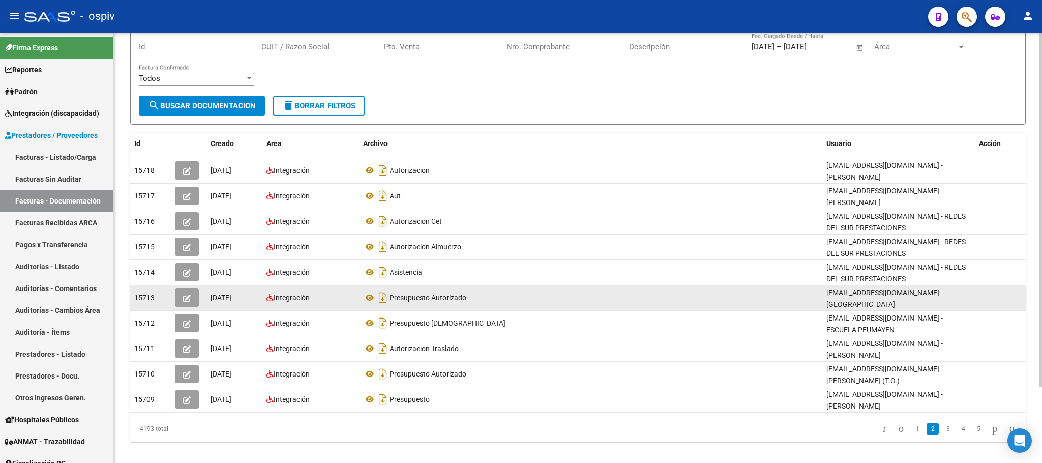
click at [186, 294] on icon "button" at bounding box center [187, 298] width 8 height 8
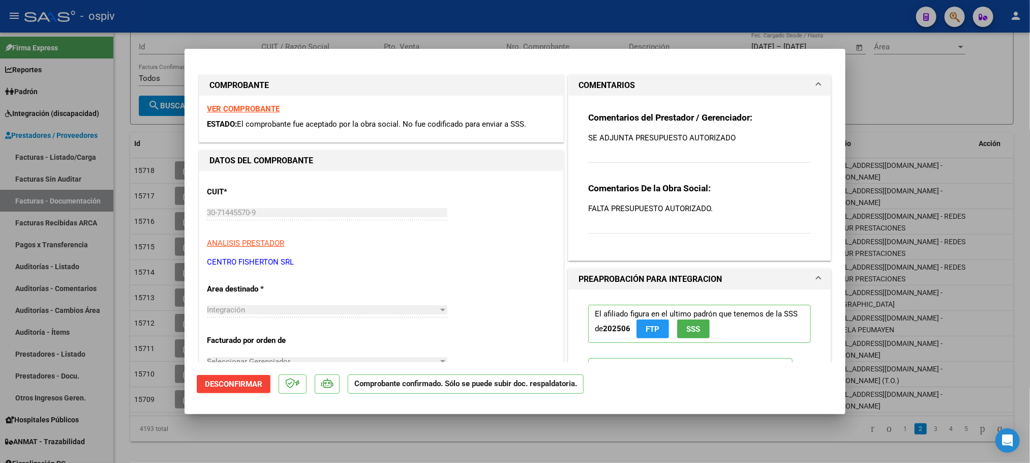
click at [380, 19] on div at bounding box center [515, 231] width 1030 height 463
type input "$ 0,00"
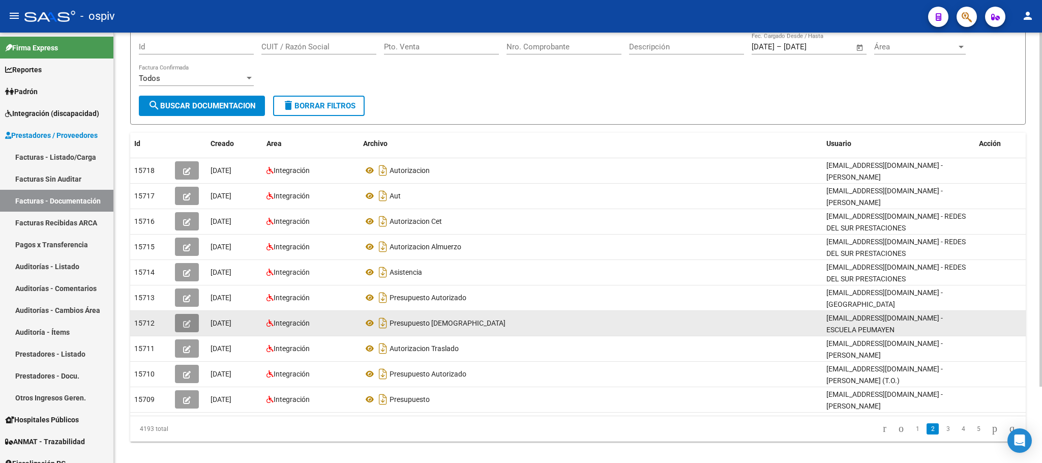
click at [184, 320] on icon "button" at bounding box center [187, 324] width 8 height 8
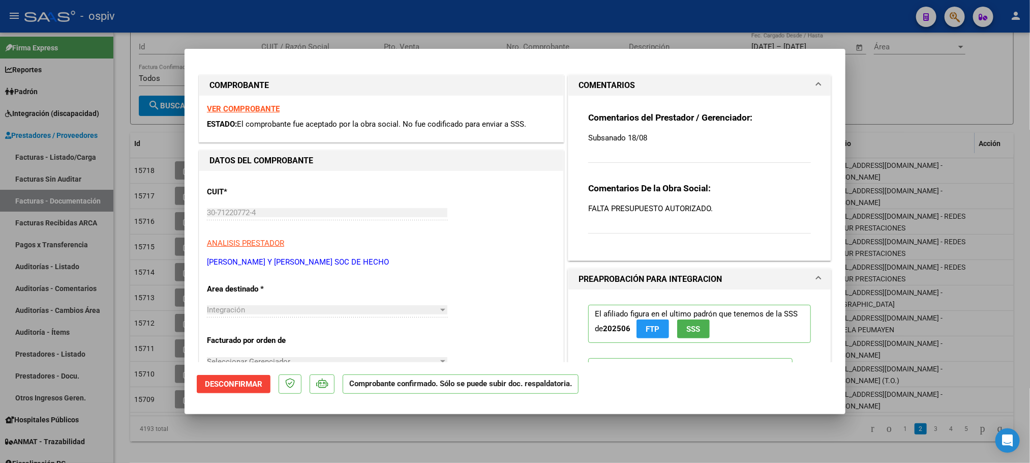
click at [412, 14] on div at bounding box center [515, 231] width 1030 height 463
type input "$ 0,00"
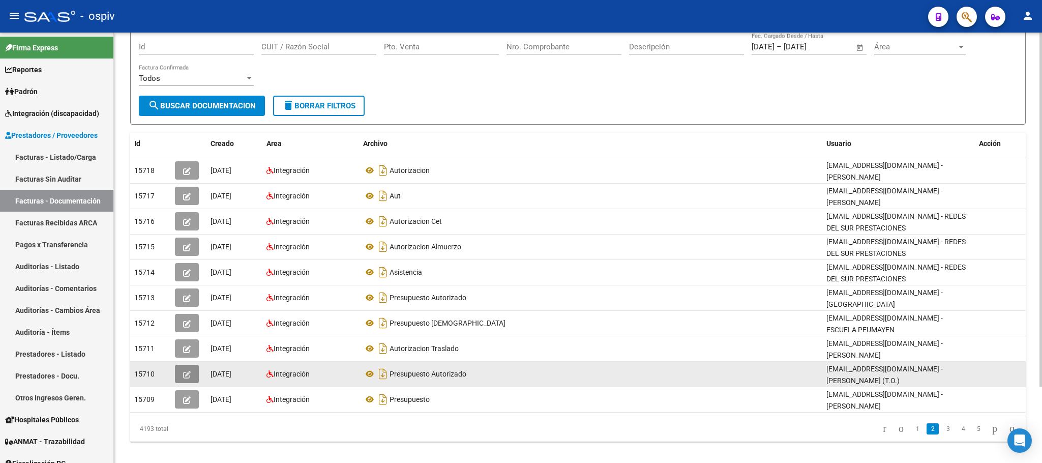
click at [185, 371] on icon "button" at bounding box center [187, 375] width 8 height 8
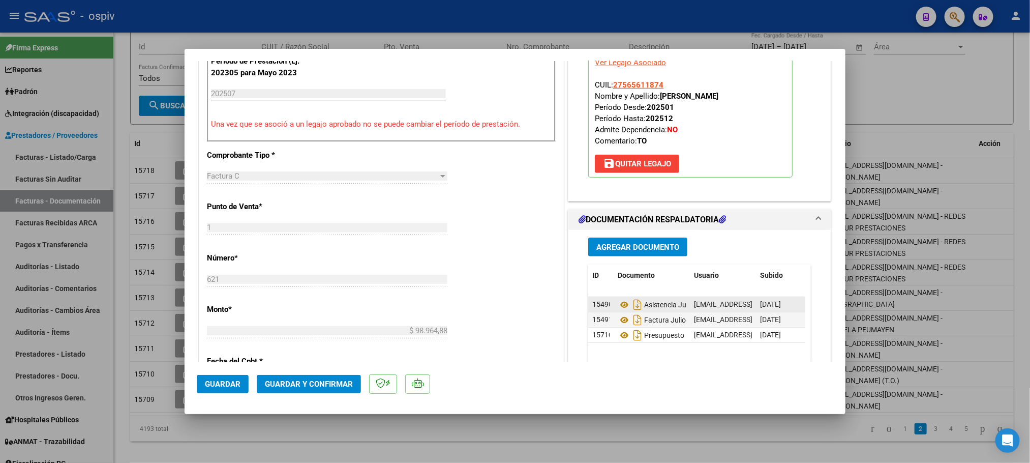
scroll to position [381, 0]
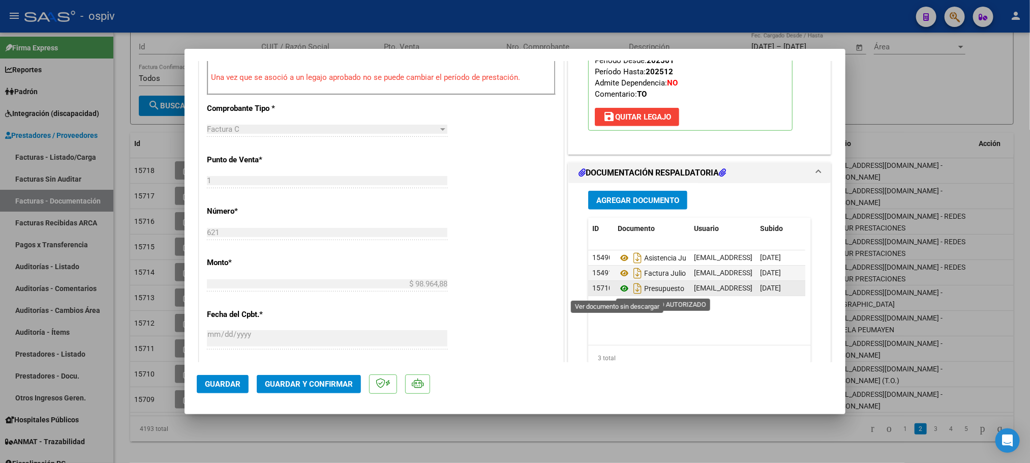
click at [618, 291] on icon at bounding box center [624, 288] width 13 height 12
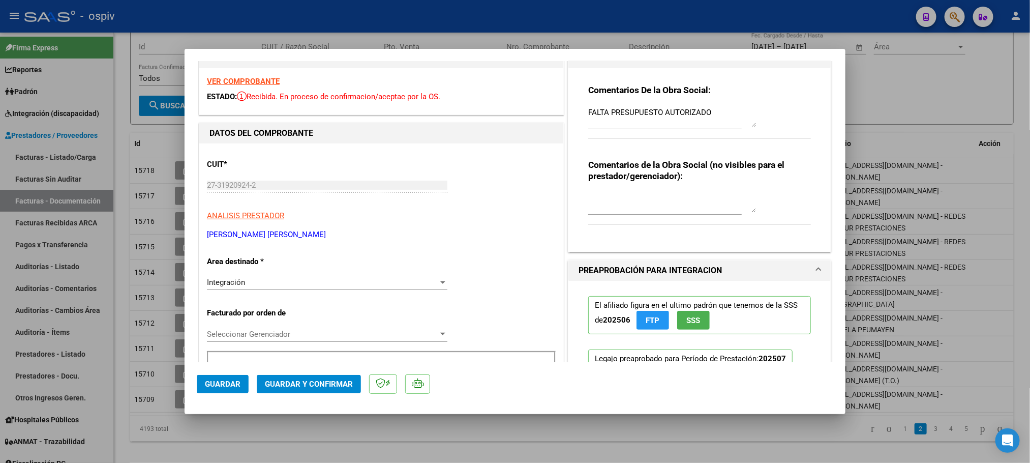
scroll to position [0, 0]
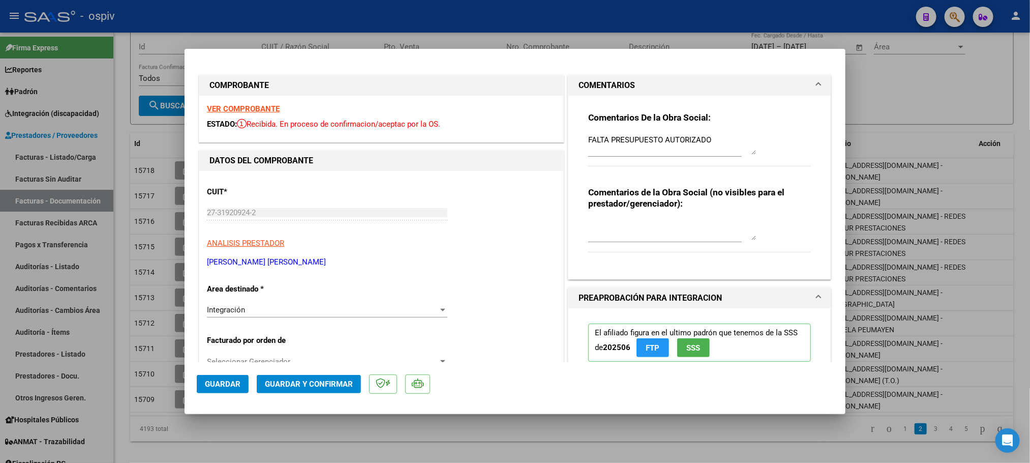
click at [254, 104] on strong "VER COMPROBANTE" at bounding box center [243, 108] width 73 height 9
click at [309, 386] on span "Guardar y Confirmar" at bounding box center [309, 383] width 88 height 9
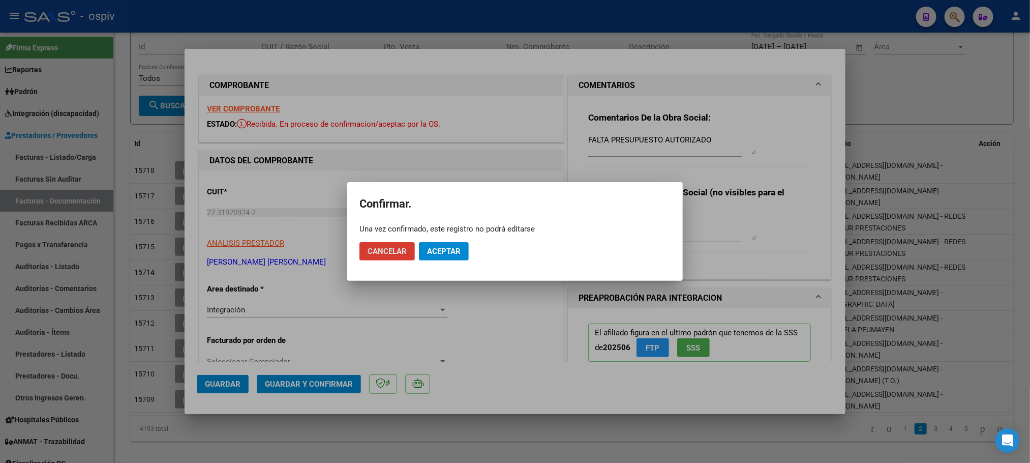
click at [445, 249] on span "Aceptar" at bounding box center [444, 251] width 34 height 9
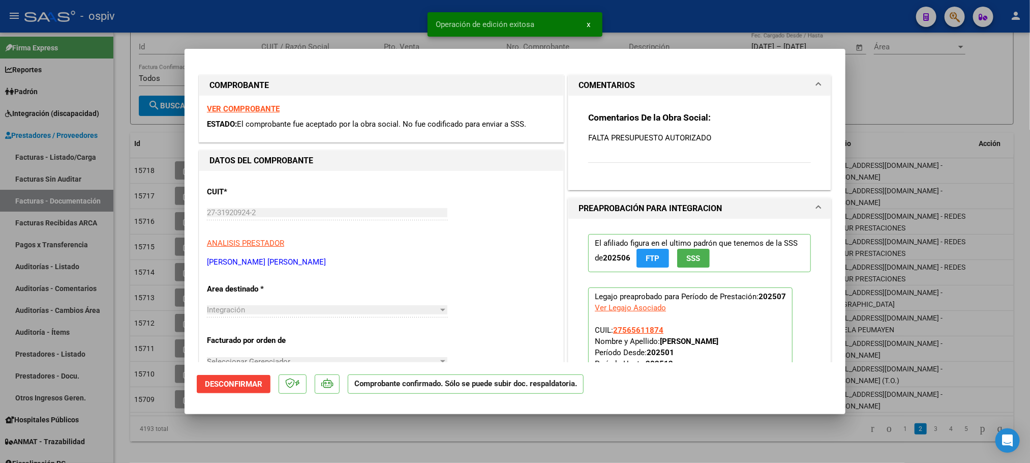
click at [321, 18] on div at bounding box center [515, 231] width 1030 height 463
type input "$ 0,00"
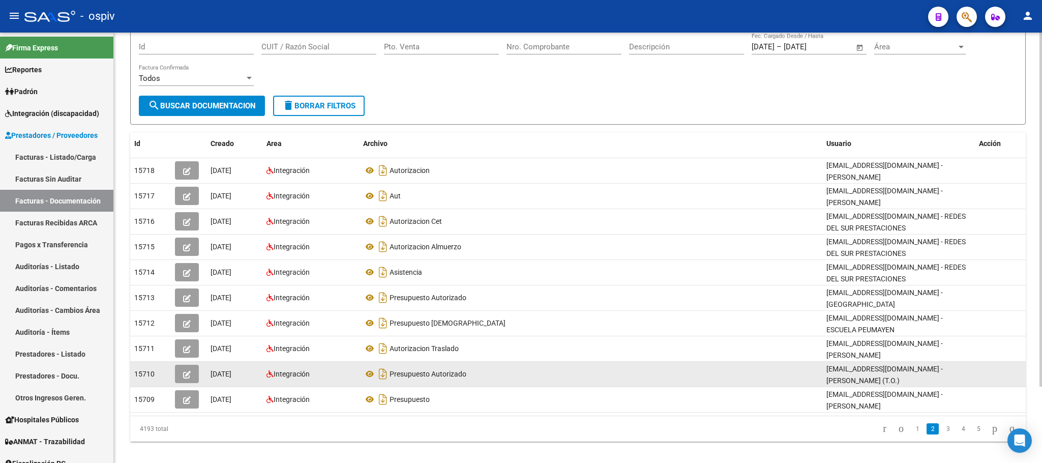
click at [182, 369] on button "button" at bounding box center [187, 374] width 24 height 18
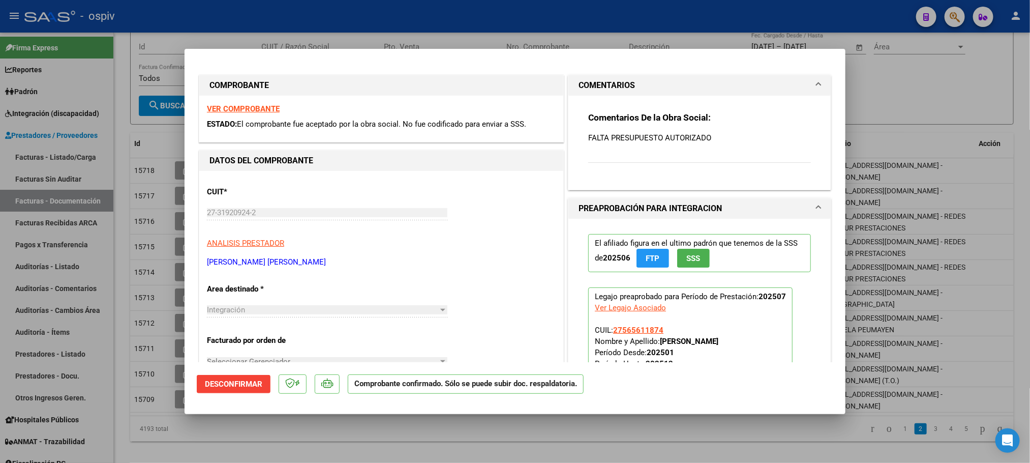
click at [317, 15] on div at bounding box center [515, 231] width 1030 height 463
type input "$ 0,00"
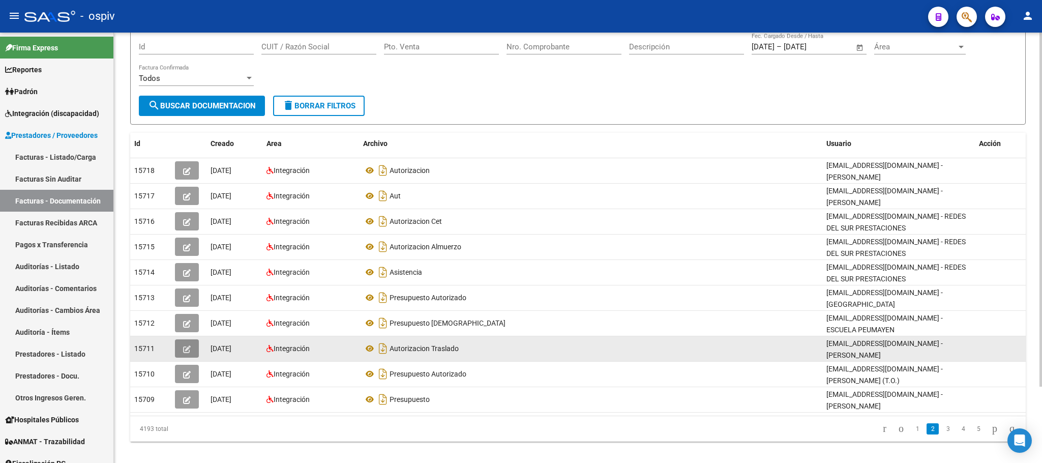
click at [188, 345] on icon "button" at bounding box center [187, 349] width 8 height 8
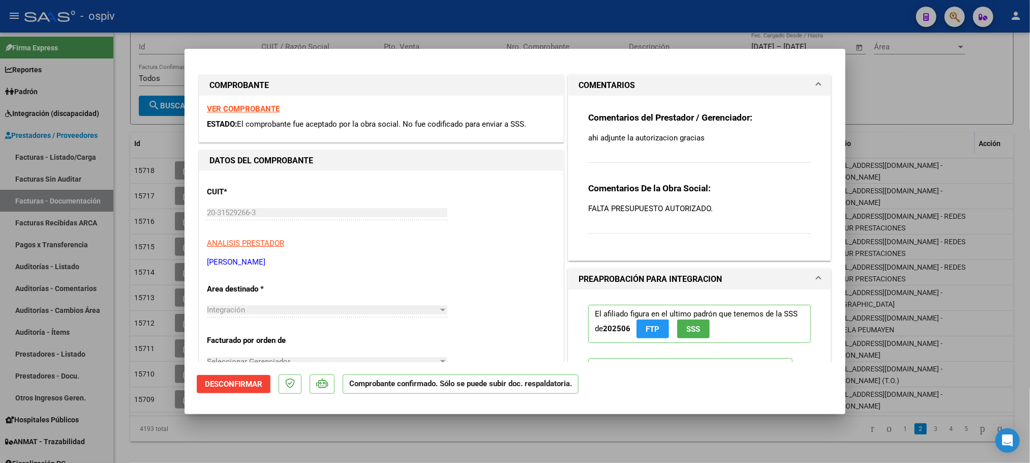
click at [336, 20] on div at bounding box center [515, 231] width 1030 height 463
type input "$ 0,00"
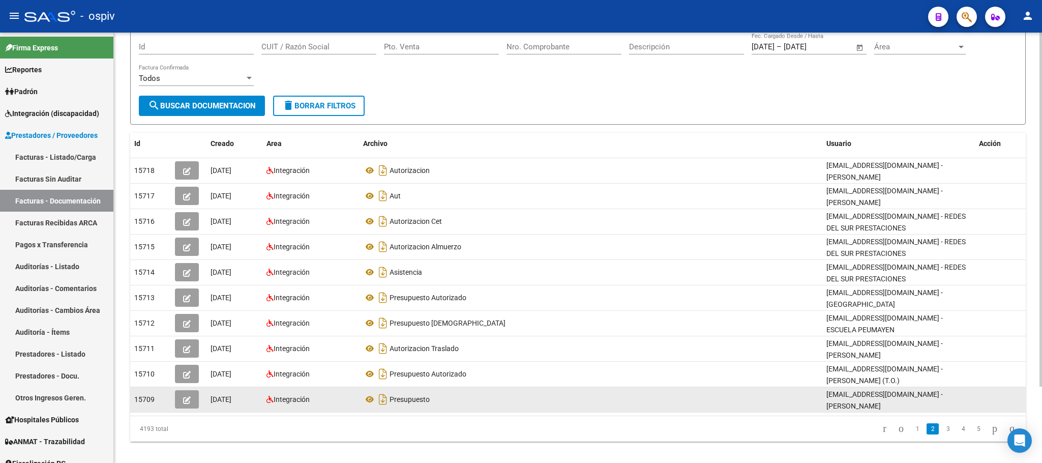
click at [184, 396] on icon "button" at bounding box center [187, 400] width 8 height 8
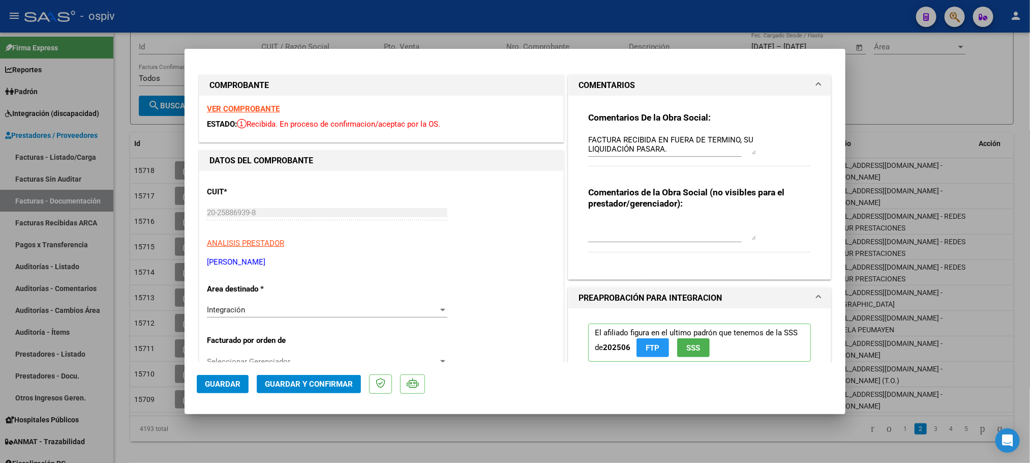
click at [617, 12] on div at bounding box center [515, 231] width 1030 height 463
type input "$ 0,00"
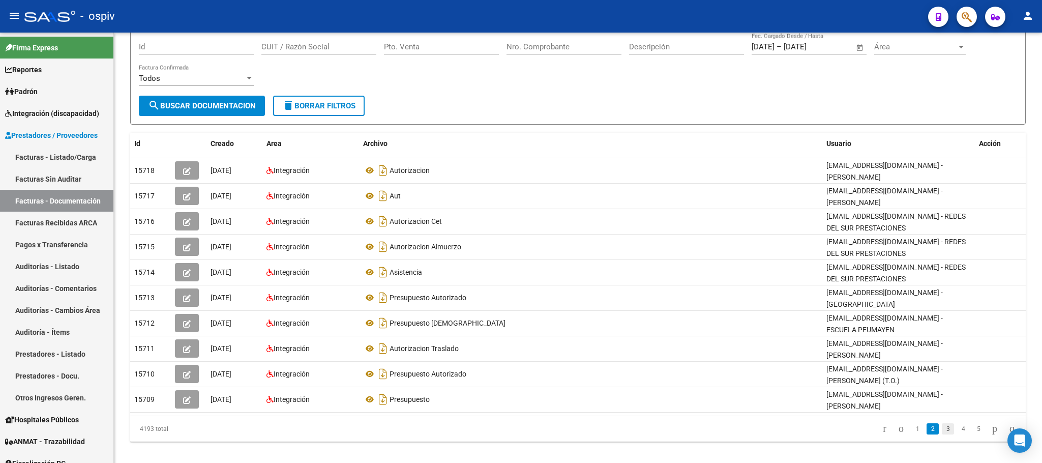
click at [942, 424] on link "3" at bounding box center [948, 428] width 12 height 11
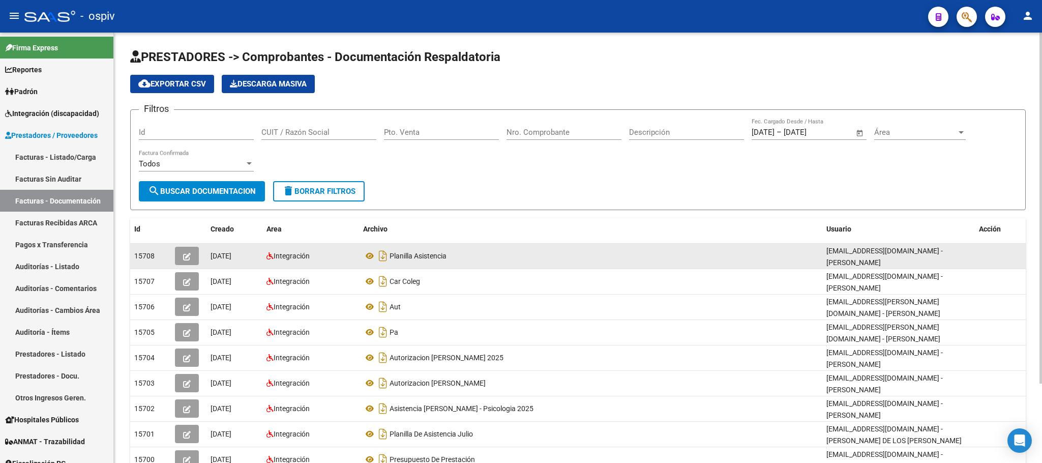
click at [183, 255] on icon "button" at bounding box center [187, 257] width 8 height 8
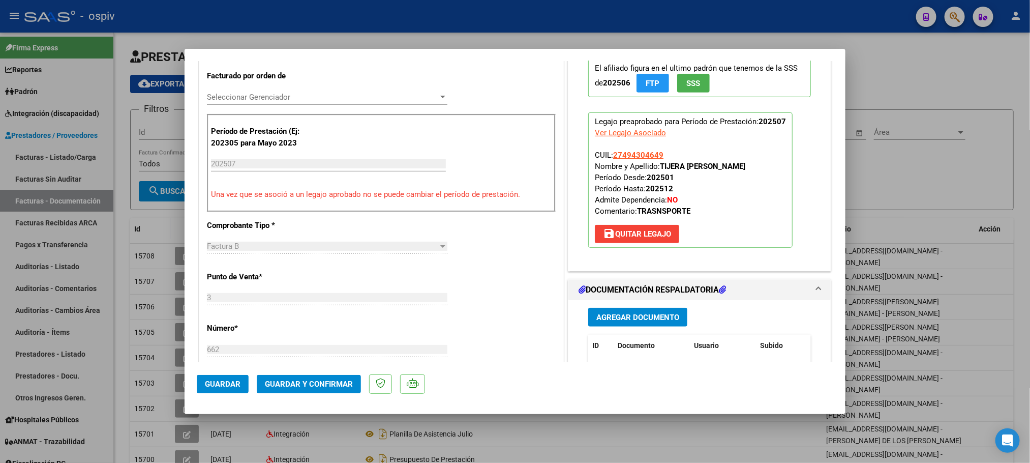
scroll to position [305, 0]
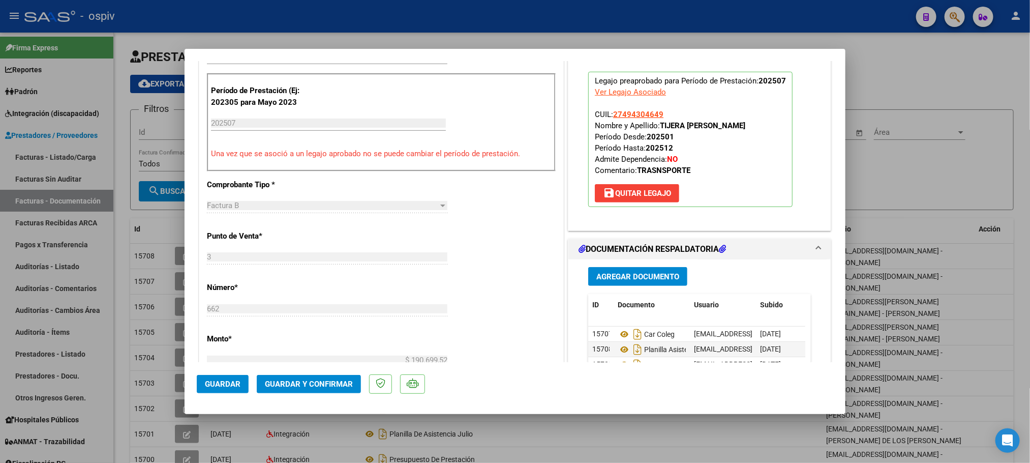
click at [490, 20] on div at bounding box center [515, 231] width 1030 height 463
type input "$ 0,00"
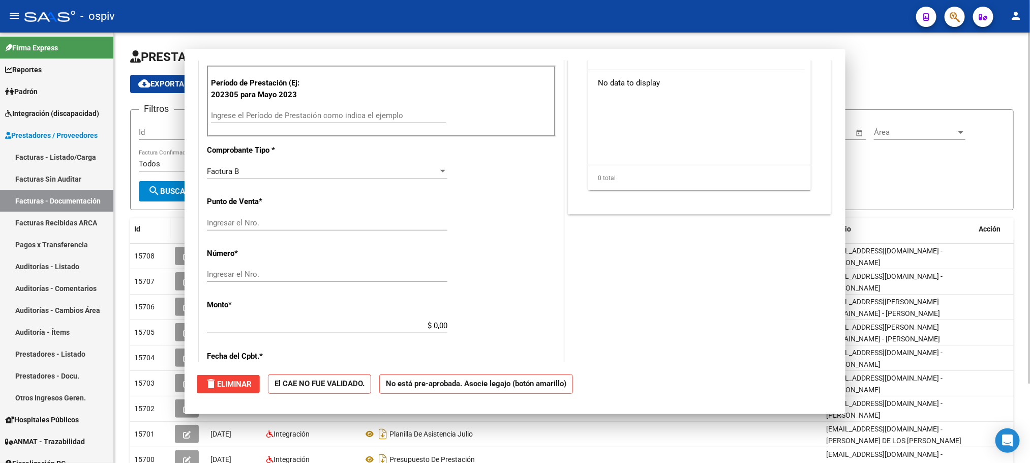
scroll to position [0, 0]
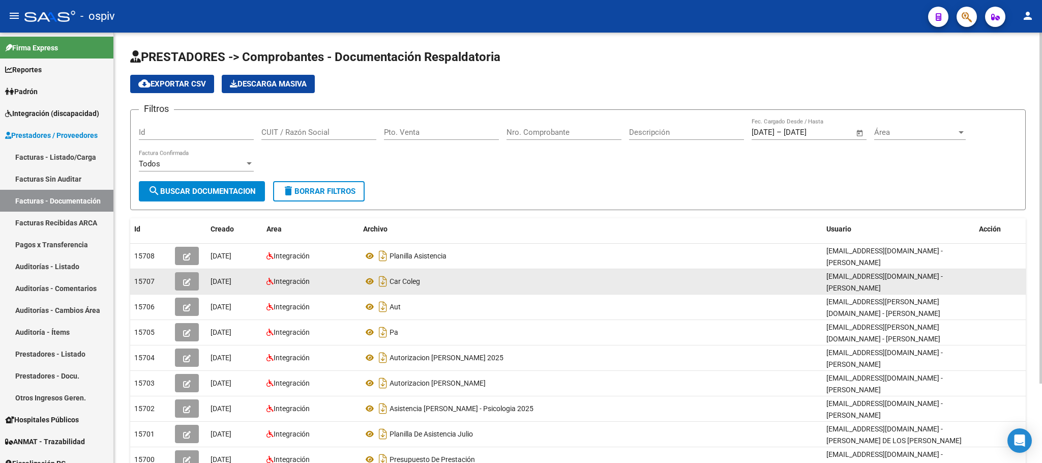
click at [181, 281] on button "button" at bounding box center [187, 281] width 24 height 18
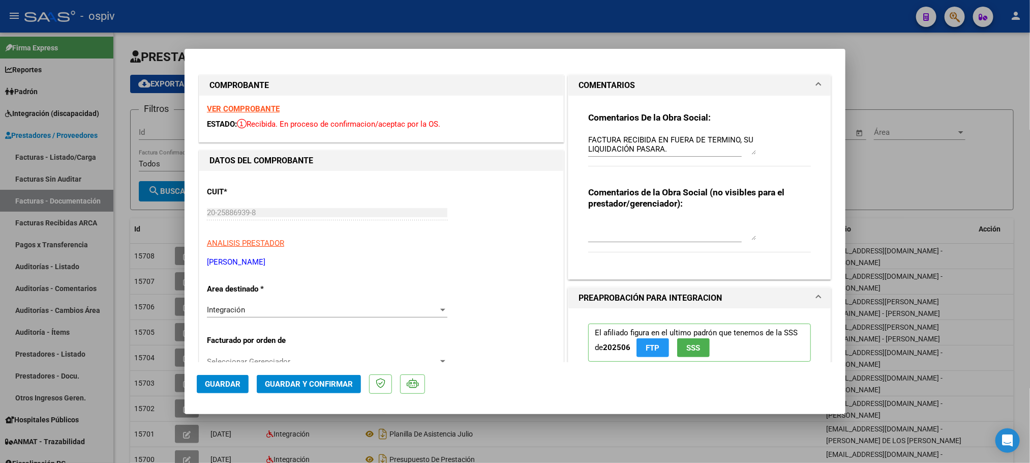
click at [526, 24] on div at bounding box center [515, 231] width 1030 height 463
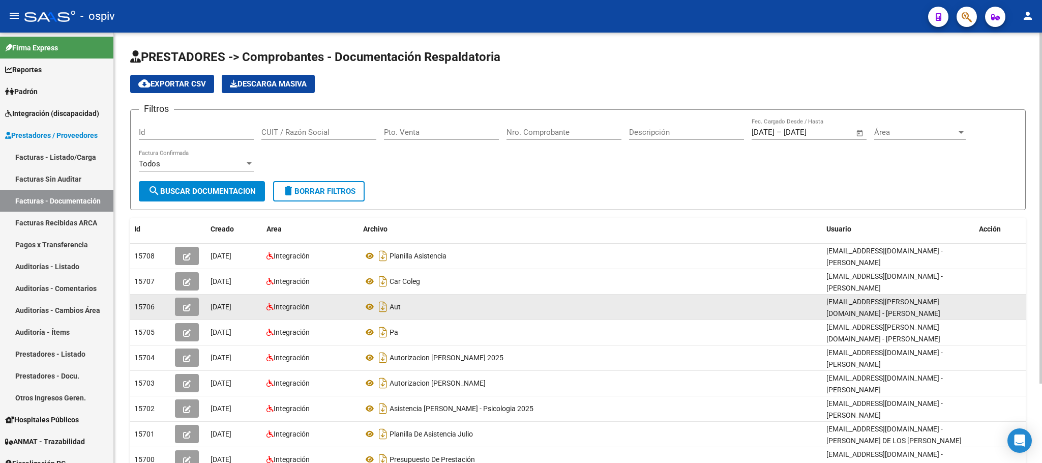
click at [182, 310] on button "button" at bounding box center [187, 306] width 24 height 18
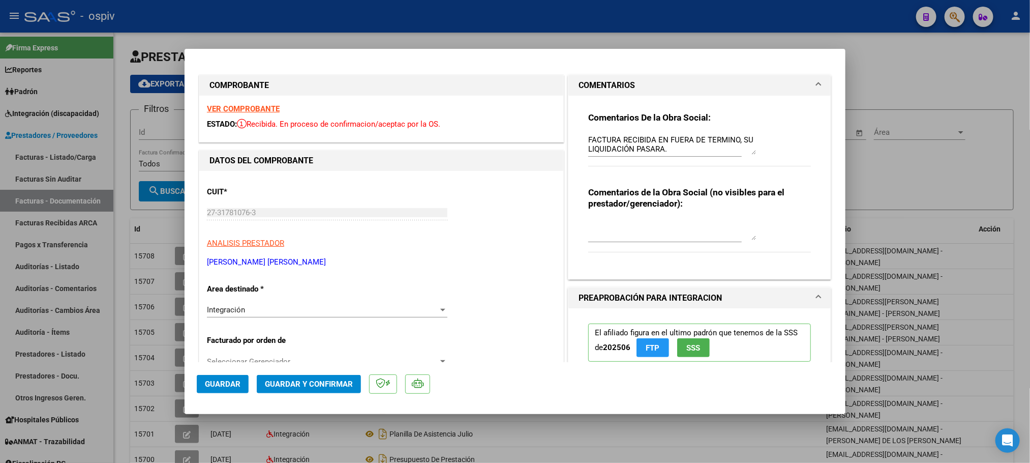
click at [488, 20] on div at bounding box center [515, 231] width 1030 height 463
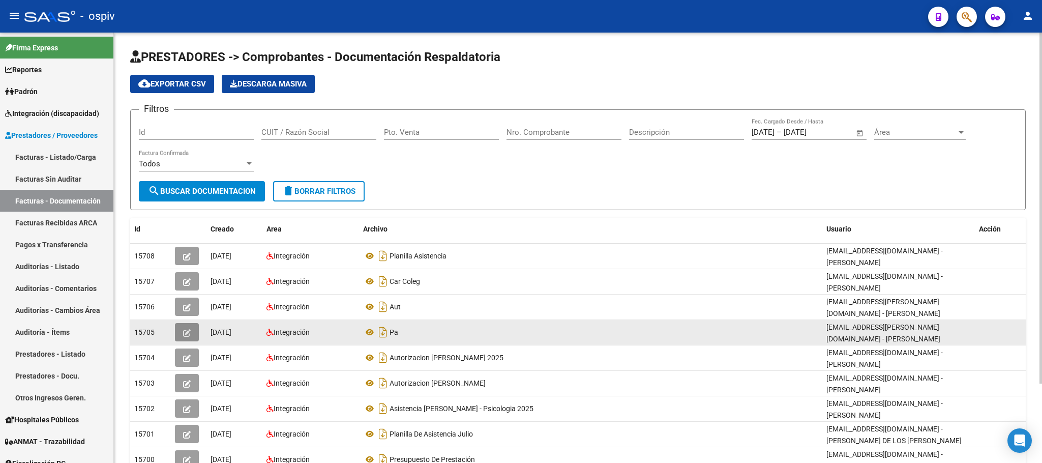
click at [185, 331] on icon "button" at bounding box center [187, 333] width 8 height 8
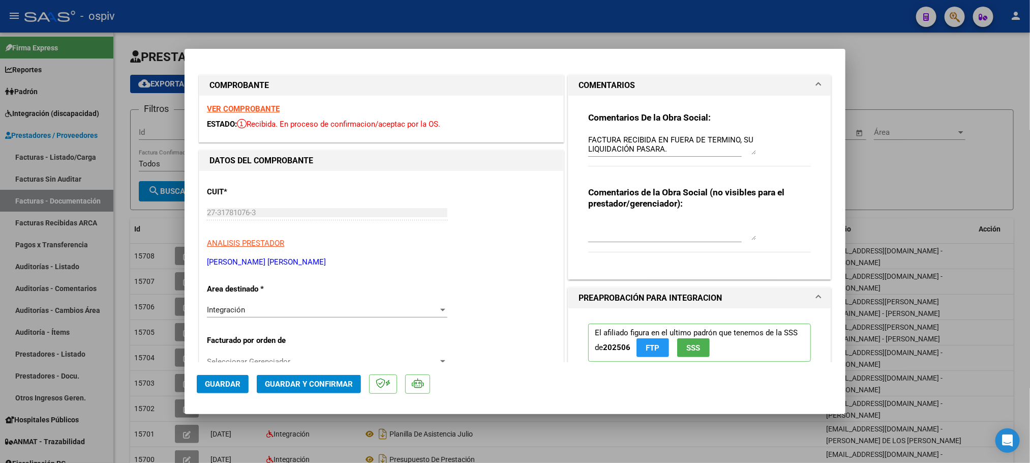
click at [539, 23] on div at bounding box center [515, 231] width 1030 height 463
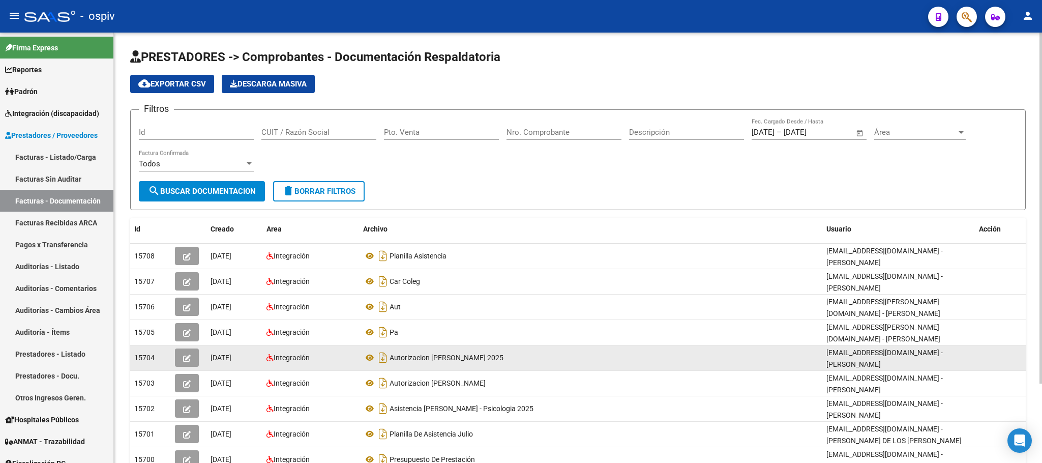
click at [182, 360] on button "button" at bounding box center [187, 357] width 24 height 18
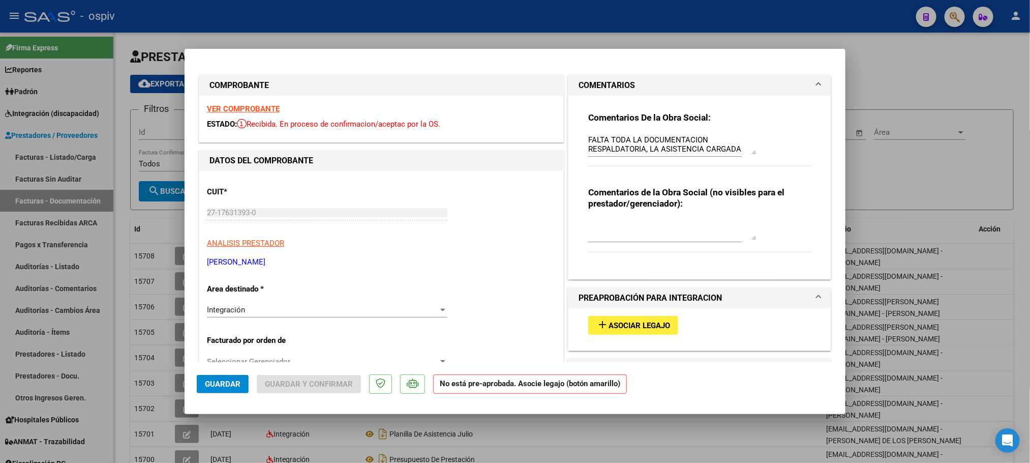
click at [514, 5] on div at bounding box center [515, 231] width 1030 height 463
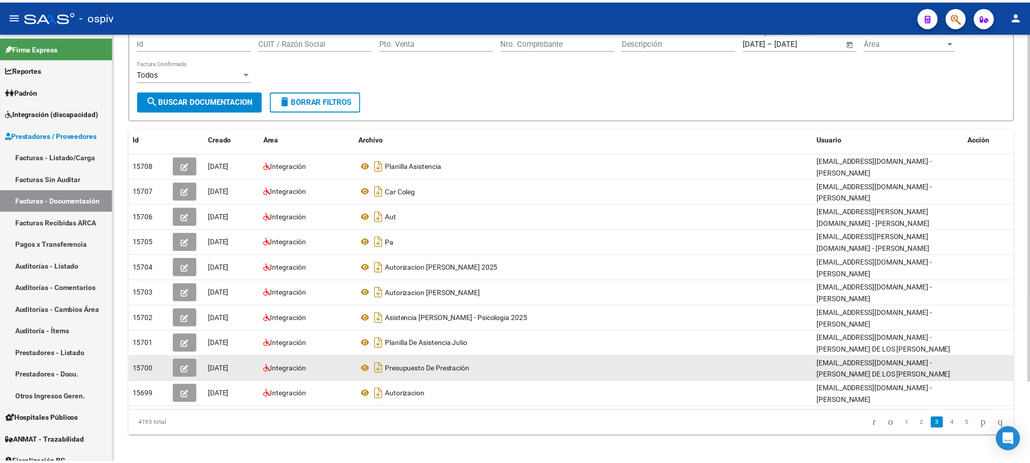
scroll to position [98, 0]
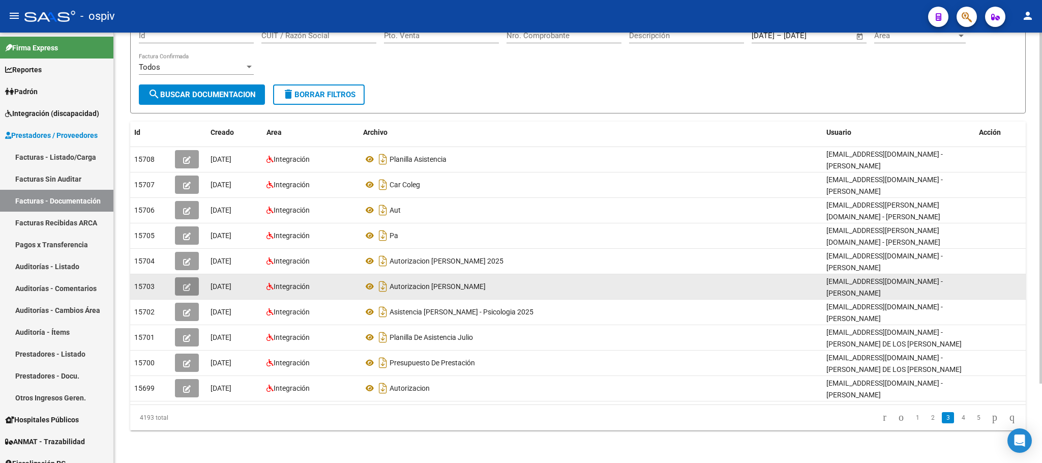
click at [187, 290] on button "button" at bounding box center [187, 286] width 24 height 18
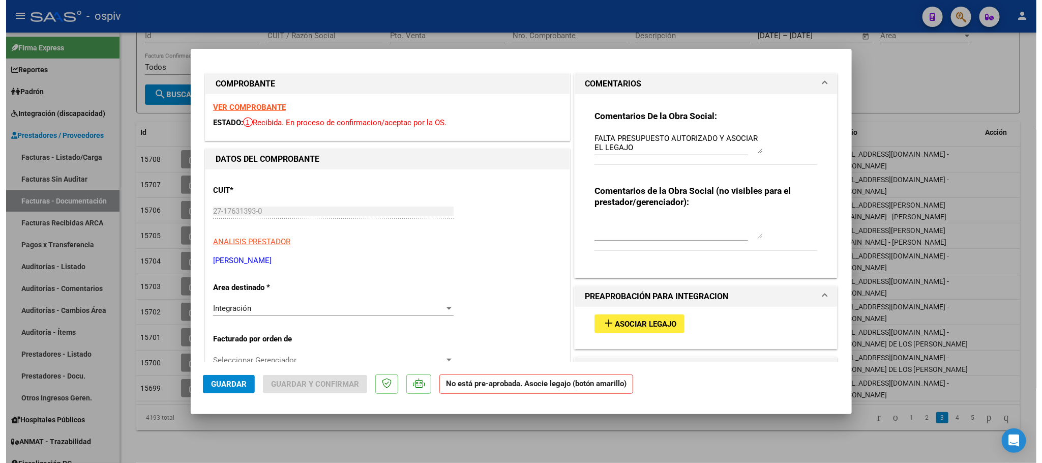
scroll to position [0, 0]
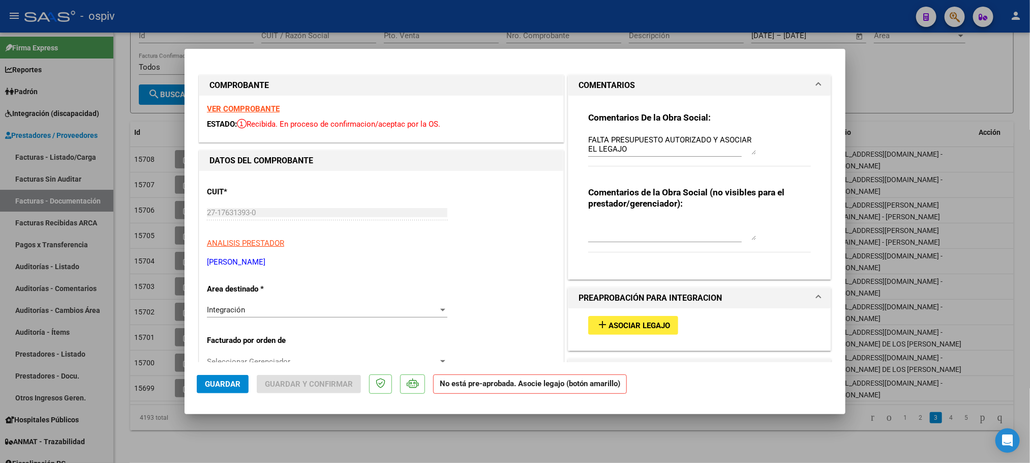
click at [454, 24] on div at bounding box center [515, 231] width 1030 height 463
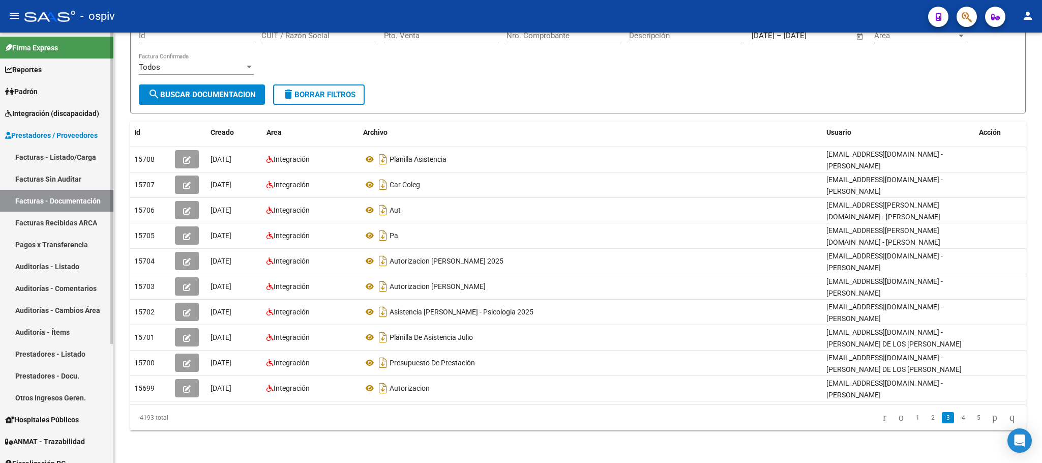
click at [53, 155] on link "Facturas - Listado/Carga" at bounding box center [56, 157] width 113 height 22
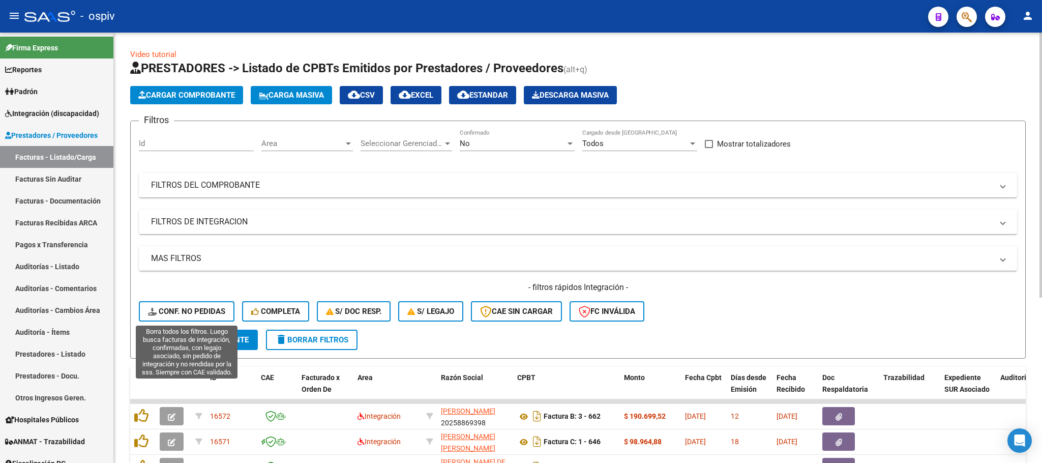
click at [196, 307] on span "Conf. no pedidas" at bounding box center [186, 311] width 77 height 9
